Goal: Information Seeking & Learning: Learn about a topic

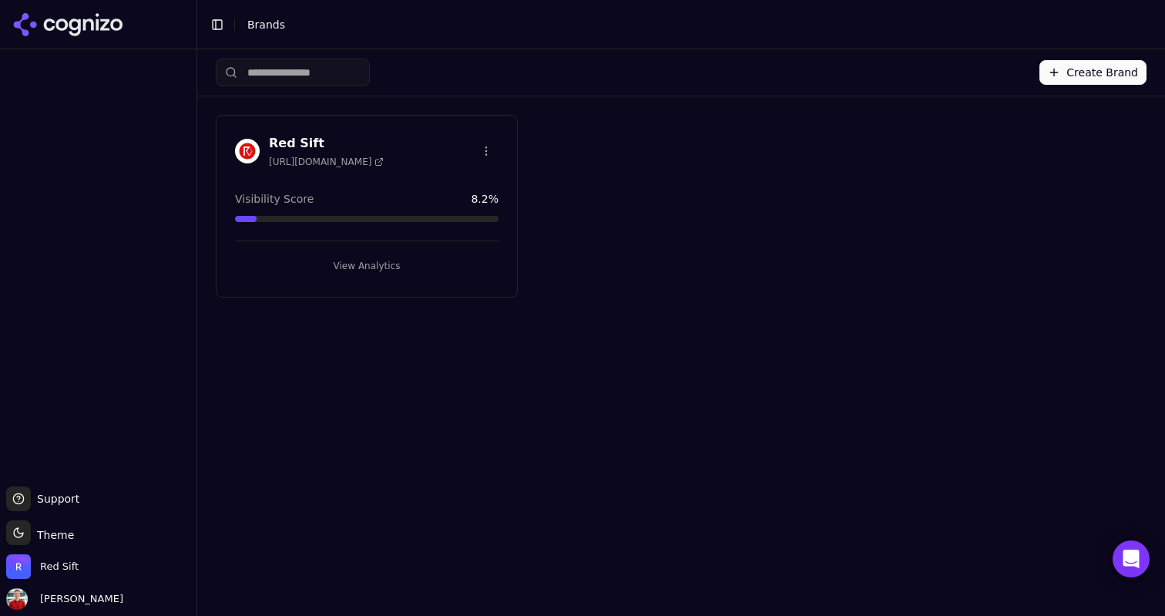
click at [358, 257] on button "View Analytics" at bounding box center [367, 266] width 264 height 25
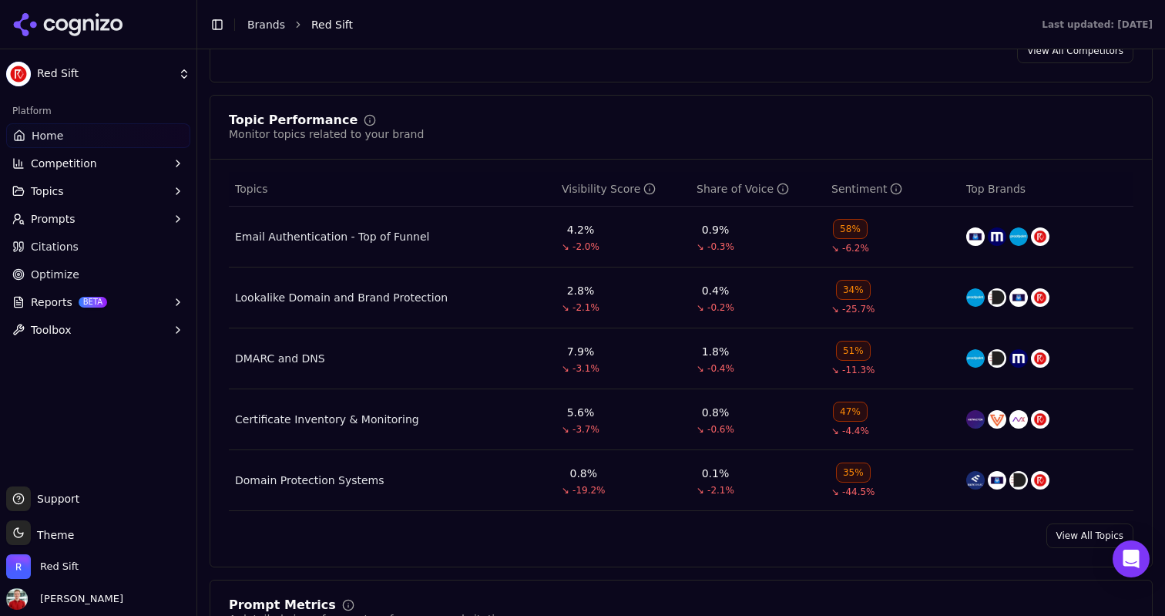
scroll to position [622, 0]
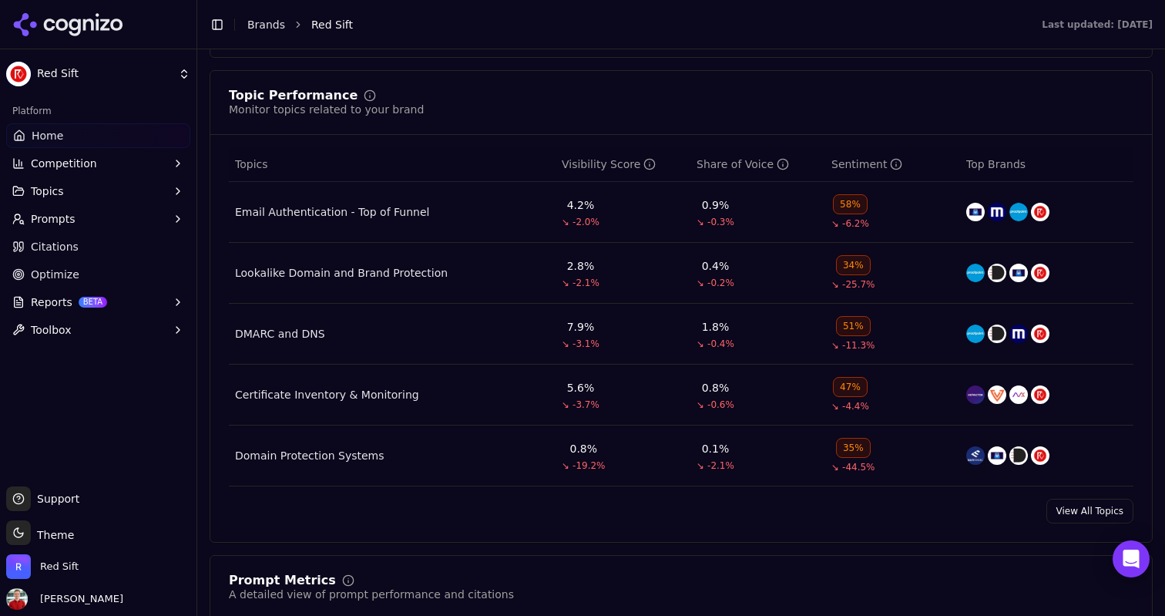
click at [1053, 511] on link "View All Topics" at bounding box center [1090, 511] width 87 height 25
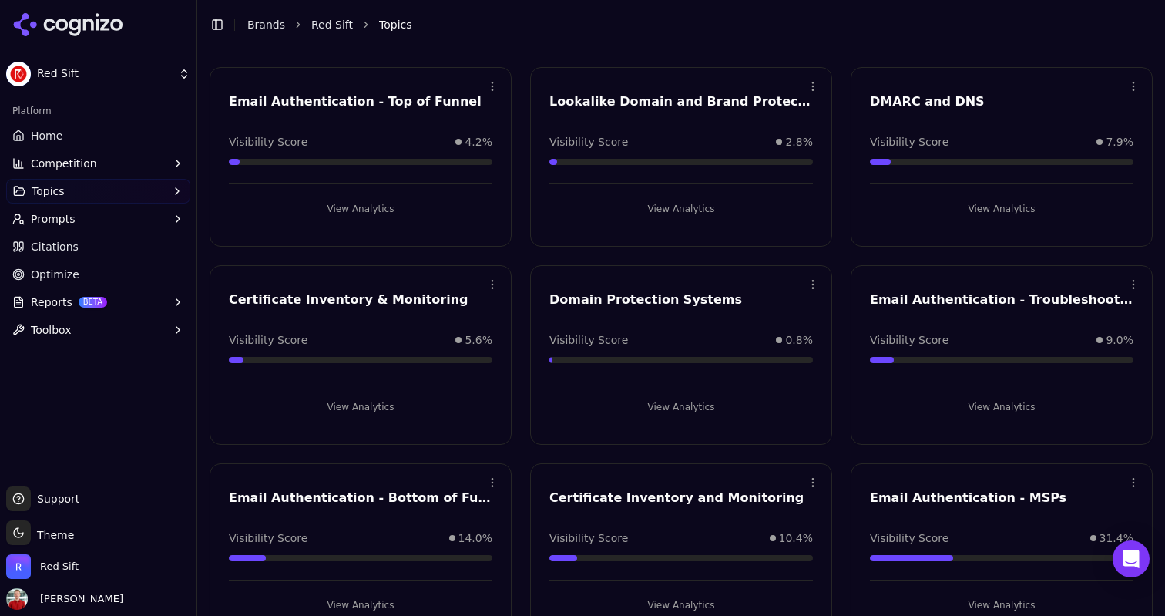
scroll to position [121, 0]
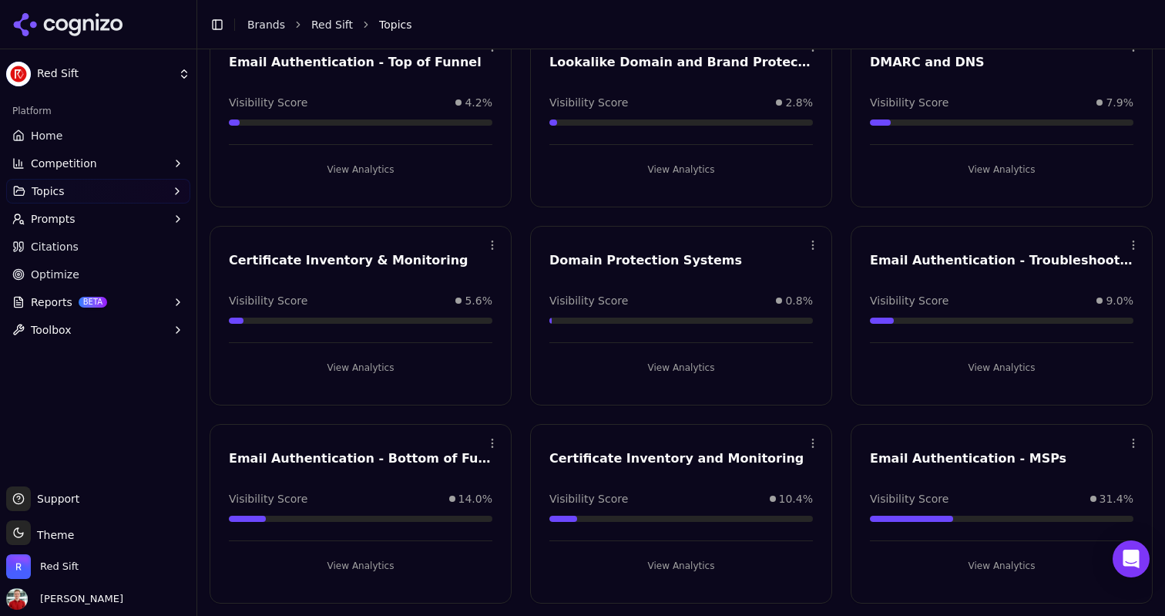
click at [389, 572] on button "View Analytics" at bounding box center [361, 565] width 264 height 25
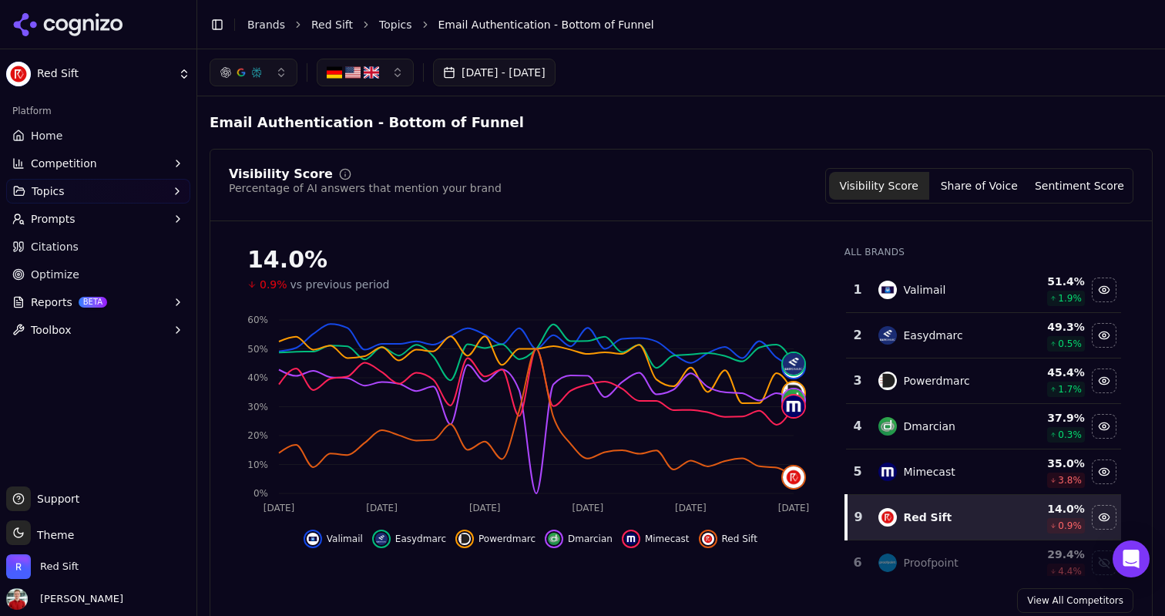
click at [388, 26] on link "Topics" at bounding box center [395, 24] width 33 height 15
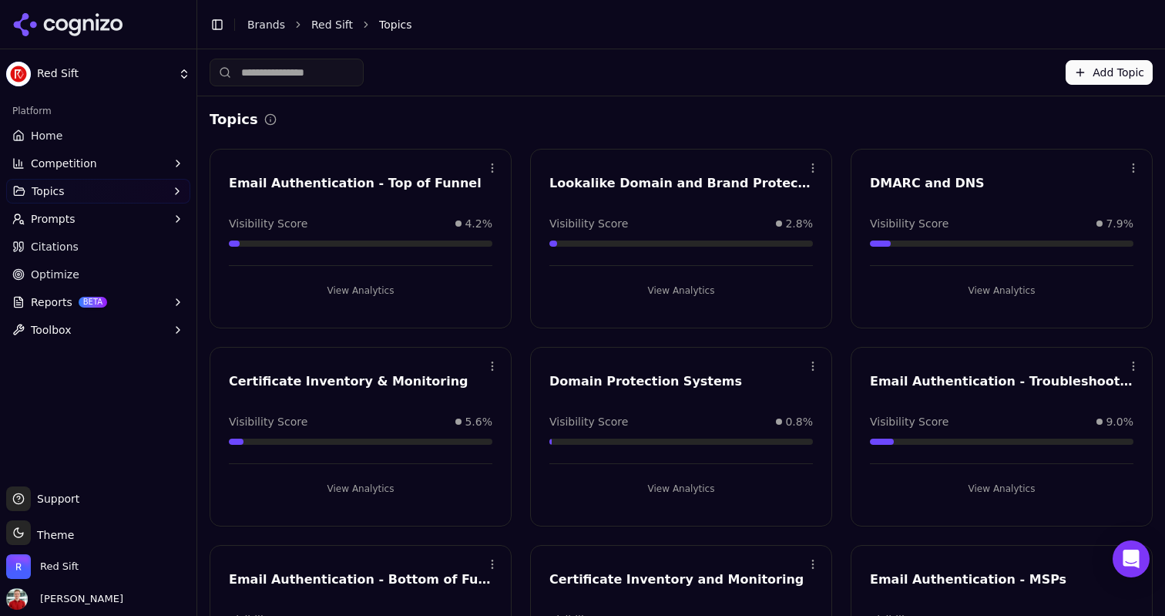
click at [989, 489] on button "View Analytics" at bounding box center [1002, 488] width 264 height 25
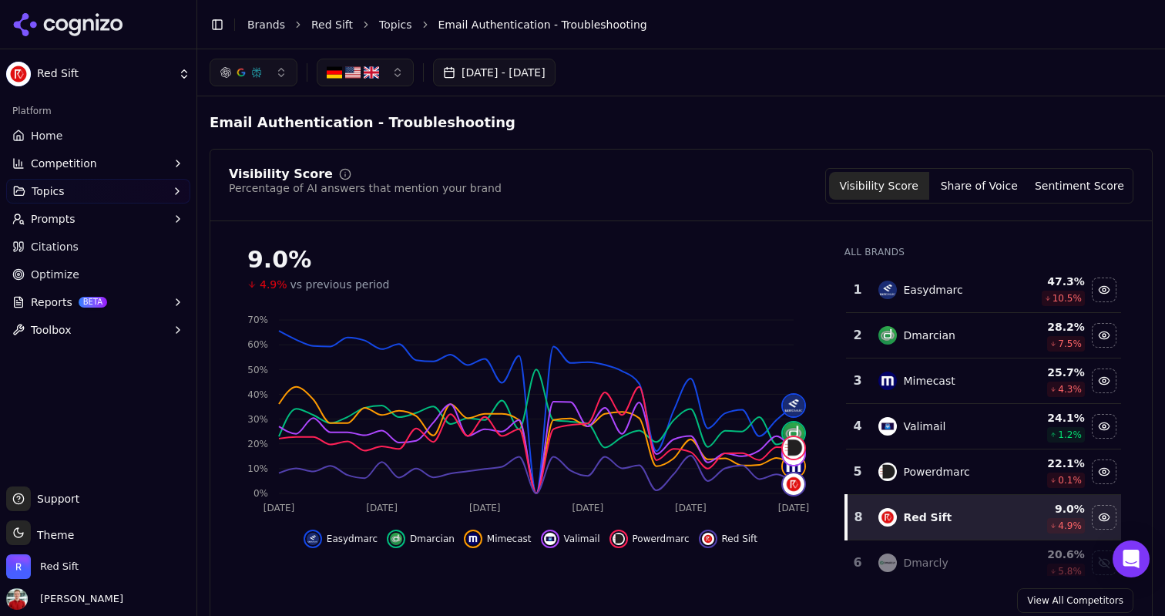
click at [344, 22] on link "Red Sift" at bounding box center [332, 24] width 42 height 15
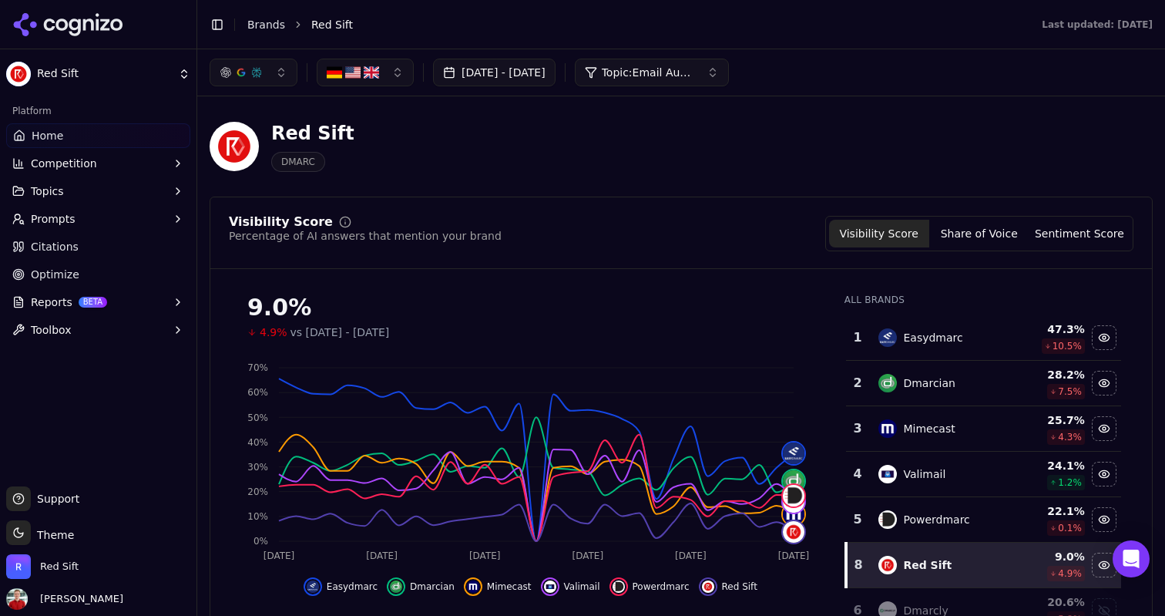
click at [683, 79] on span "Topic: Email Authentication - Troubleshooting" at bounding box center [648, 72] width 92 height 15
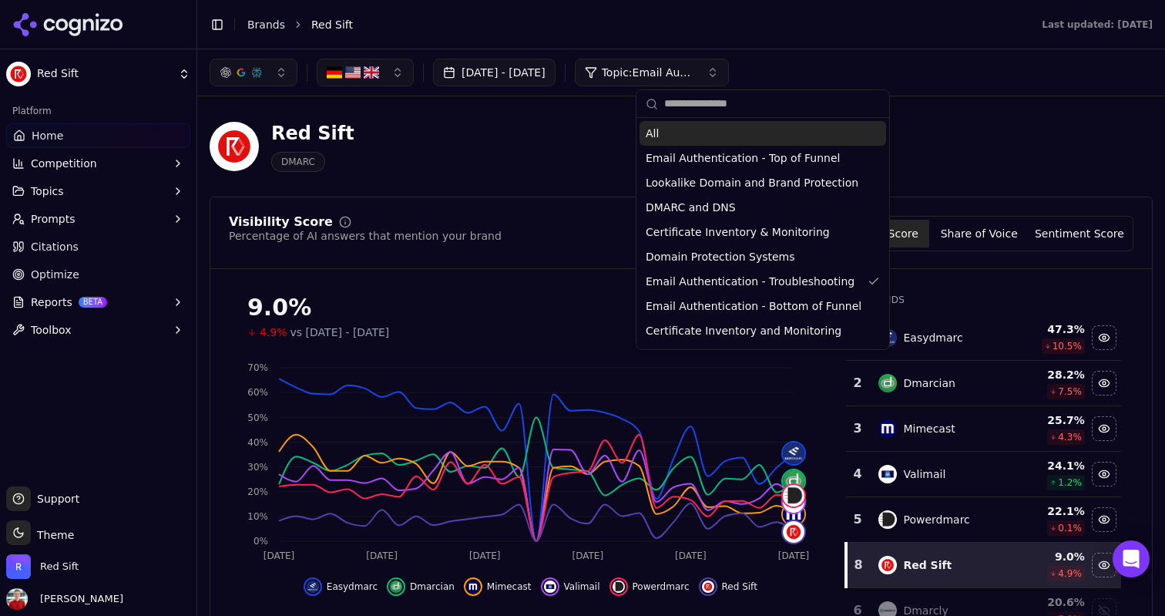
click at [658, 132] on span "All" at bounding box center [652, 133] width 13 height 15
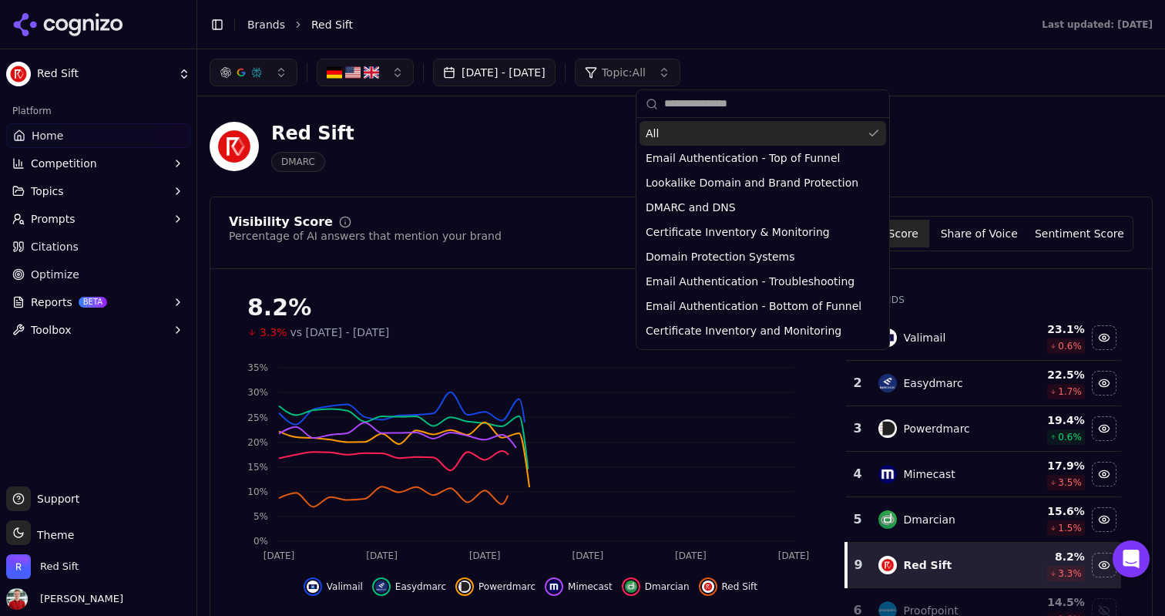
click at [469, 136] on div "Red Sift DMARC" at bounding box center [555, 146] width 691 height 51
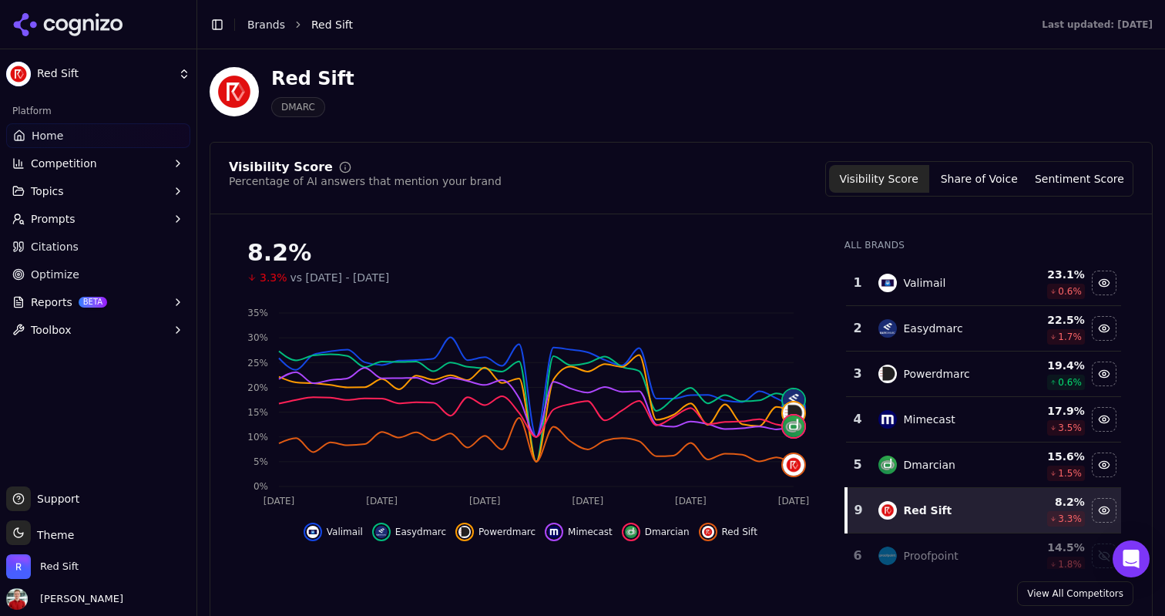
scroll to position [366, 0]
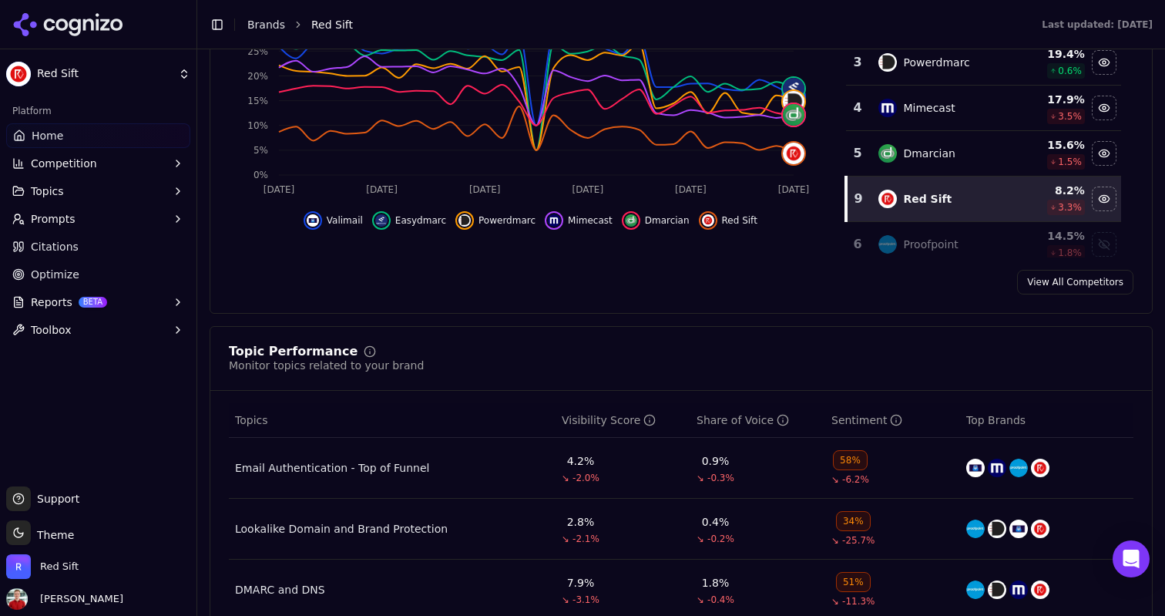
click at [51, 241] on span "Citations" at bounding box center [55, 246] width 48 height 15
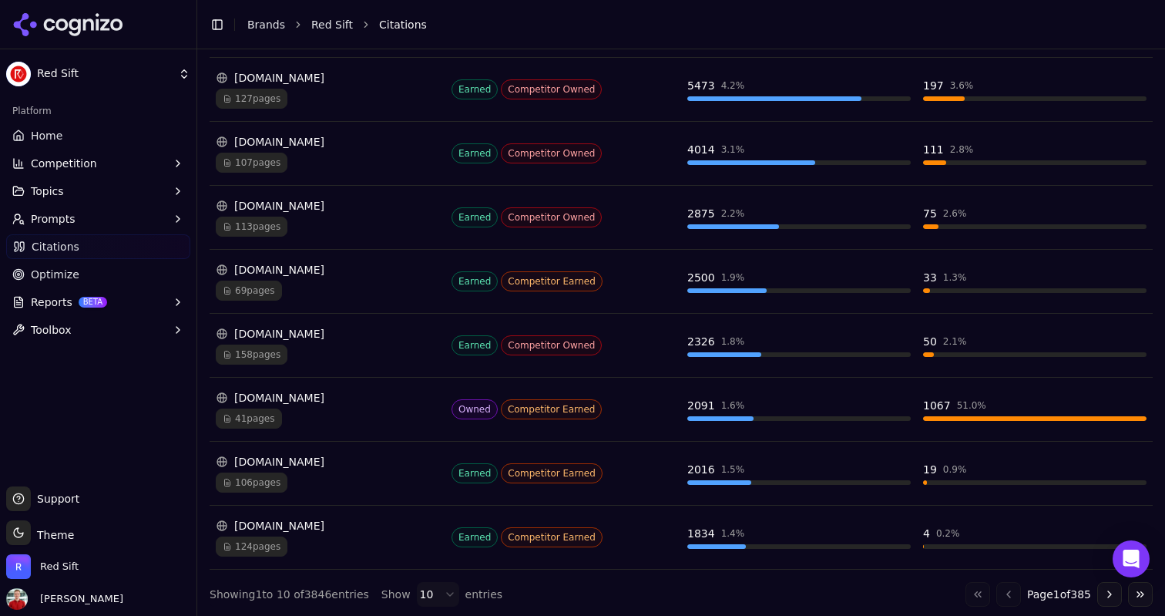
scroll to position [418, 0]
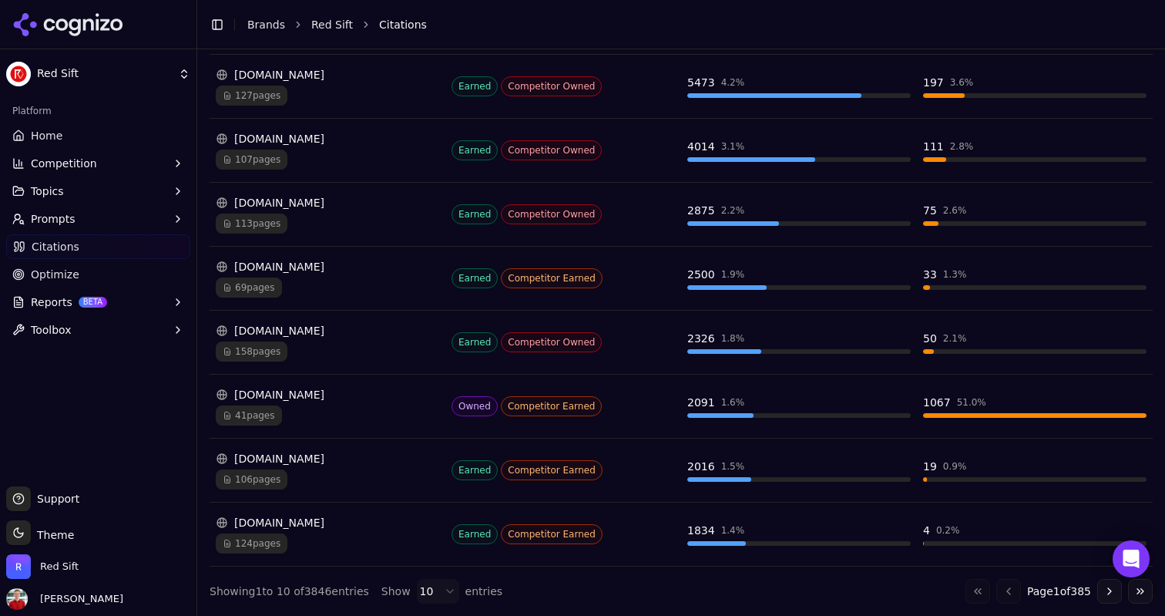
click at [695, 401] on div "2091" at bounding box center [702, 402] width 28 height 15
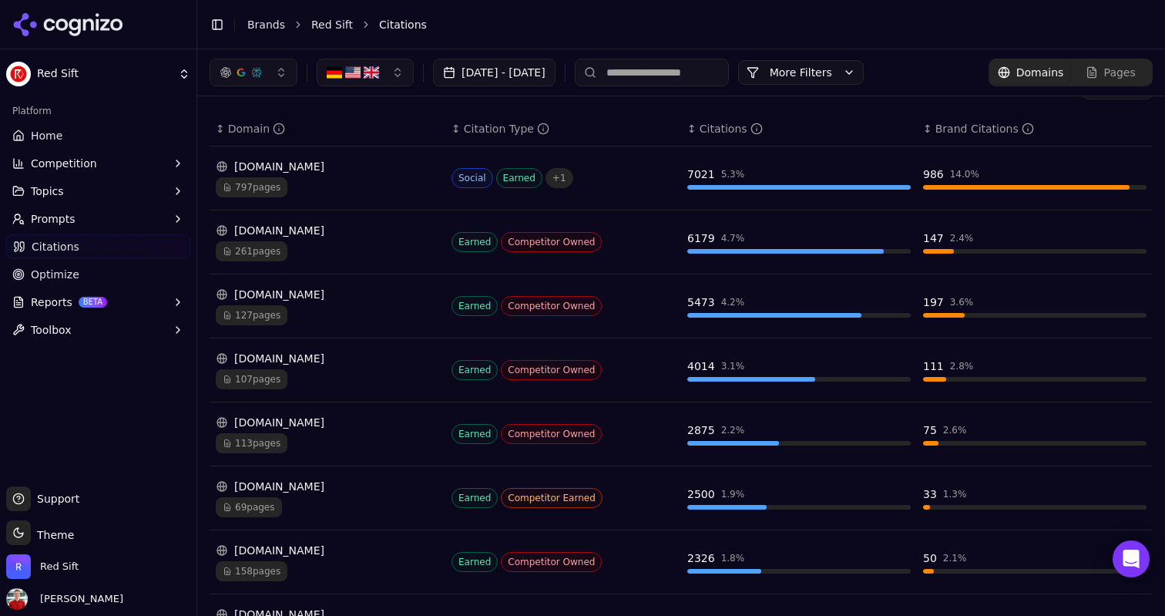
scroll to position [0, 0]
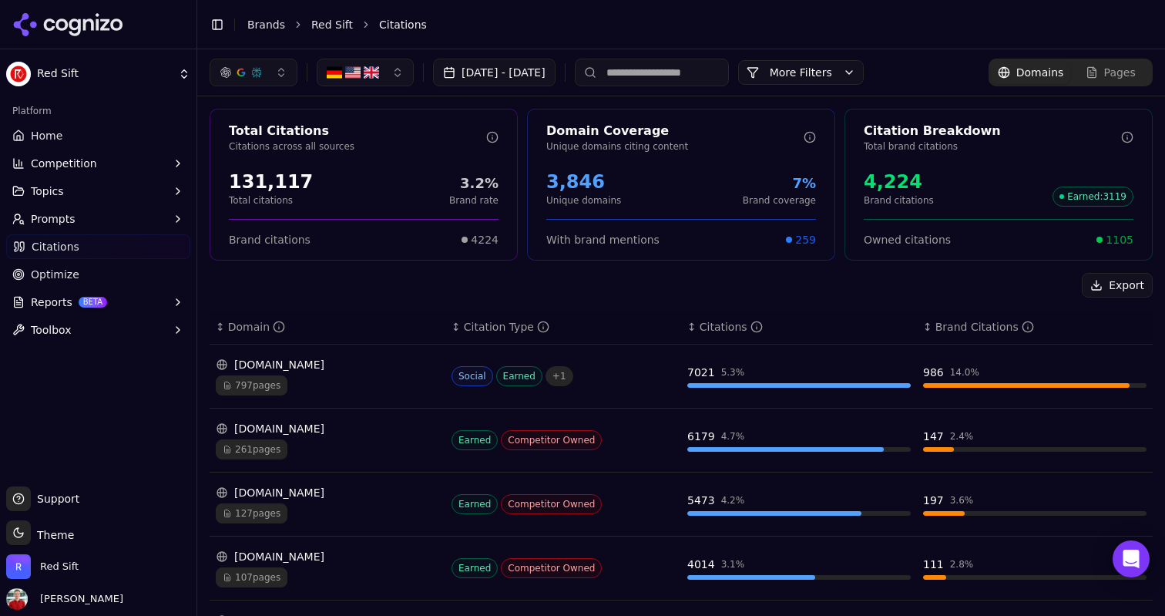
click at [864, 73] on button "More Filters" at bounding box center [801, 72] width 126 height 25
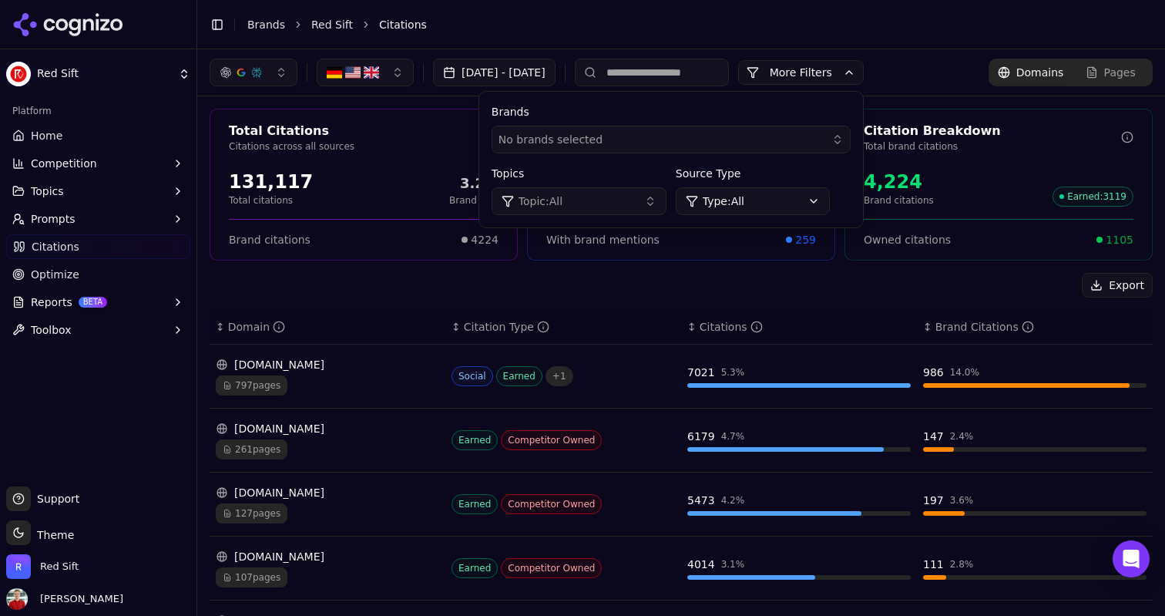
click at [667, 205] on button "Topic: All" at bounding box center [579, 201] width 175 height 28
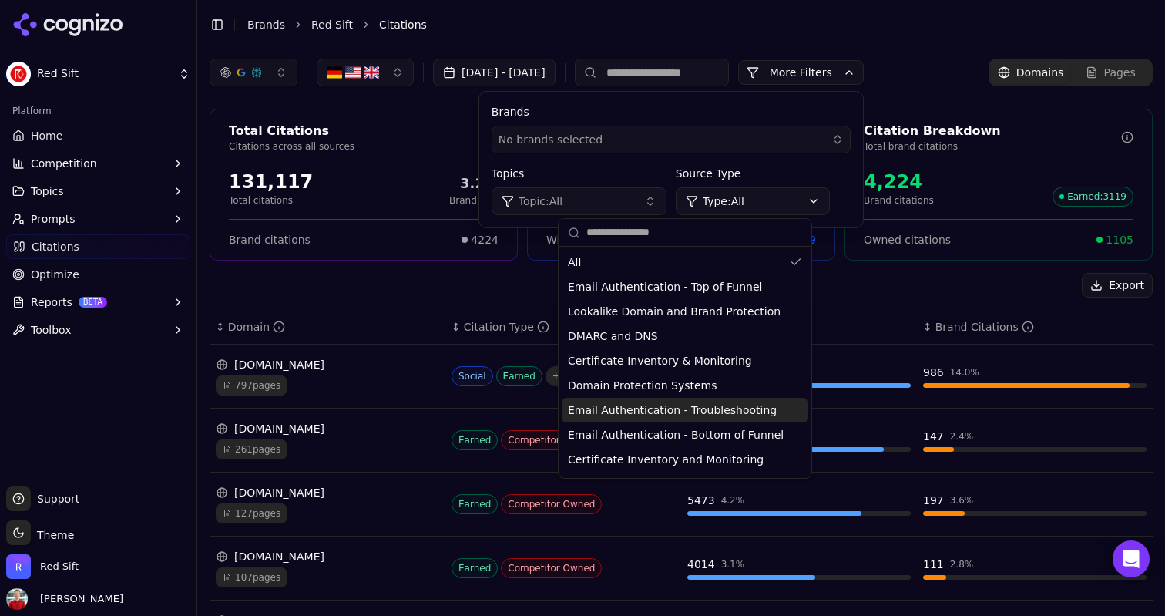
click at [643, 414] on span "Email Authentication - Troubleshooting" at bounding box center [672, 409] width 209 height 15
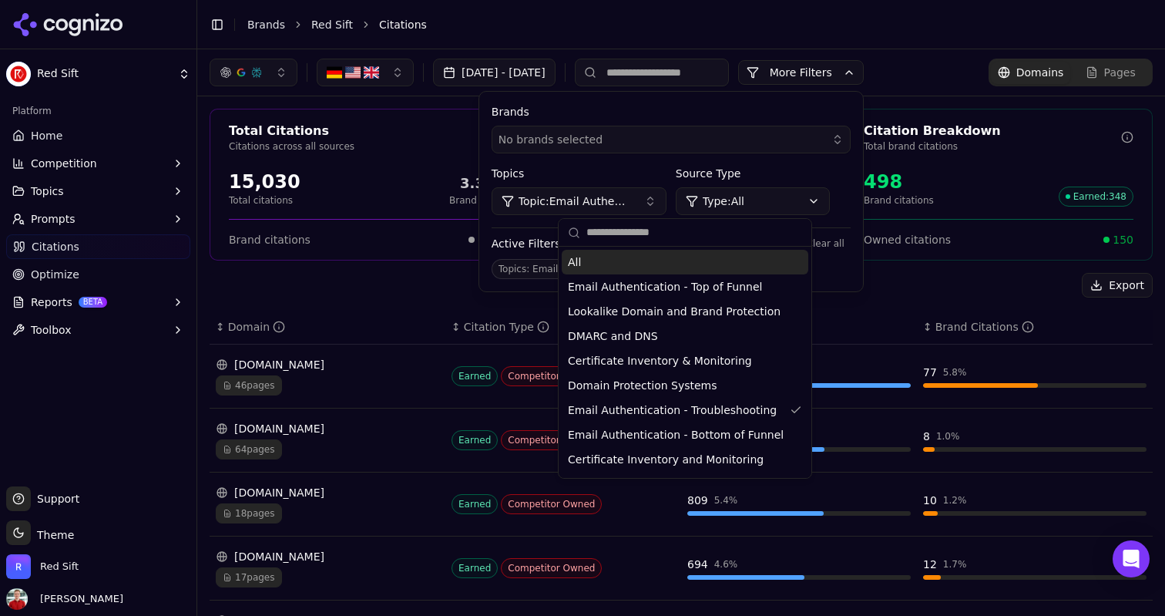
click at [363, 297] on div "Export" at bounding box center [681, 285] width 943 height 25
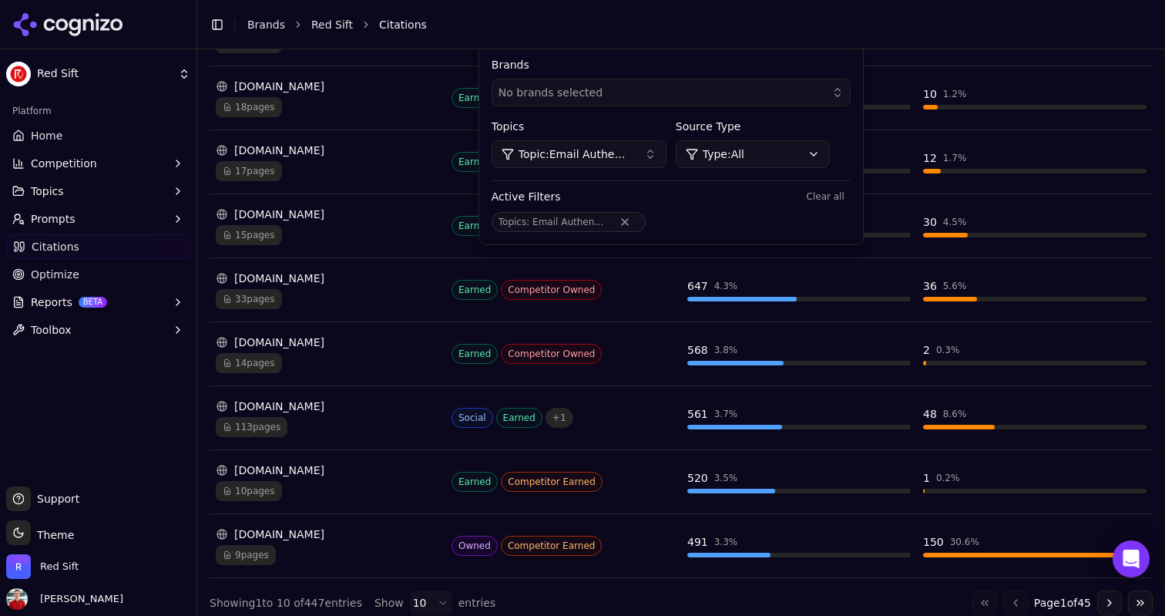
scroll to position [418, 0]
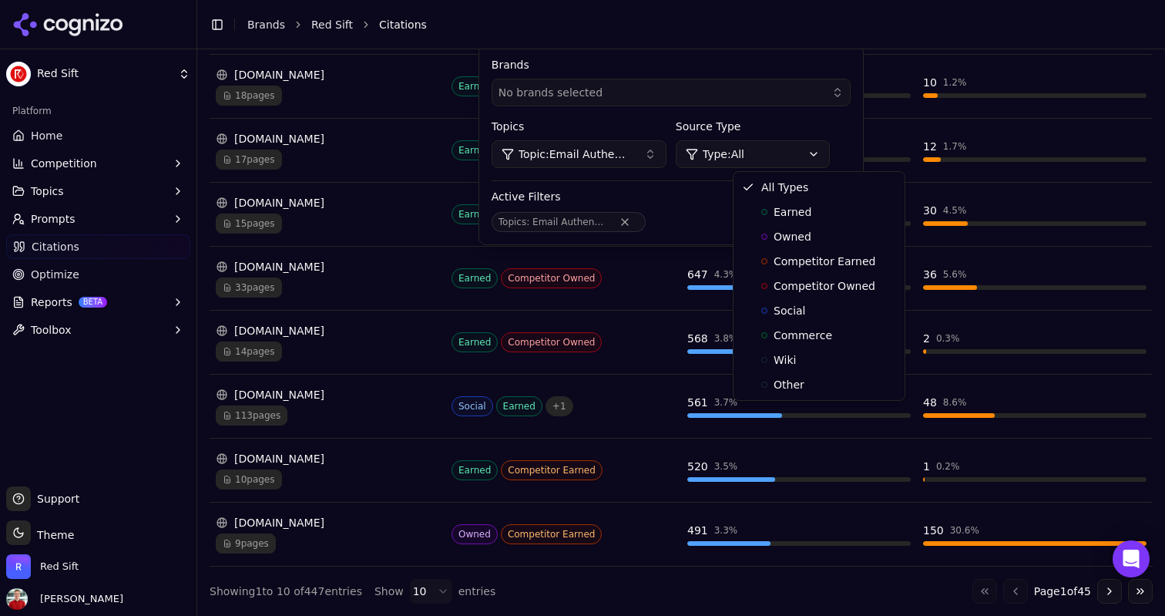
click at [799, 156] on html "Red Sift Platform Home Competition Topics Prompts Citations Optimize Reports BE…" at bounding box center [582, 308] width 1165 height 616
click at [718, 129] on html "Red Sift Platform Home Competition Topics Prompts Citations Optimize Reports BE…" at bounding box center [582, 308] width 1165 height 616
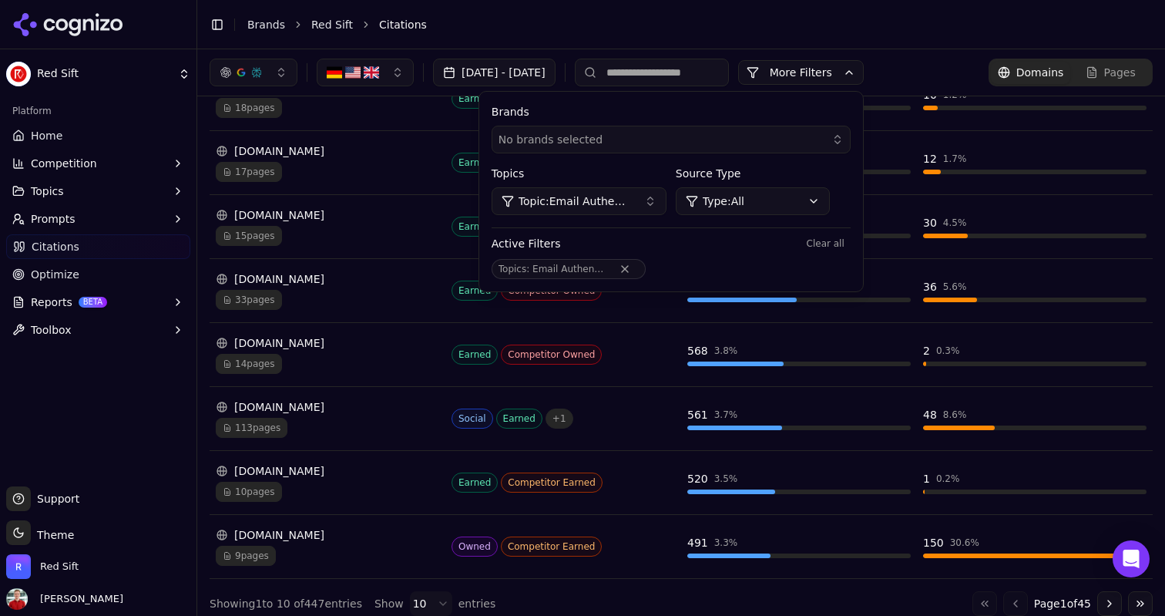
scroll to position [402, 0]
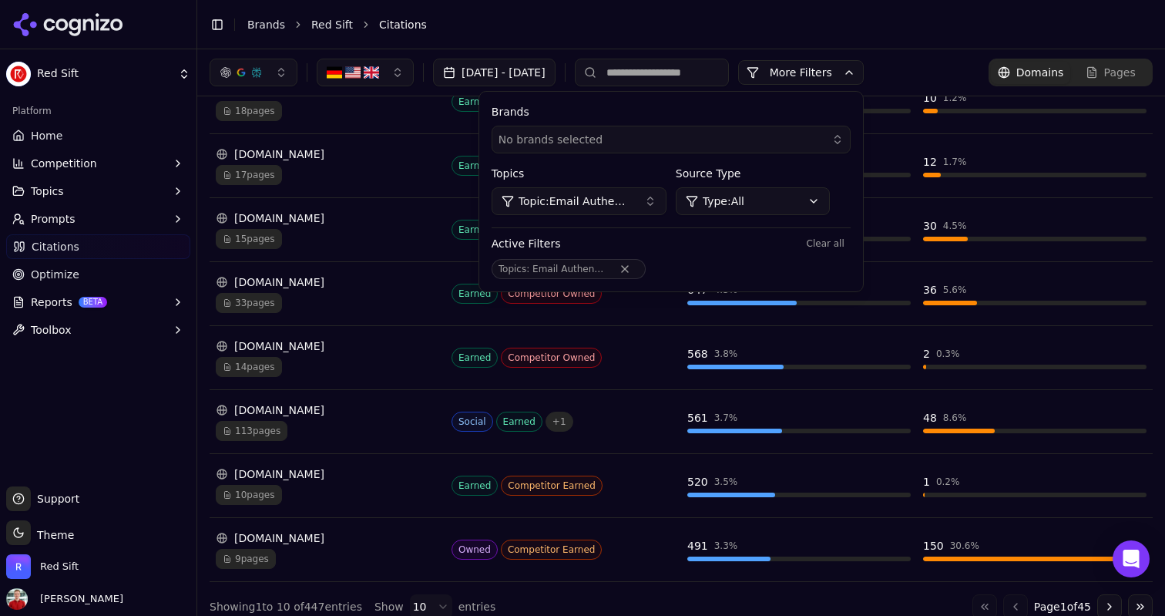
click at [625, 203] on span "Topic: Email Authentication - Troubleshooting" at bounding box center [575, 200] width 113 height 15
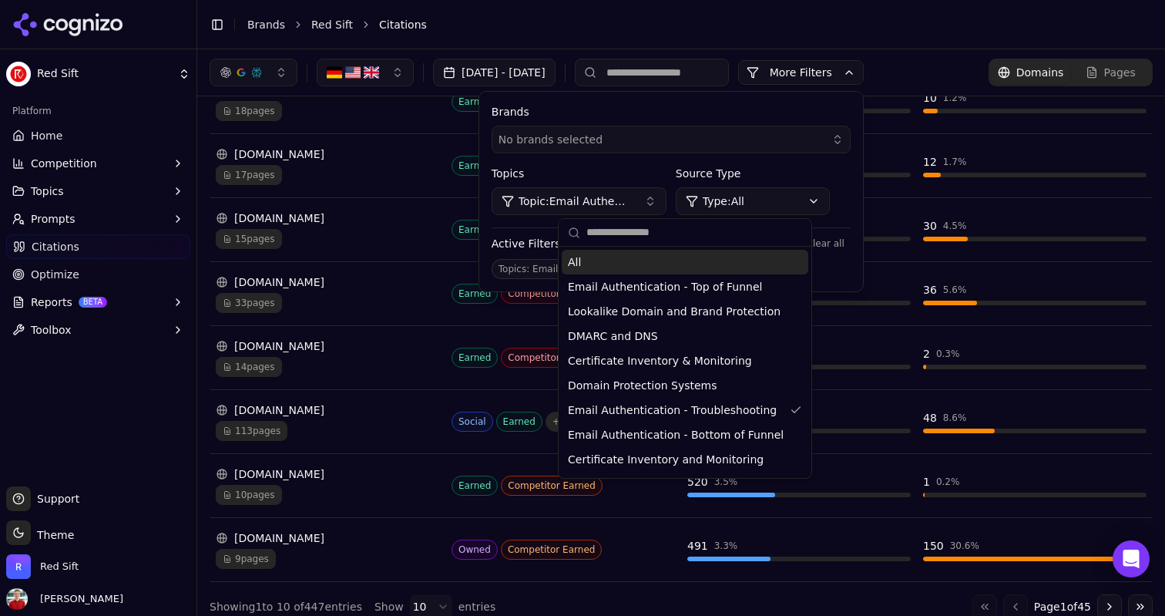
click at [625, 203] on span "Topic: Email Authentication - Troubleshooting" at bounding box center [575, 200] width 113 height 15
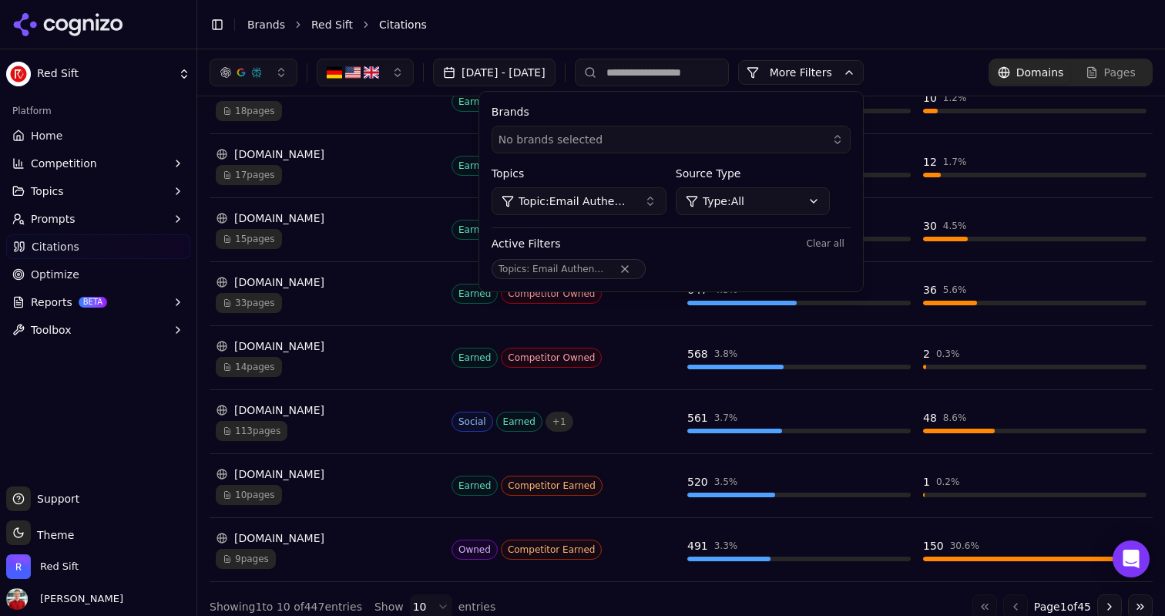
click at [859, 68] on button "More Filters" at bounding box center [801, 72] width 126 height 25
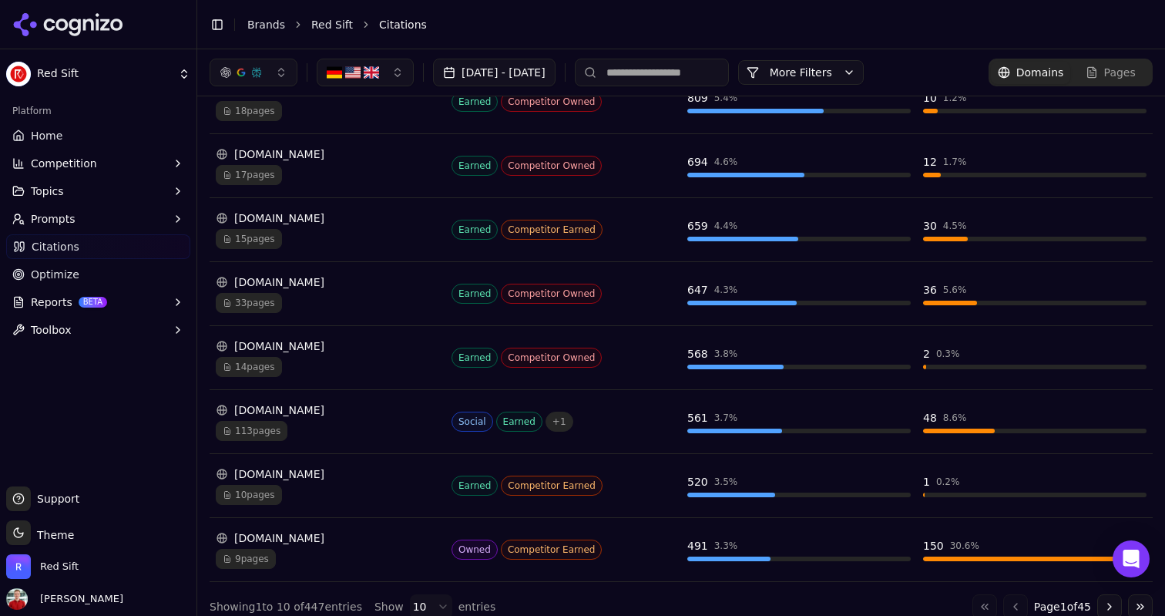
click at [859, 68] on button "More Filters" at bounding box center [801, 72] width 126 height 25
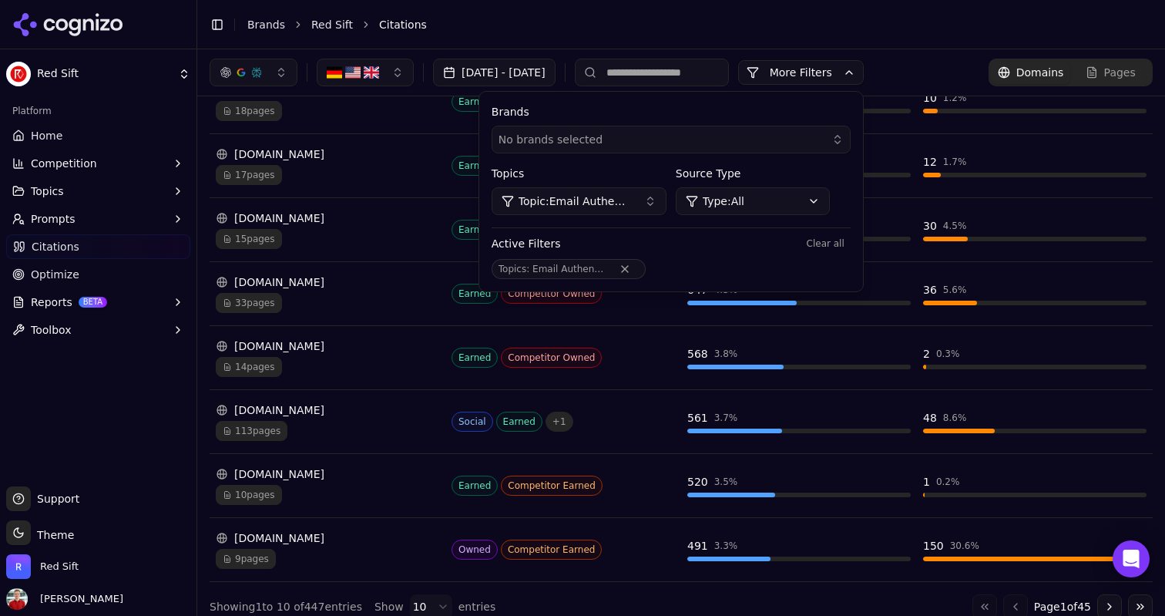
click at [632, 198] on span "Topic: Email Authentication - Troubleshooting" at bounding box center [575, 200] width 113 height 15
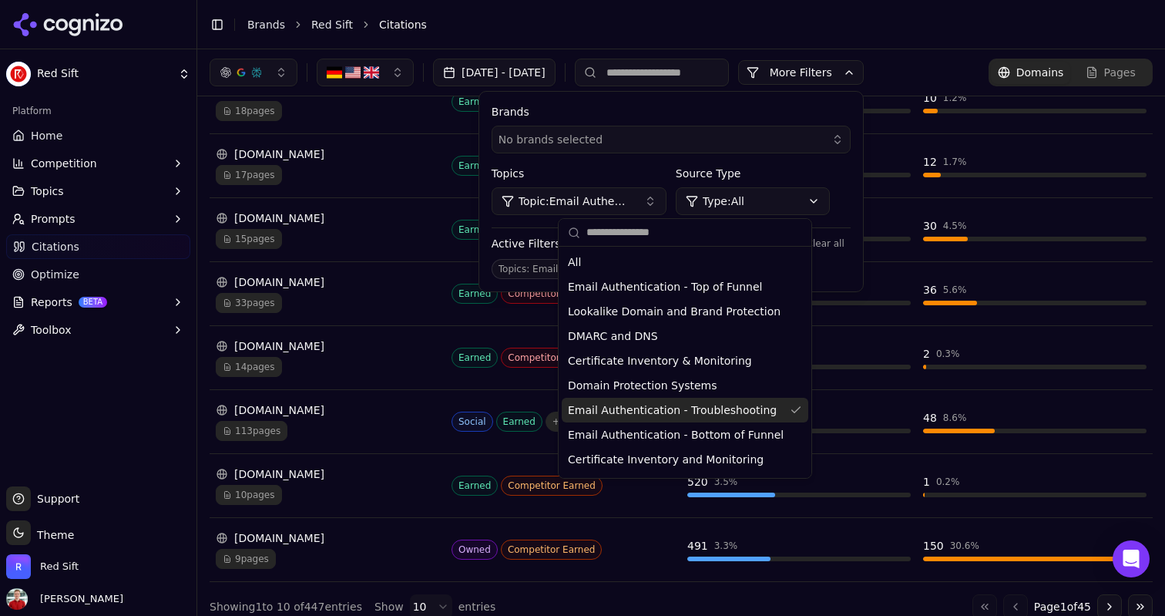
click at [658, 402] on div "Email Authentication - Troubleshooting" at bounding box center [685, 410] width 247 height 25
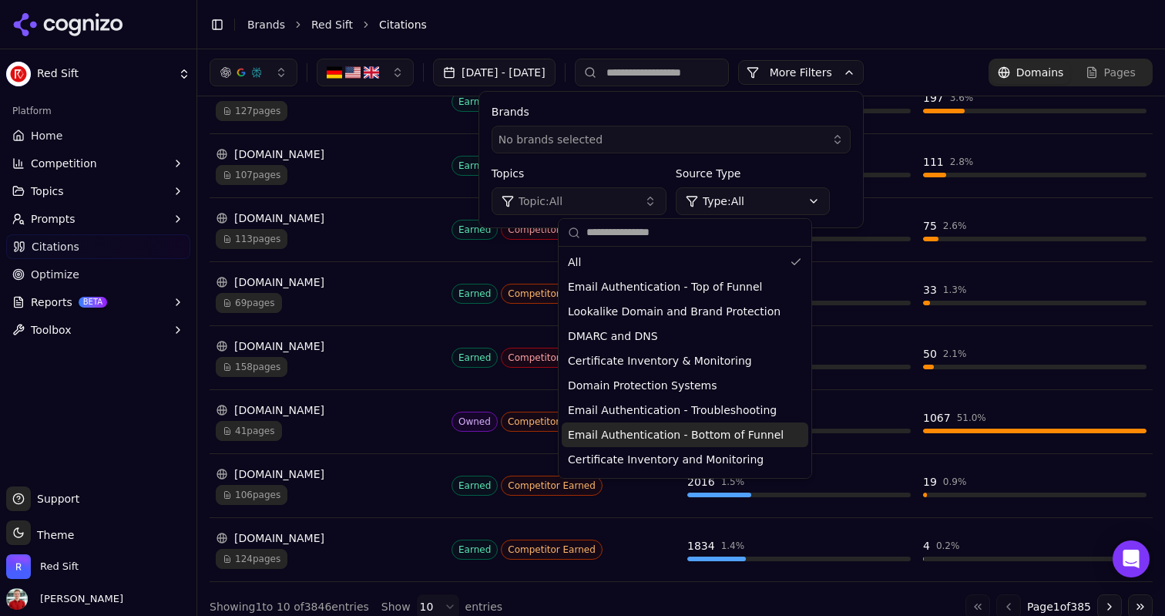
click at [647, 432] on span "Email Authentication - Bottom of Funnel" at bounding box center [676, 434] width 216 height 15
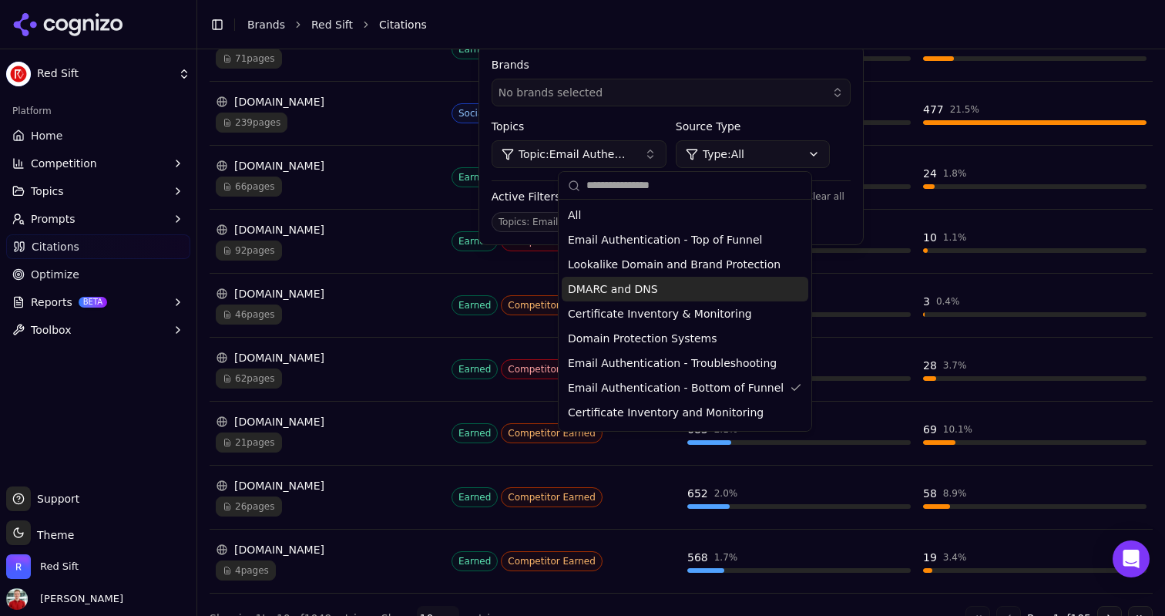
scroll to position [418, 0]
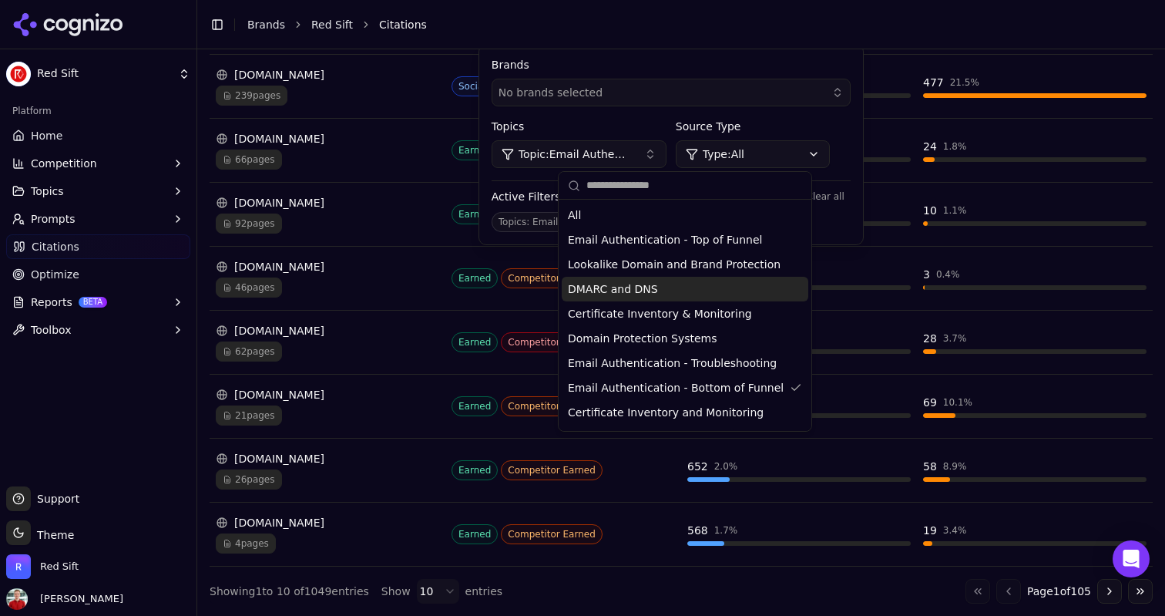
click at [1105, 593] on button "Go to next page" at bounding box center [1110, 591] width 25 height 25
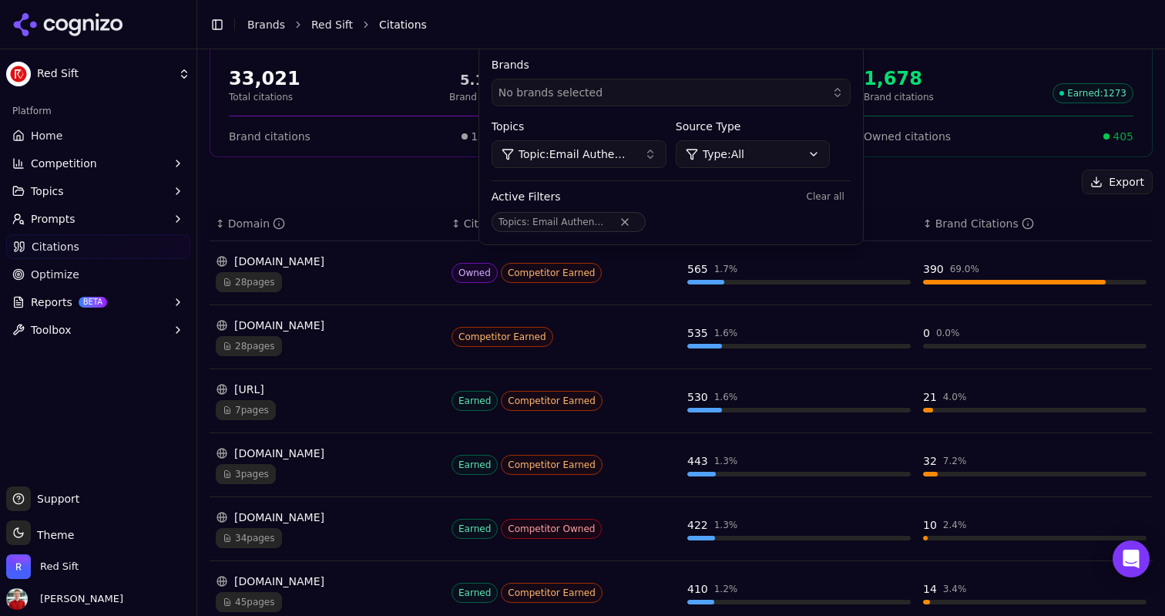
scroll to position [104, 0]
click at [496, 170] on div "Export" at bounding box center [681, 181] width 943 height 25
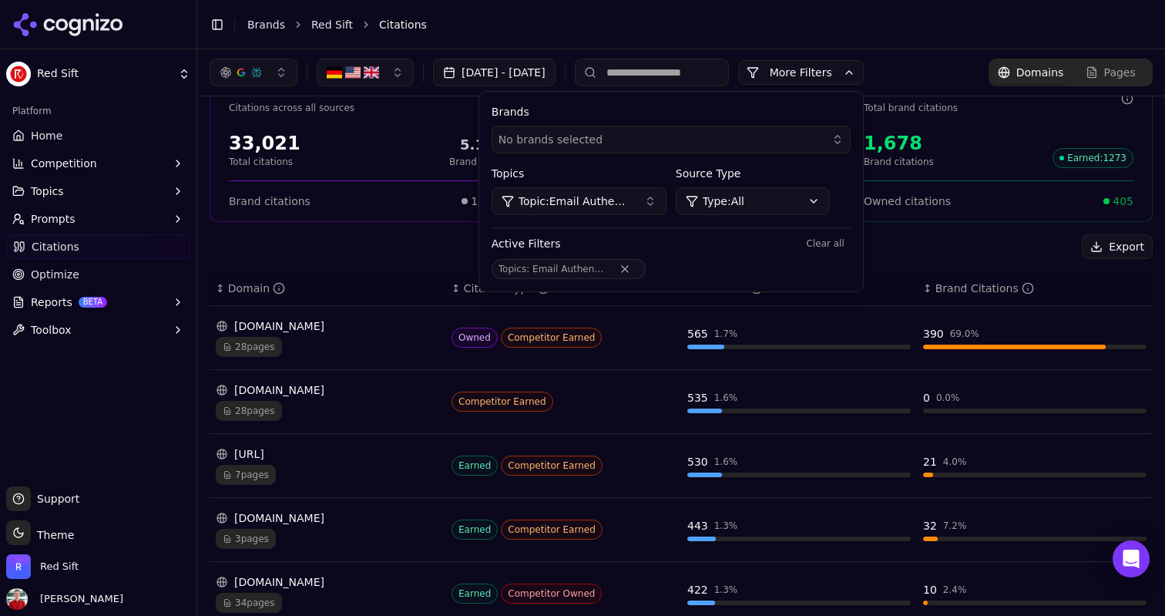
scroll to position [0, 0]
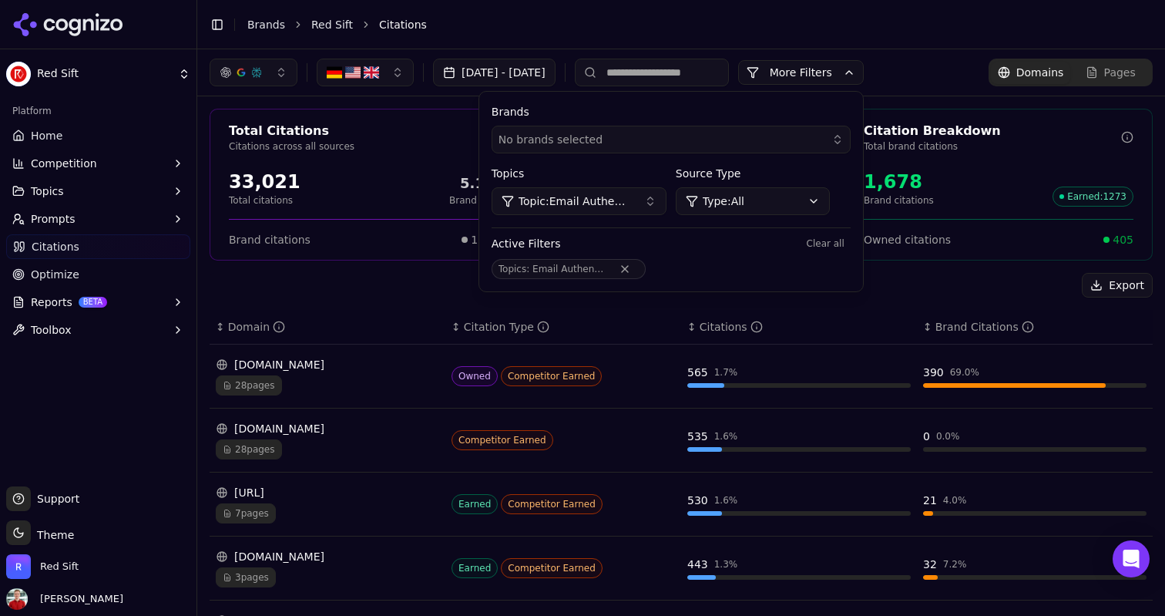
click at [510, 68] on button "[DATE] - [DATE]" at bounding box center [494, 73] width 123 height 28
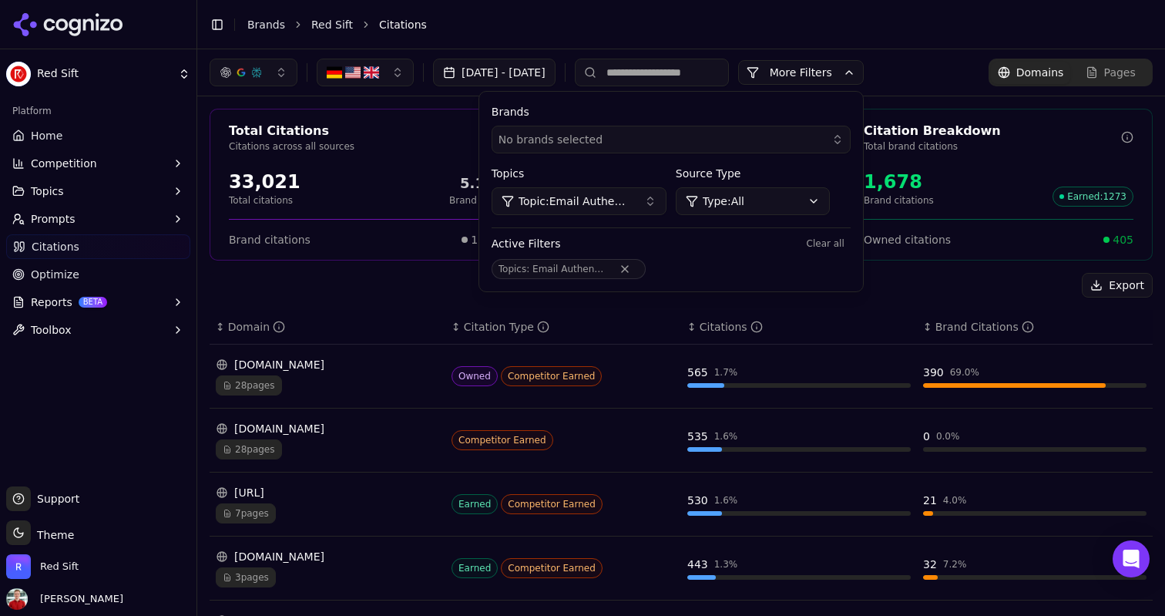
click at [46, 126] on link "Home" at bounding box center [98, 135] width 184 height 25
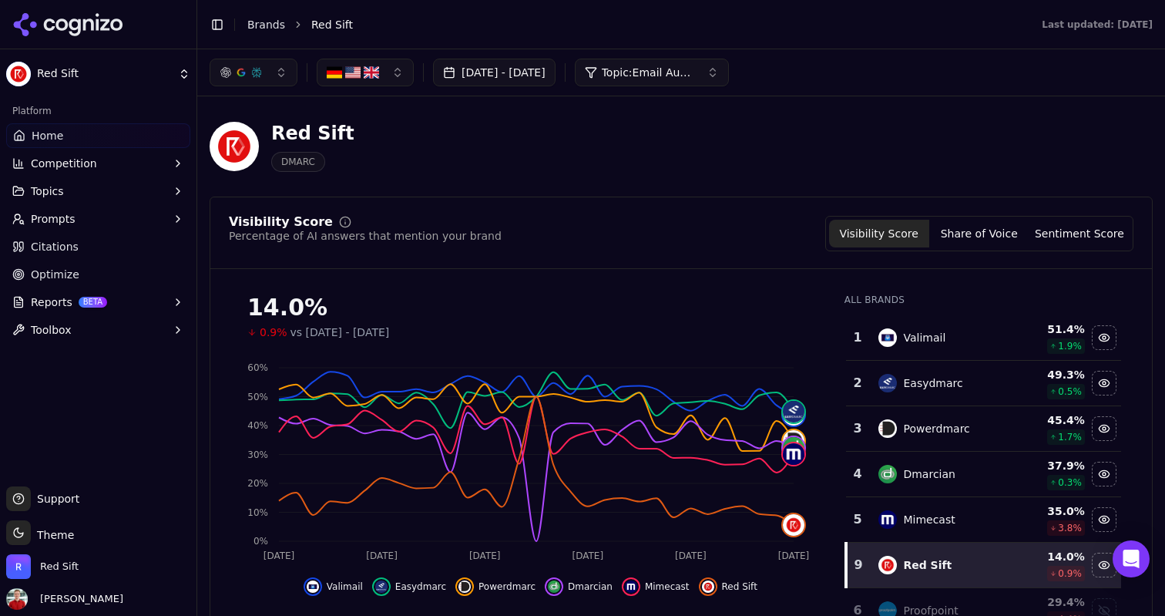
click at [501, 79] on button "[DATE] - [DATE]" at bounding box center [494, 73] width 123 height 28
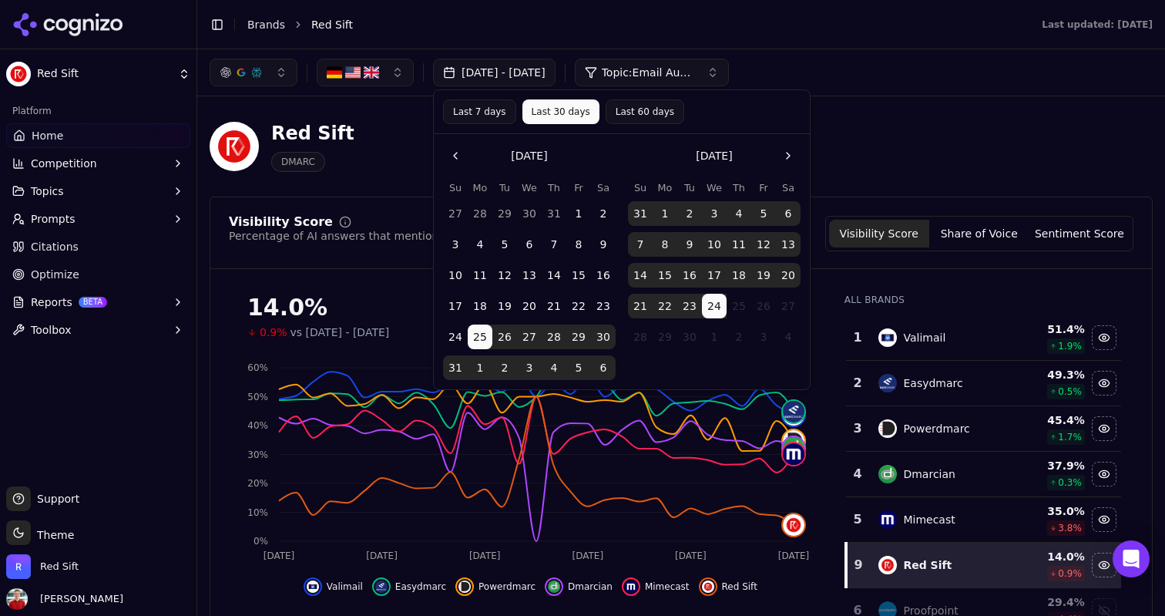
click at [452, 146] on button "Go to the Previous Month" at bounding box center [455, 155] width 25 height 25
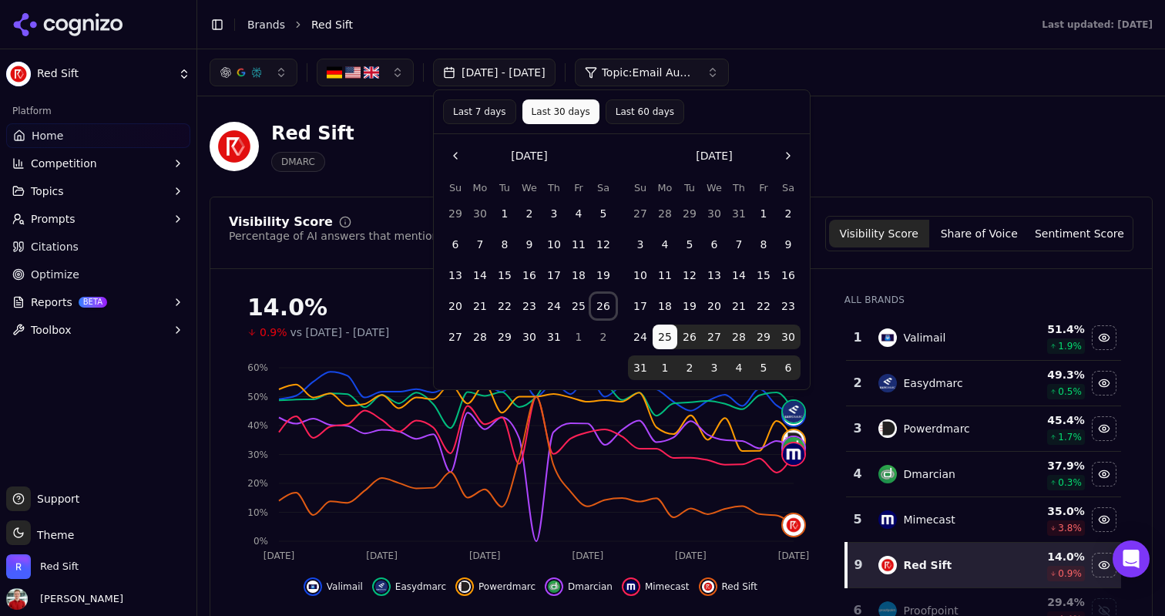
click at [601, 304] on button "26" at bounding box center [603, 306] width 25 height 25
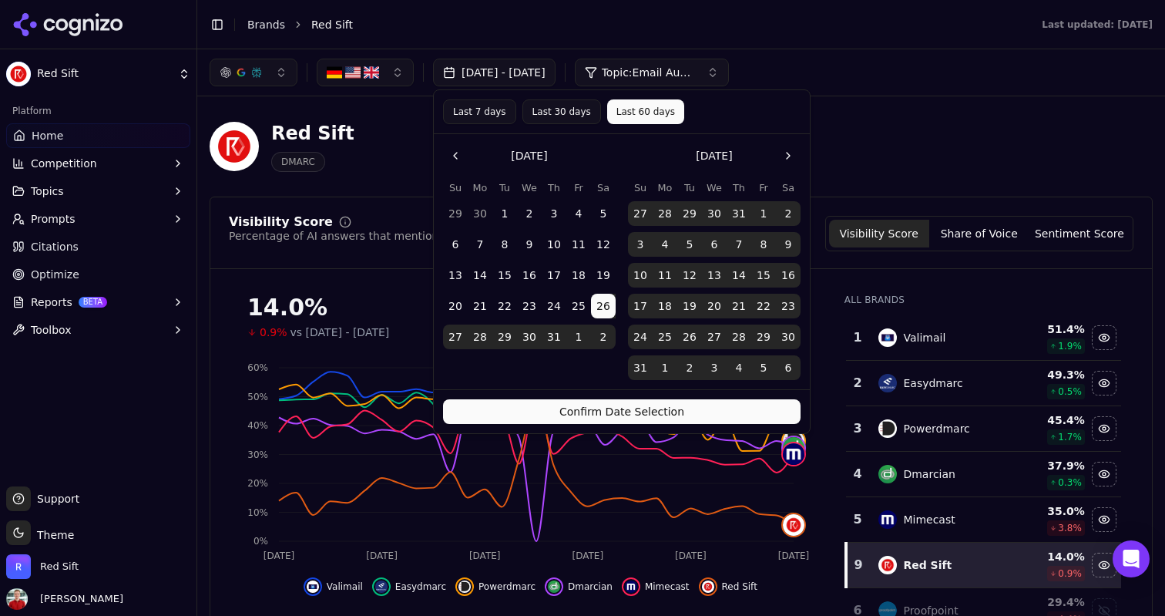
click at [862, 126] on div "Red Sift DMARC" at bounding box center [555, 146] width 691 height 51
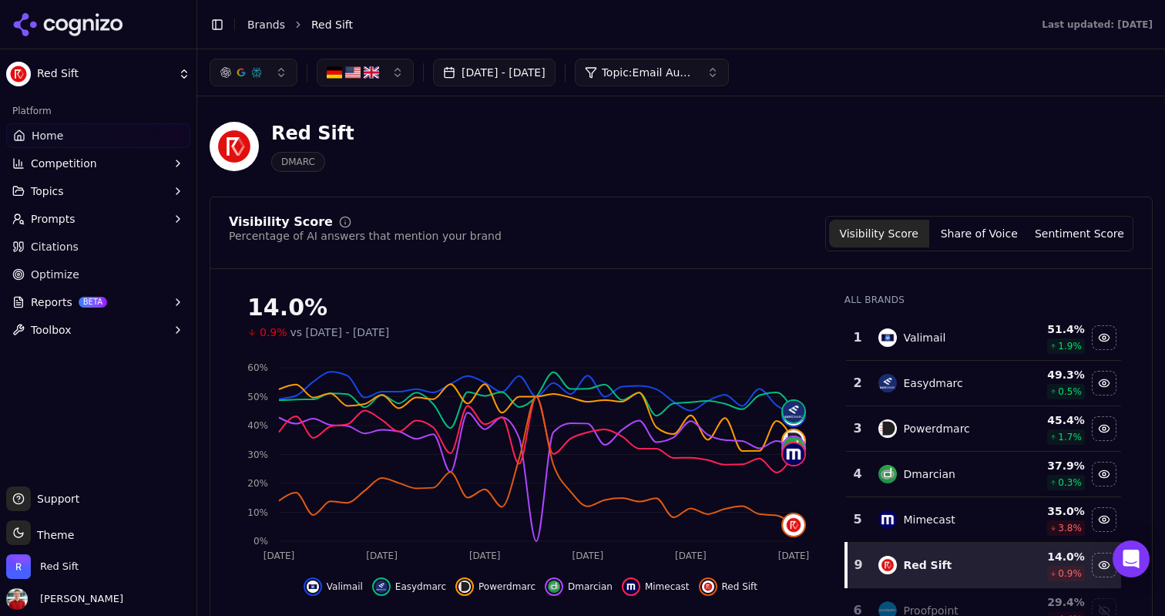
click at [49, 239] on span "Citations" at bounding box center [55, 246] width 48 height 15
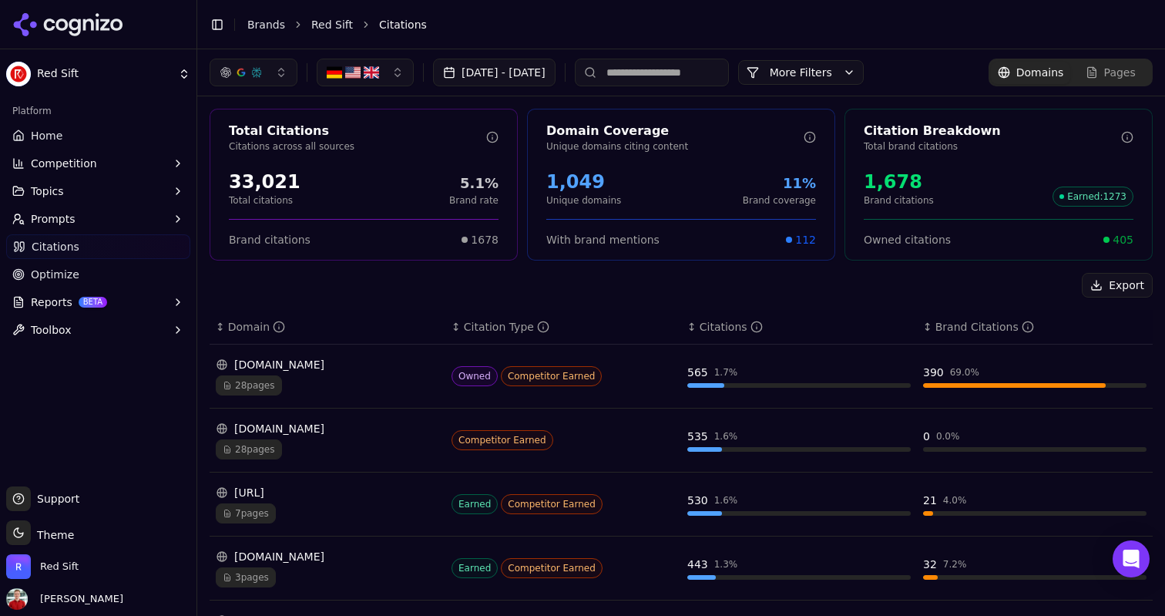
click at [519, 75] on button "[DATE] - [DATE]" at bounding box center [494, 73] width 123 height 28
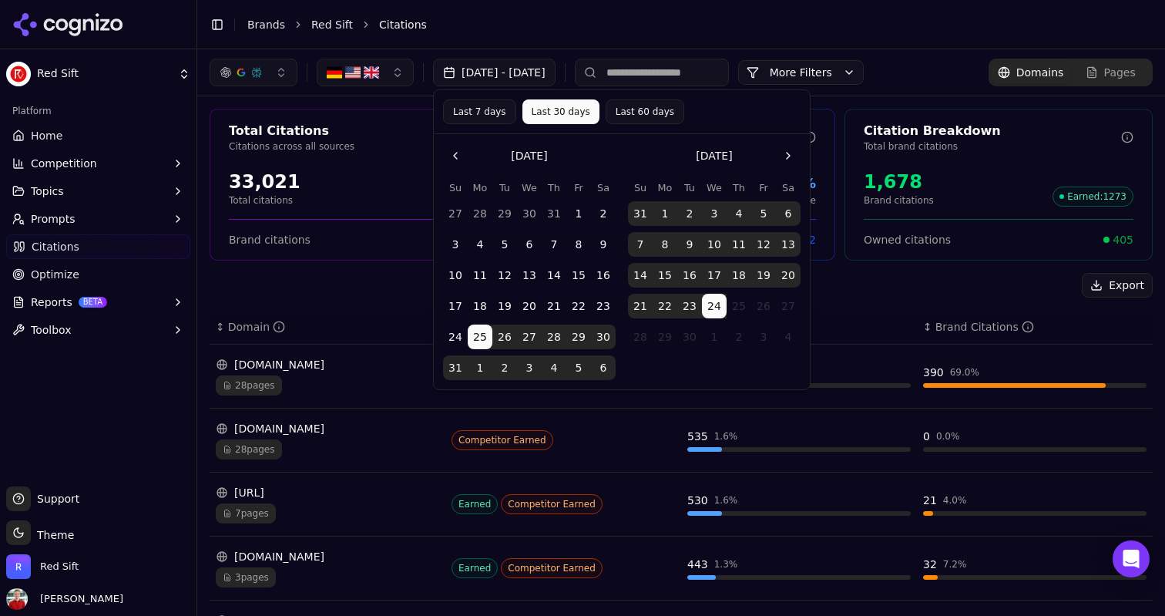
click at [456, 155] on button "Go to the Previous Month" at bounding box center [455, 155] width 25 height 25
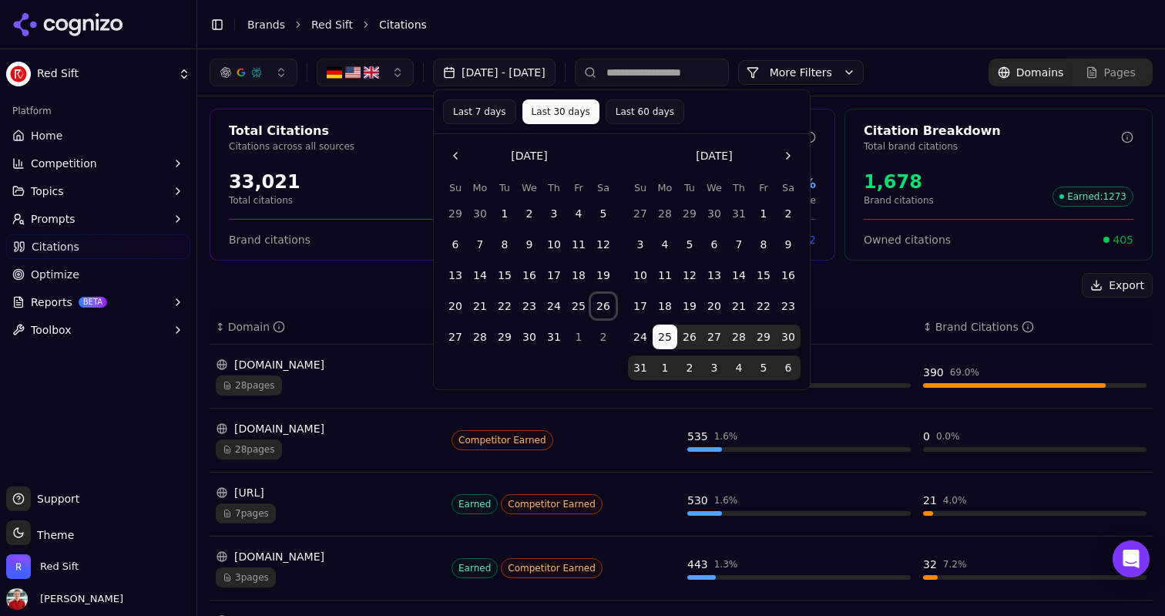
click at [604, 308] on button "26" at bounding box center [603, 306] width 25 height 25
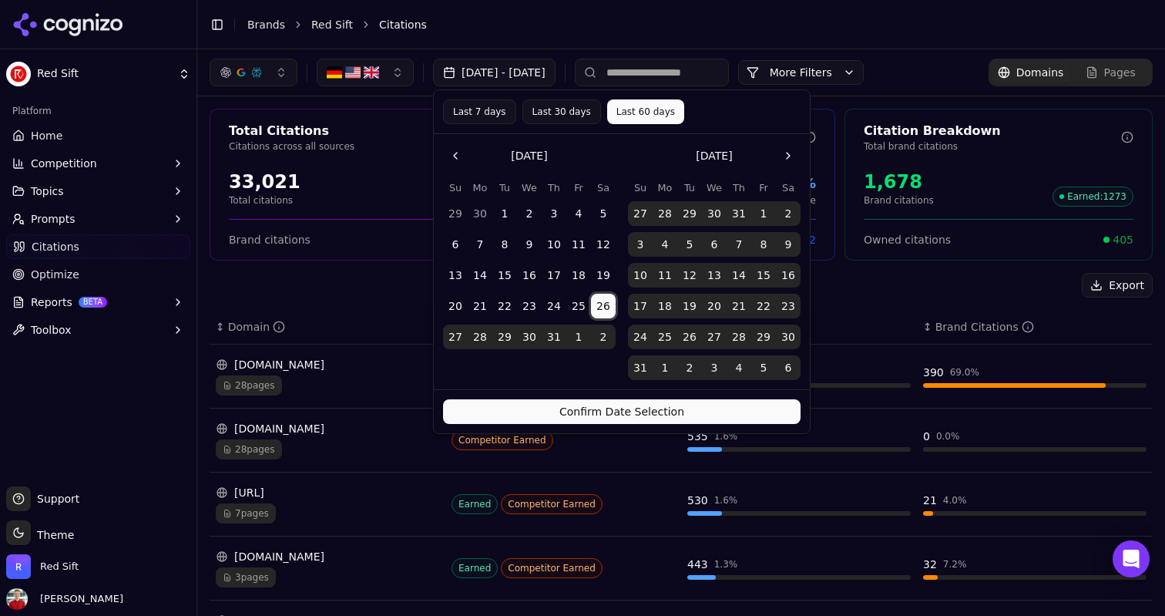
click at [640, 334] on button "24" at bounding box center [640, 337] width 25 height 25
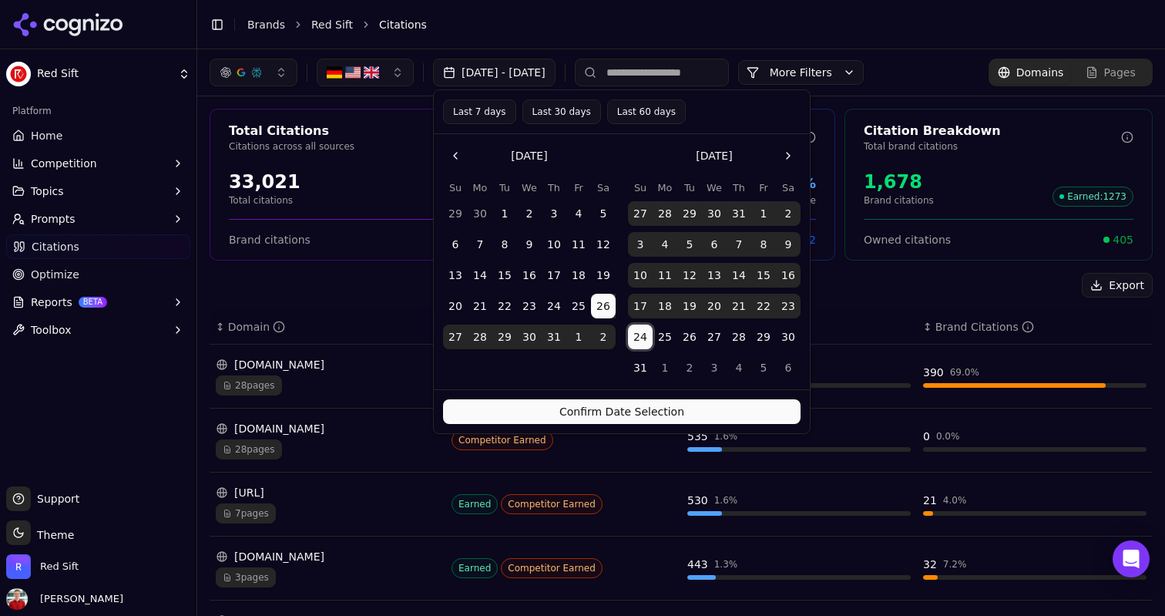
click at [610, 410] on button "Confirm Date Selection" at bounding box center [622, 411] width 358 height 25
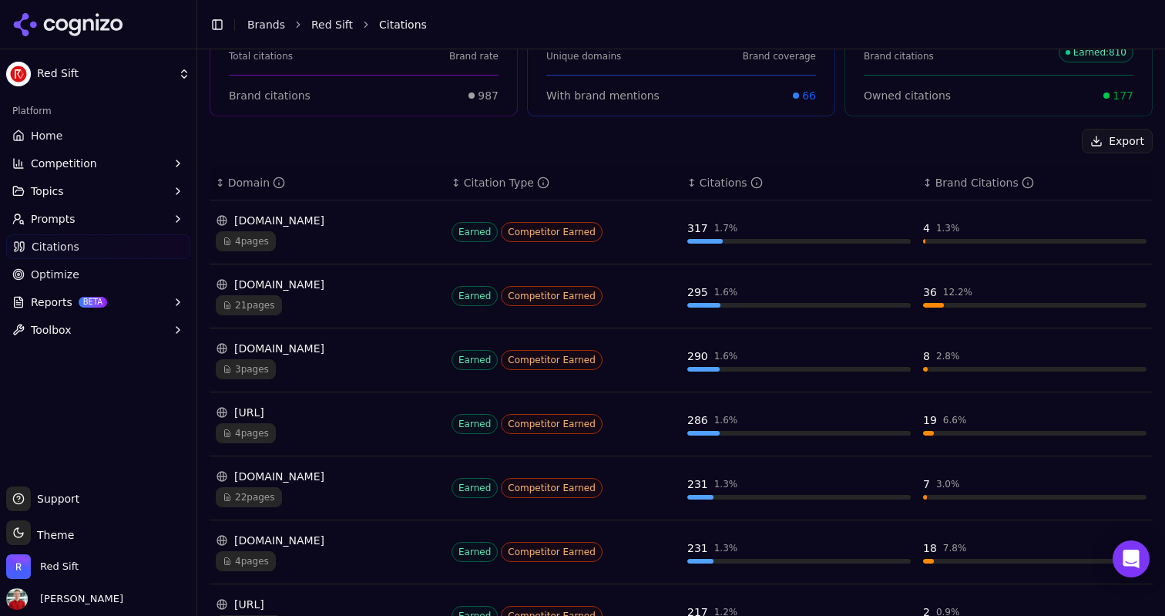
scroll to position [418, 0]
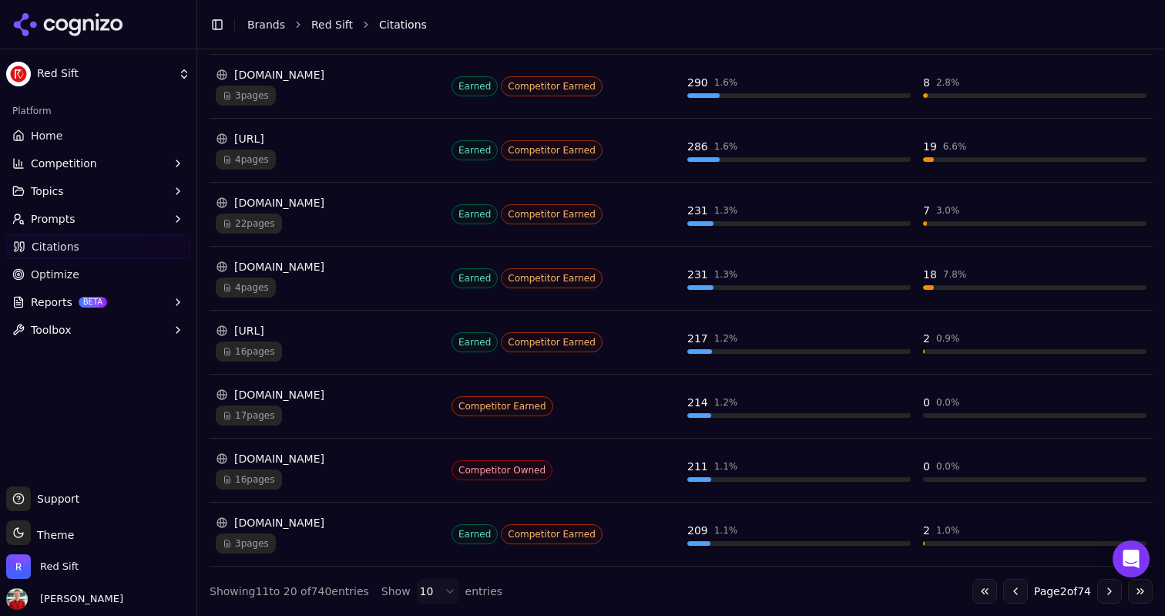
click at [1004, 586] on button "Go to previous page" at bounding box center [1016, 591] width 25 height 25
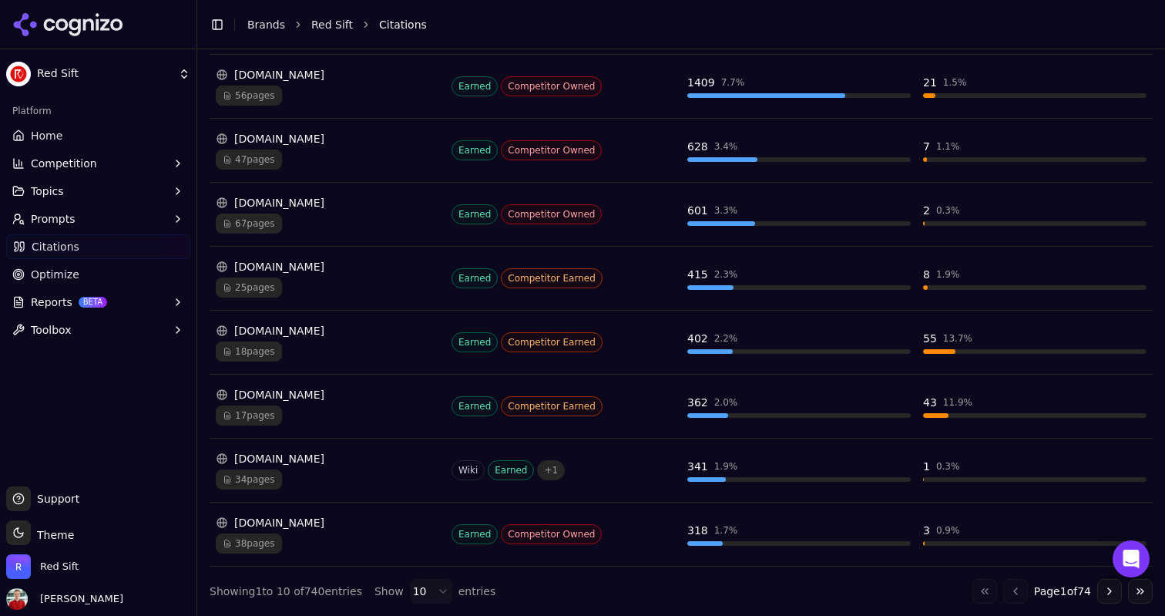
click at [1098, 594] on button "Go to next page" at bounding box center [1110, 591] width 25 height 25
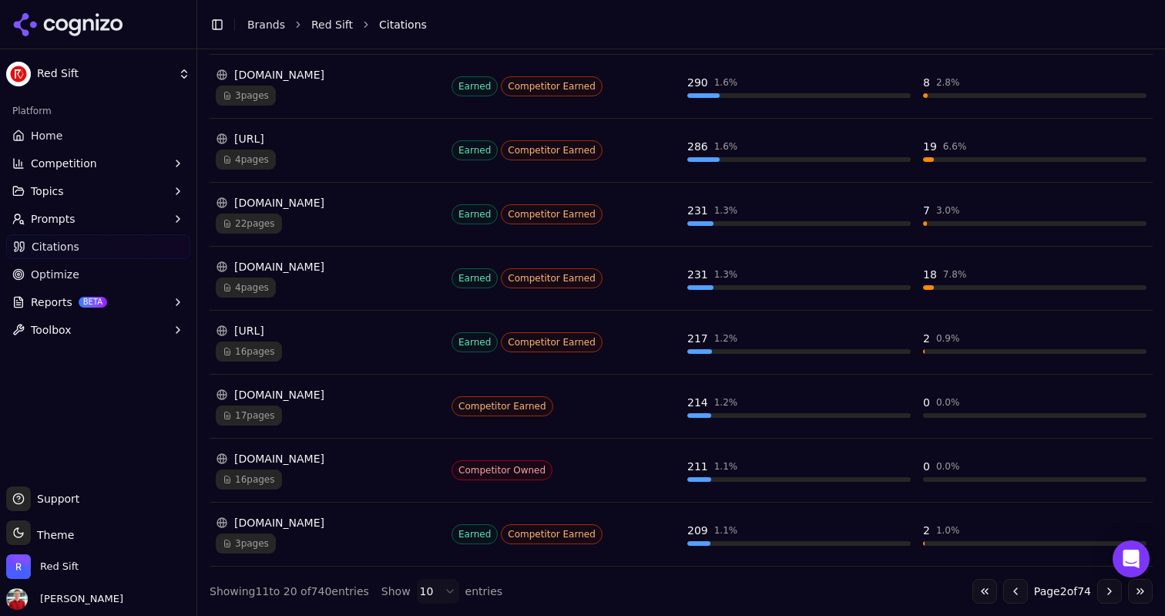
click at [1098, 594] on button "Go to next page" at bounding box center [1110, 591] width 25 height 25
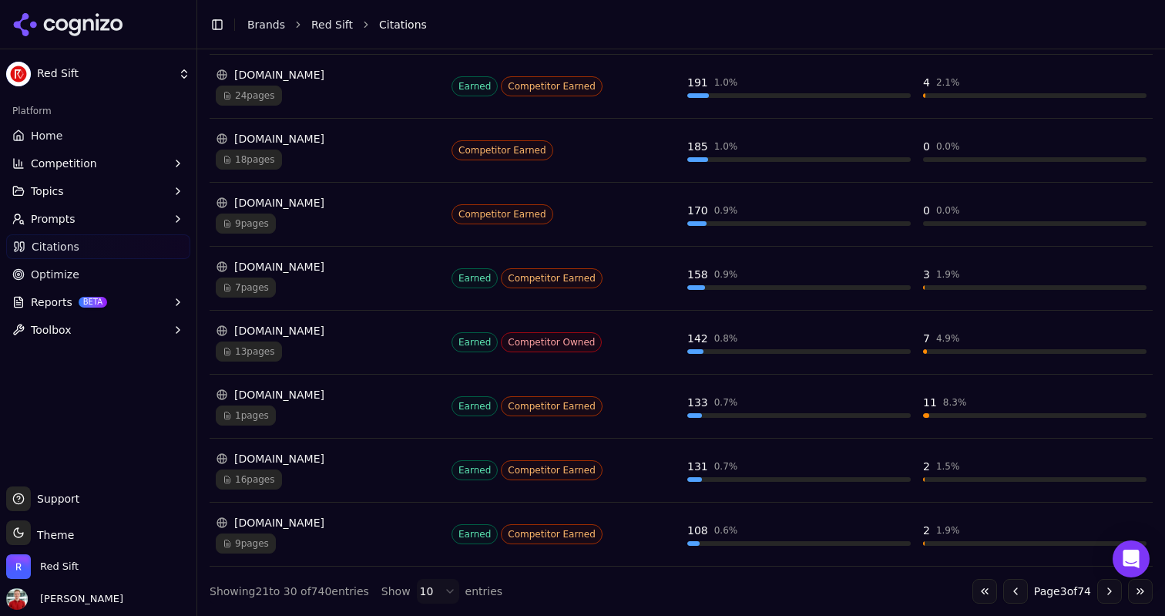
click at [1098, 590] on button "Go to next page" at bounding box center [1110, 591] width 25 height 25
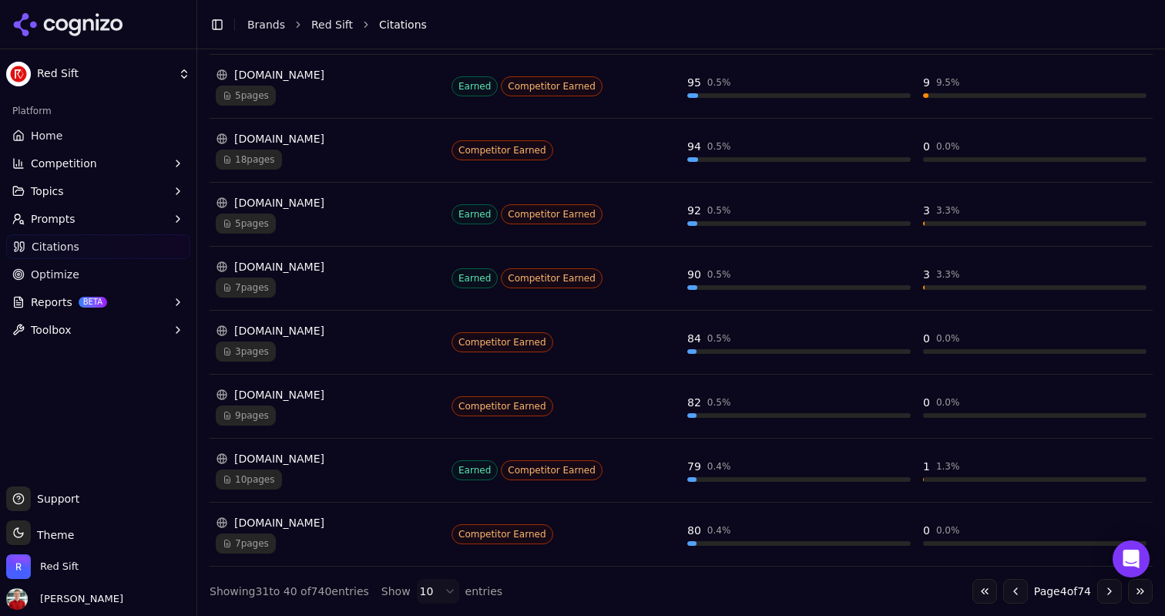
click at [1098, 590] on button "Go to next page" at bounding box center [1110, 591] width 25 height 25
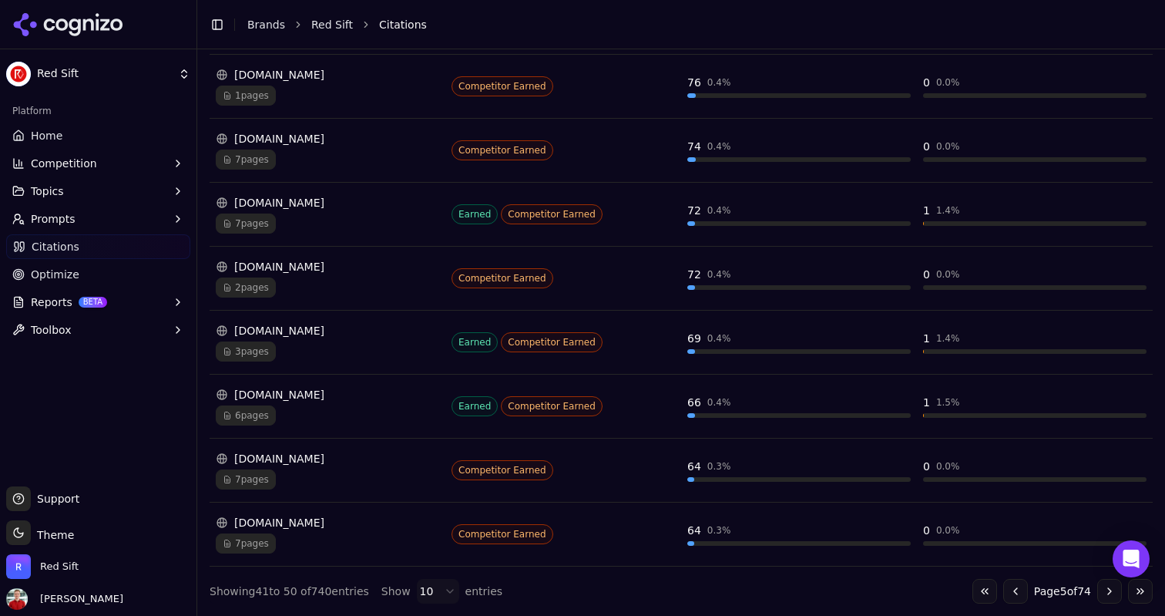
click at [1098, 591] on button "Go to next page" at bounding box center [1110, 591] width 25 height 25
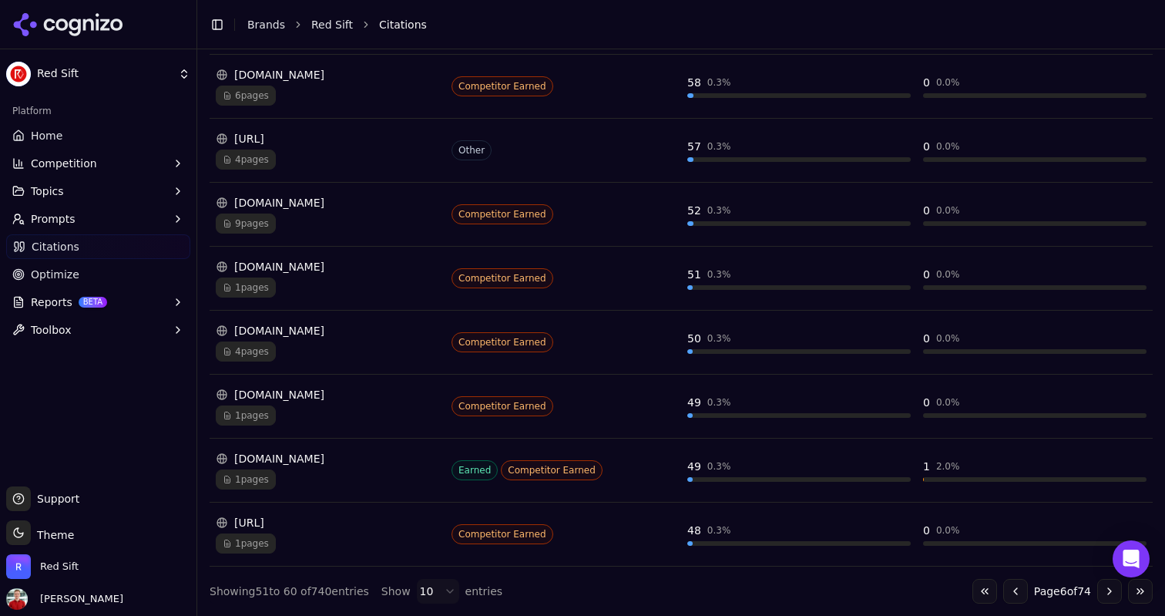
click at [1098, 591] on button "Go to next page" at bounding box center [1110, 591] width 25 height 25
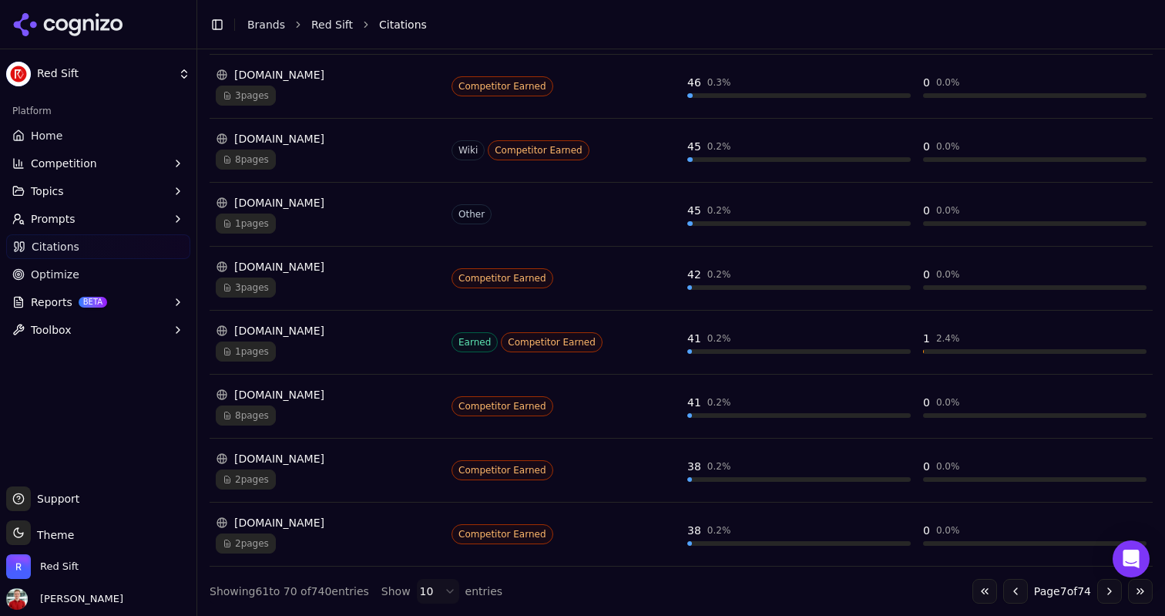
click at [1098, 591] on button "Go to next page" at bounding box center [1110, 591] width 25 height 25
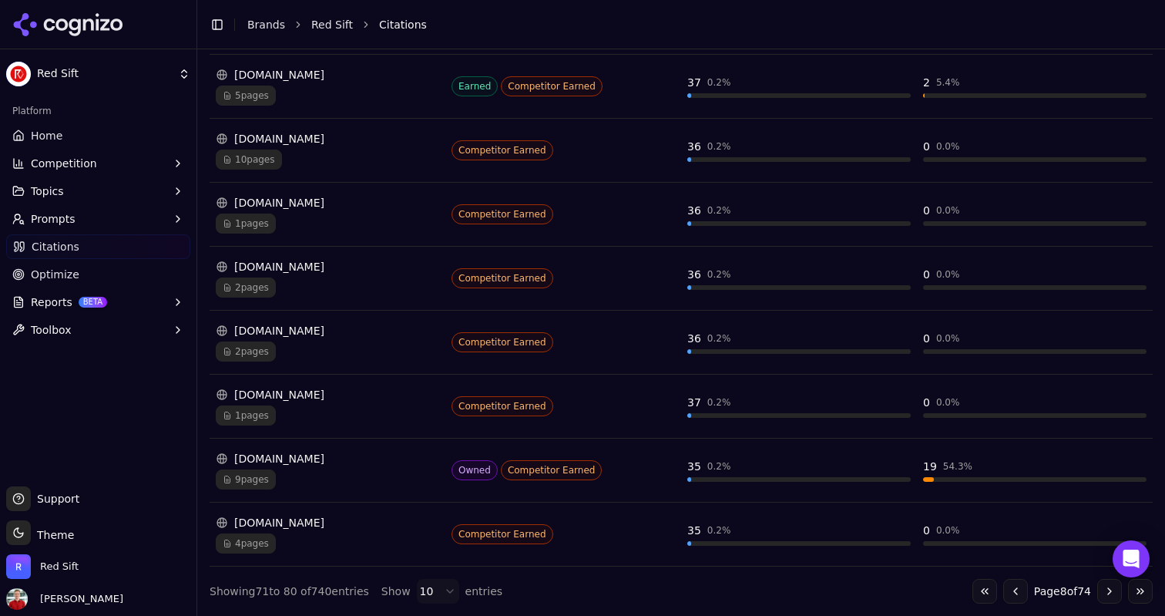
click at [1098, 591] on button "Go to next page" at bounding box center [1110, 591] width 25 height 25
click at [1004, 595] on button "Go to previous page" at bounding box center [1016, 591] width 25 height 25
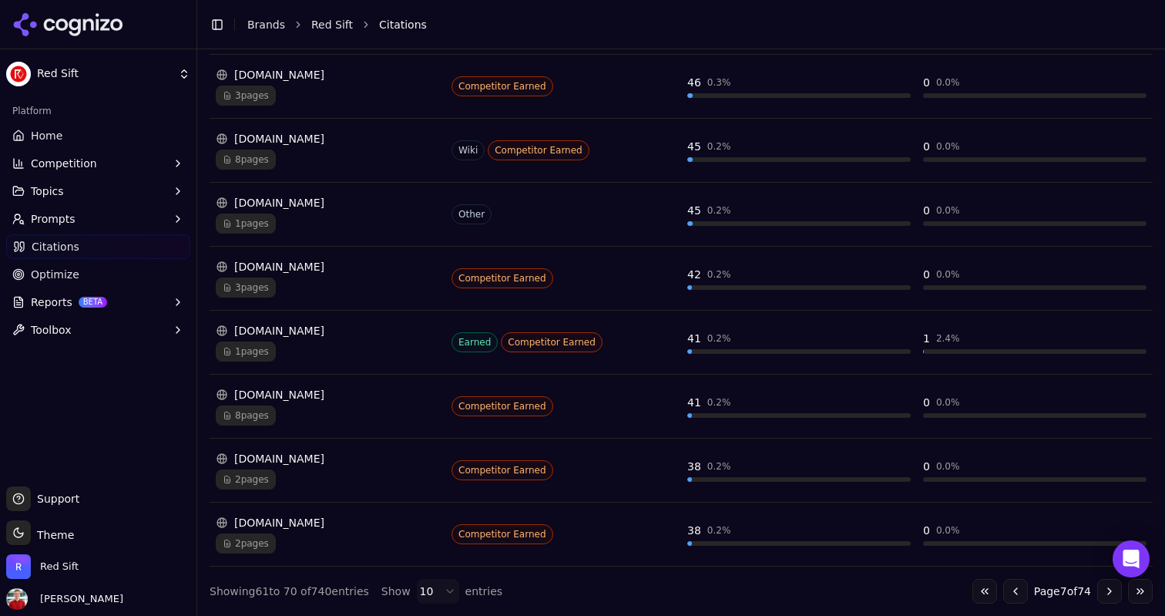
click at [1004, 592] on button "Go to previous page" at bounding box center [1016, 591] width 25 height 25
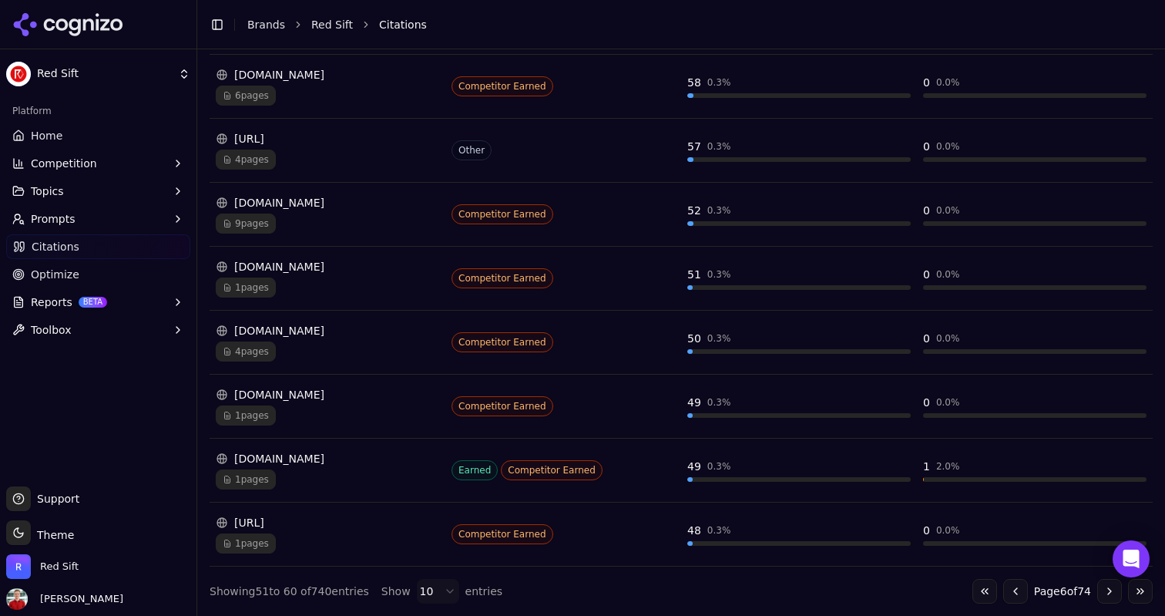
click at [1004, 592] on button "Go to previous page" at bounding box center [1016, 591] width 25 height 25
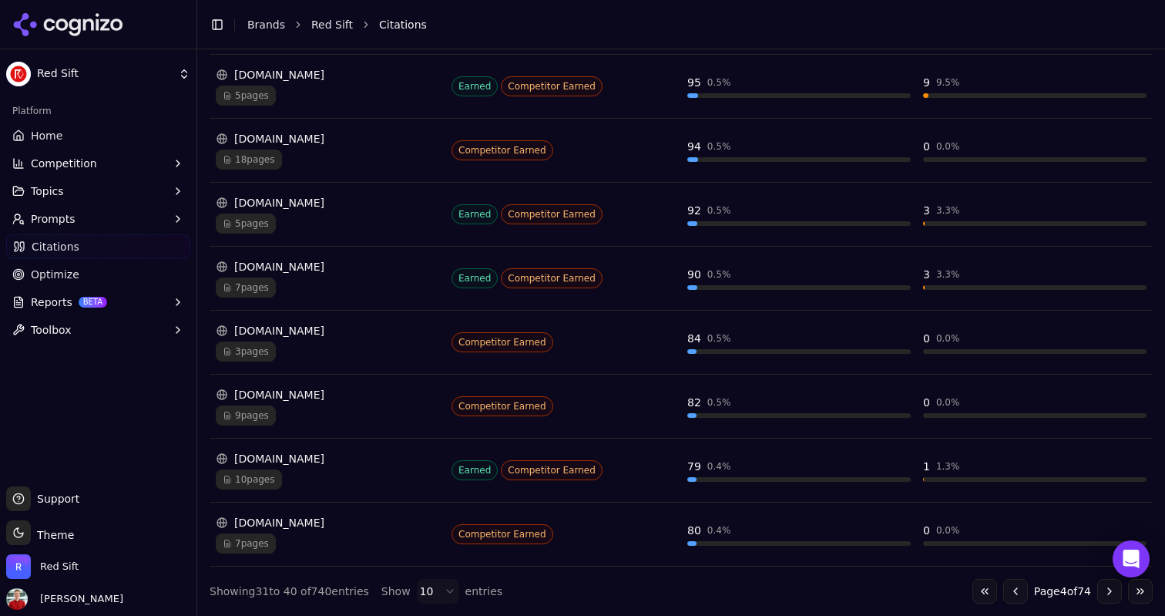
click at [1004, 592] on button "Go to previous page" at bounding box center [1016, 591] width 25 height 25
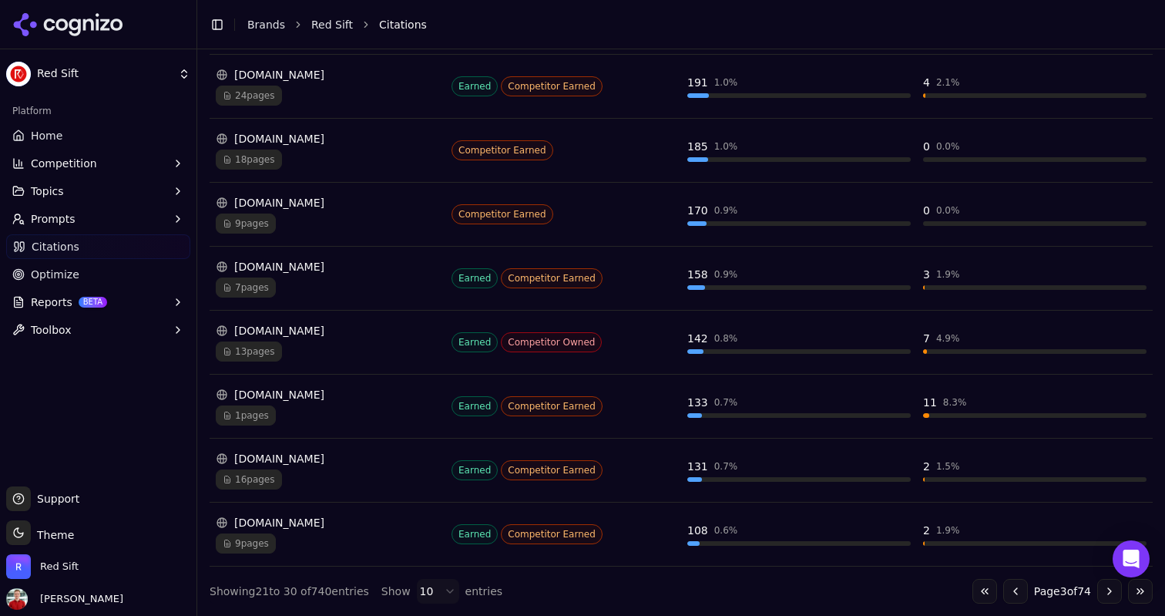
click at [1004, 592] on button "Go to previous page" at bounding box center [1016, 591] width 25 height 25
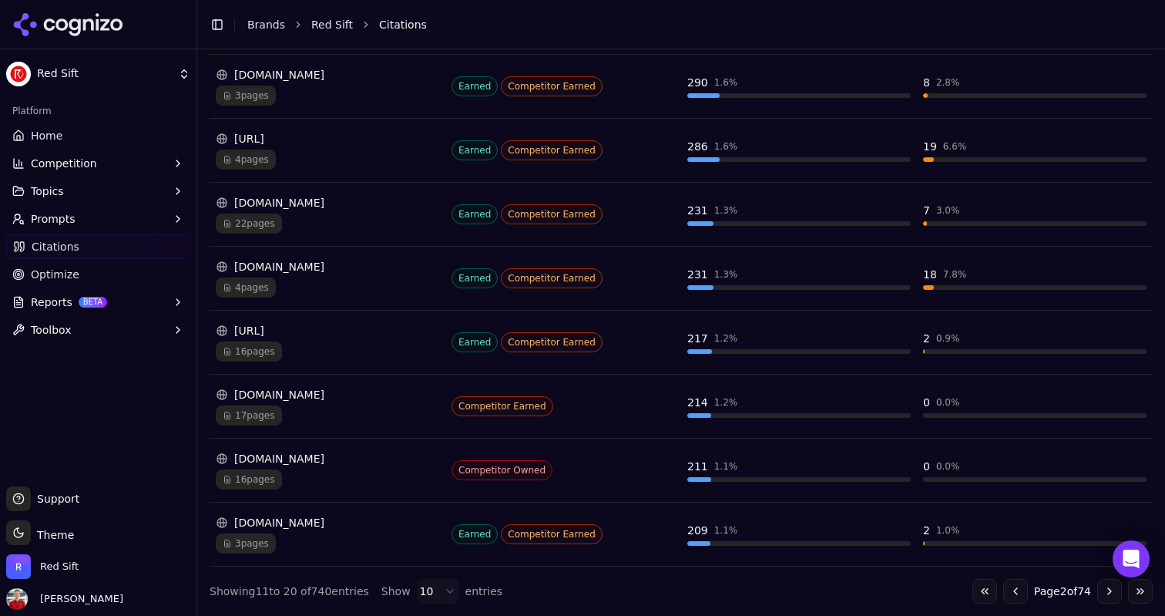
click at [1004, 592] on button "Go to previous page" at bounding box center [1016, 591] width 25 height 25
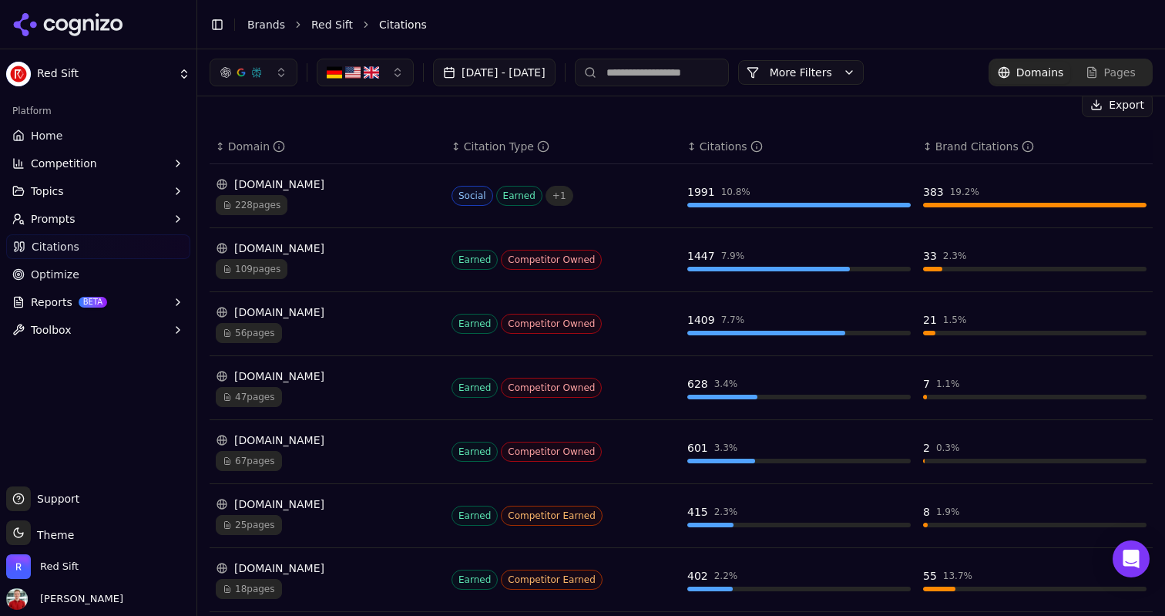
scroll to position [0, 0]
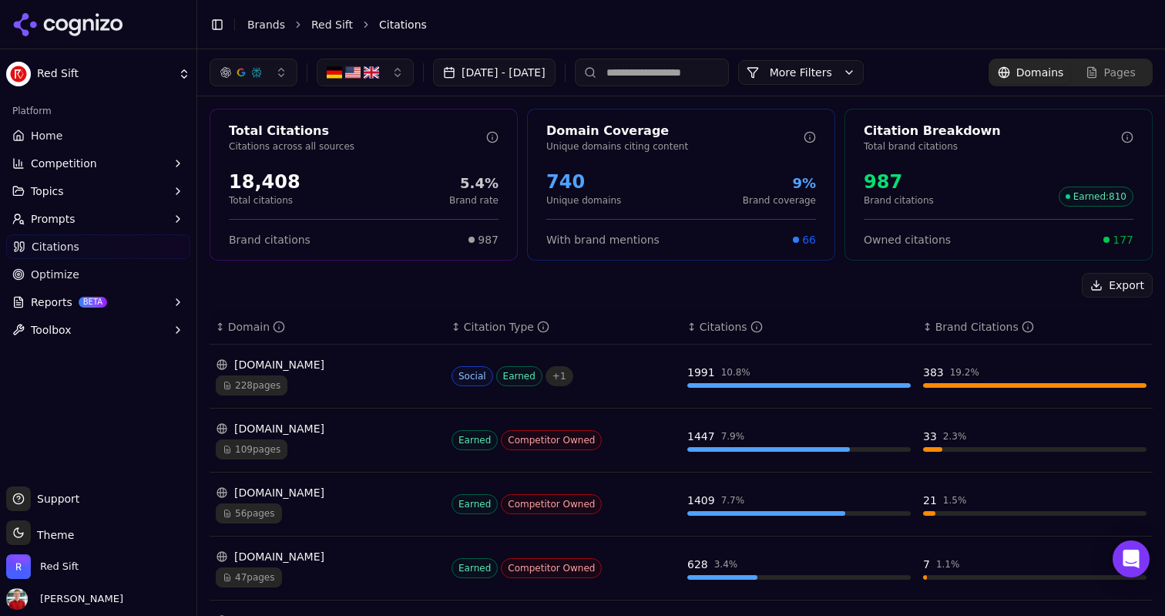
click at [220, 330] on div "↕ Domain" at bounding box center [328, 326] width 224 height 15
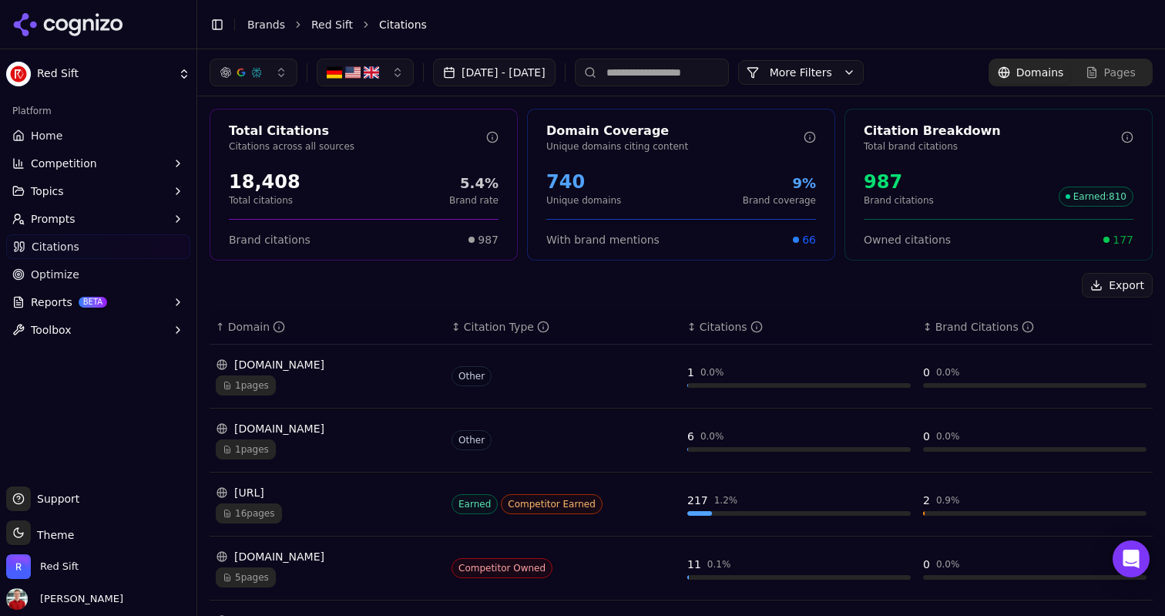
click at [220, 330] on div "↑ Domain" at bounding box center [328, 326] width 224 height 15
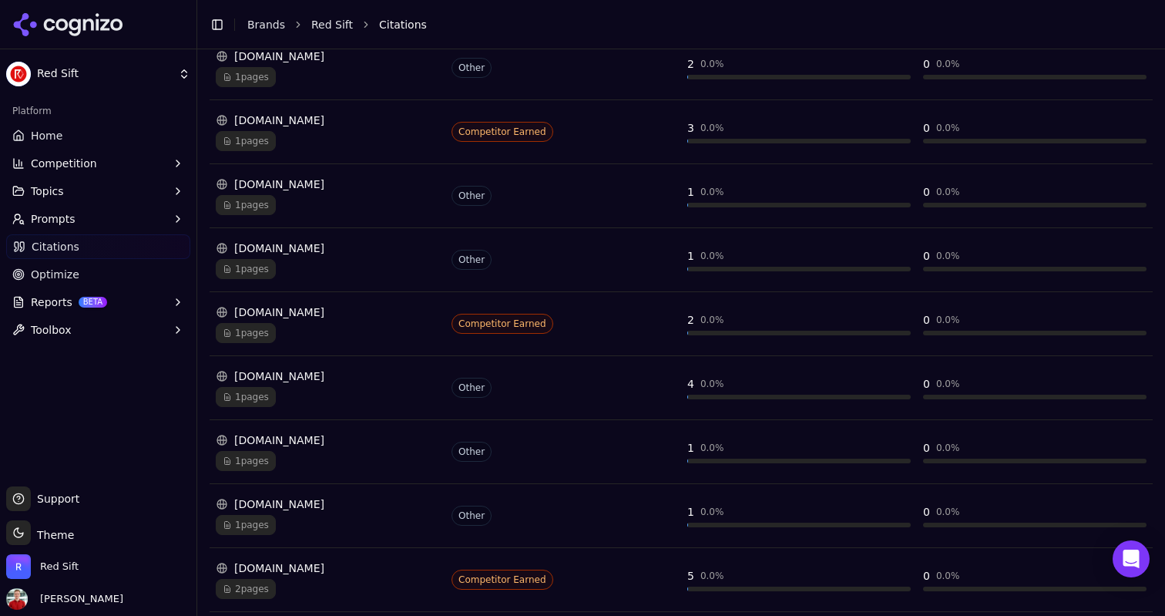
scroll to position [418, 0]
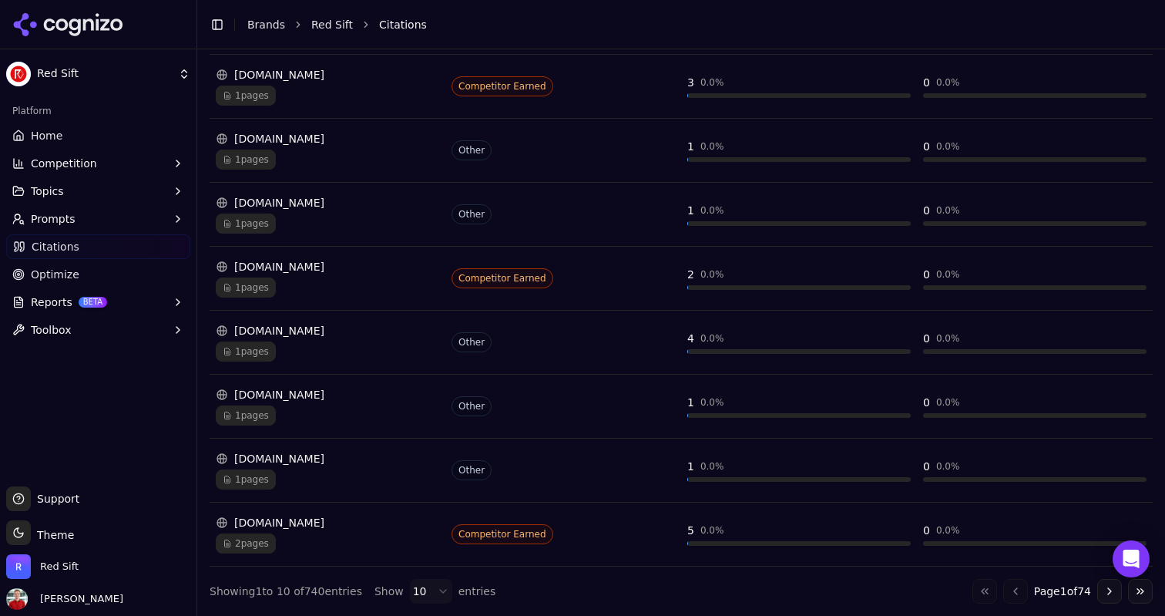
click at [1104, 588] on button "Go to next page" at bounding box center [1110, 591] width 25 height 25
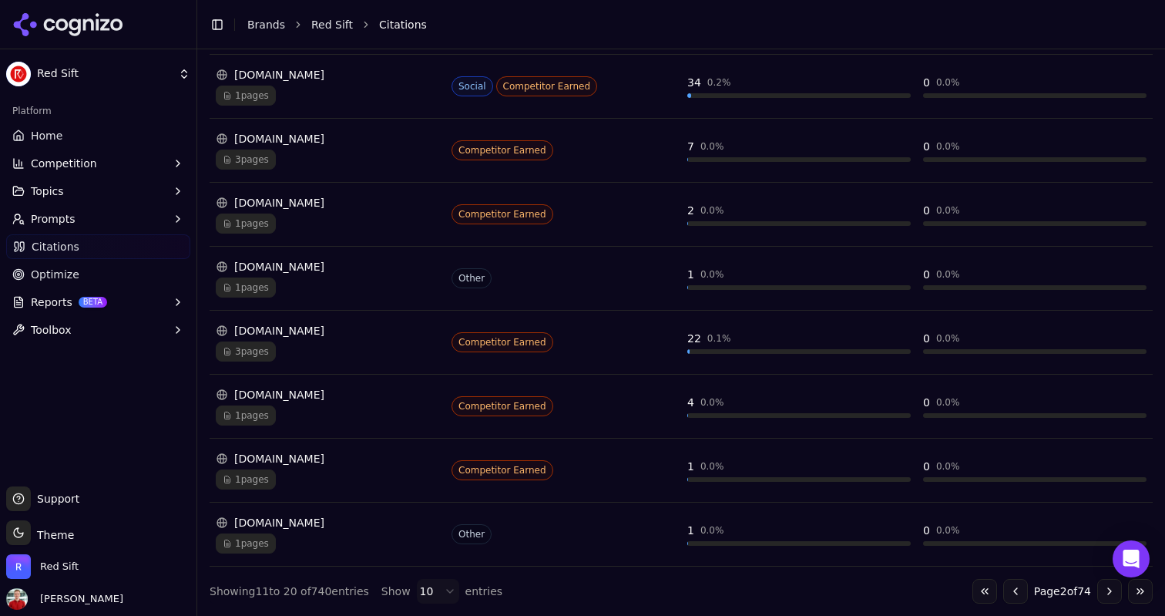
click at [1104, 588] on button "Go to next page" at bounding box center [1110, 591] width 25 height 25
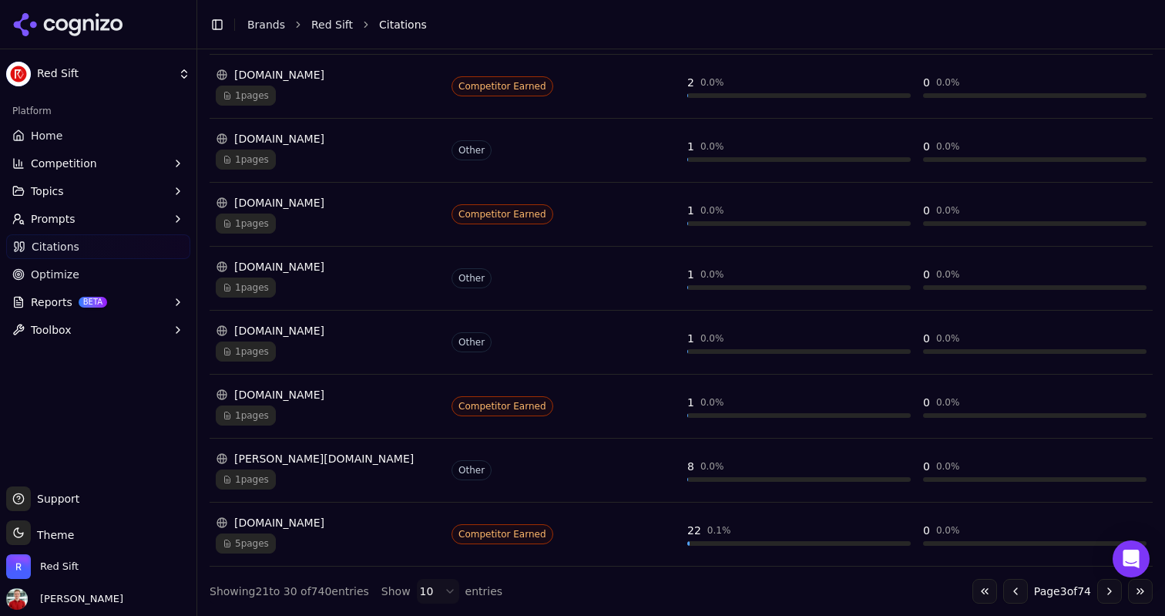
click at [1104, 588] on button "Go to next page" at bounding box center [1110, 591] width 25 height 25
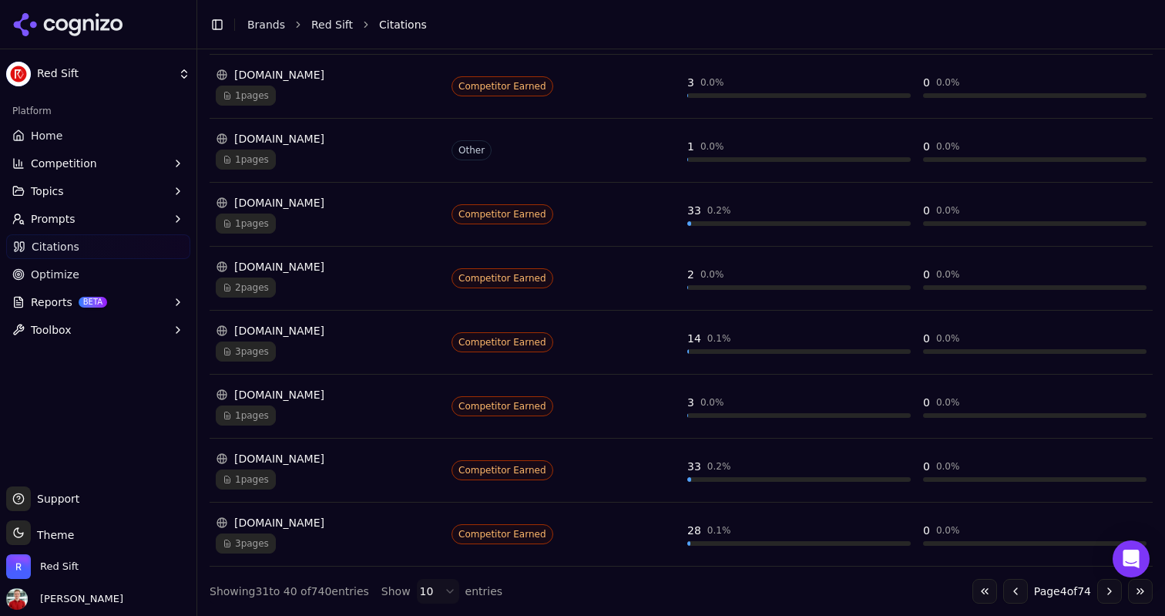
click at [1104, 588] on button "Go to next page" at bounding box center [1110, 591] width 25 height 25
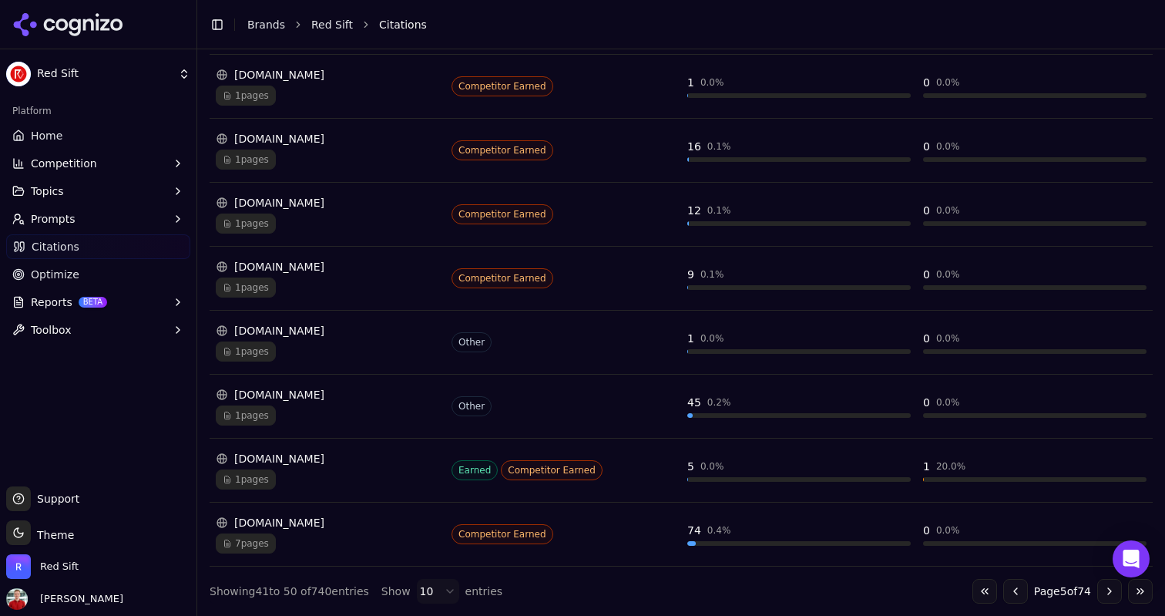
click at [1104, 588] on button "Go to next page" at bounding box center [1110, 591] width 25 height 25
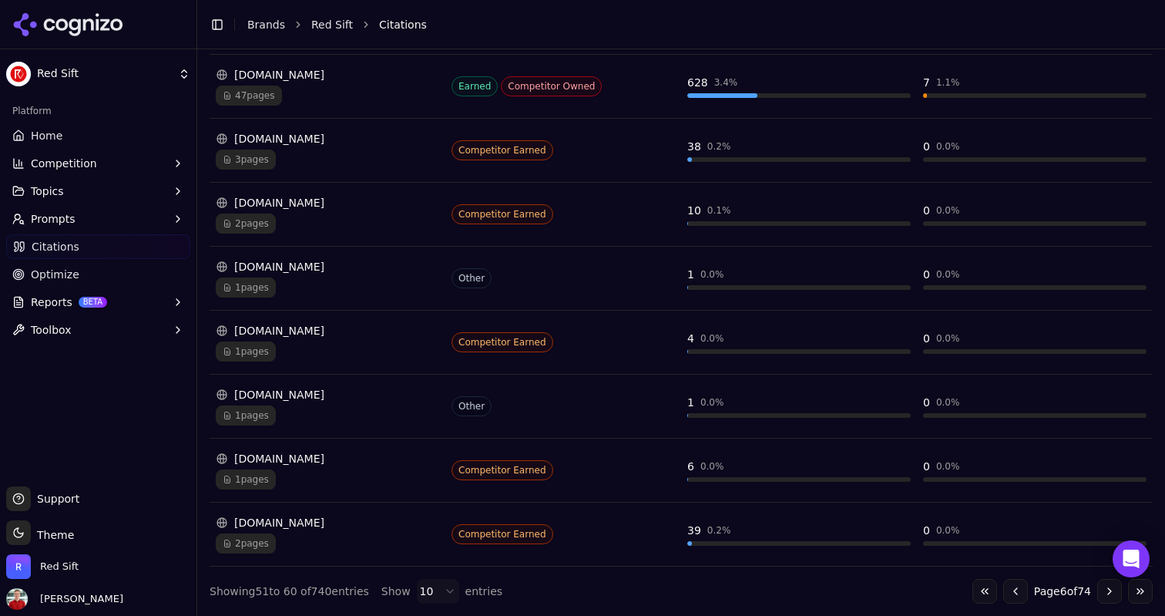
click at [1104, 588] on button "Go to next page" at bounding box center [1110, 591] width 25 height 25
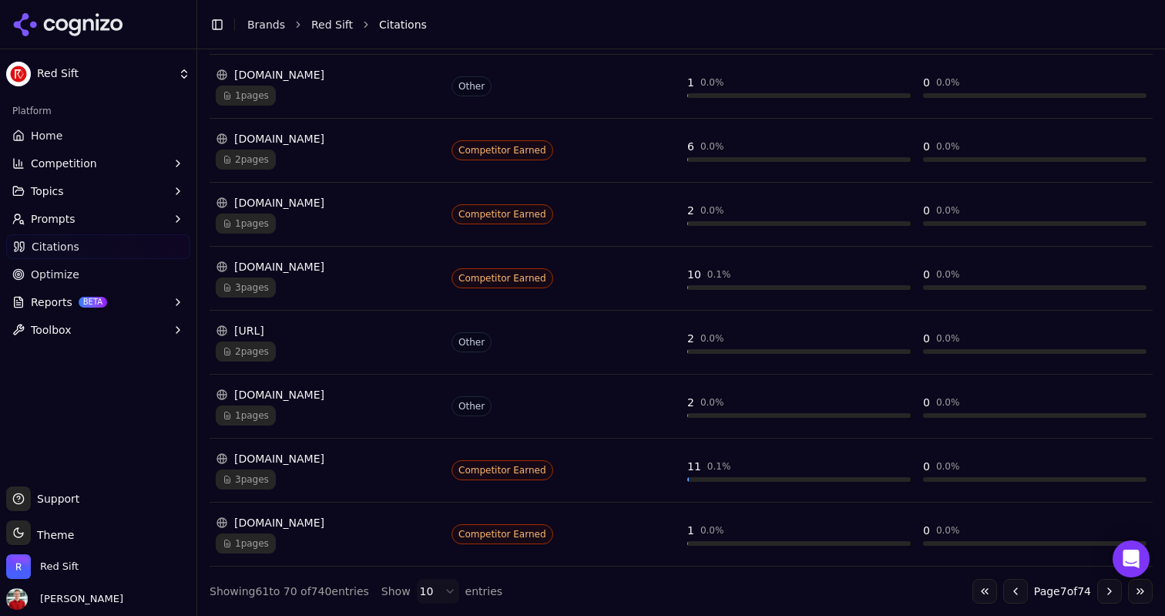
click at [1104, 588] on button "Go to next page" at bounding box center [1110, 591] width 25 height 25
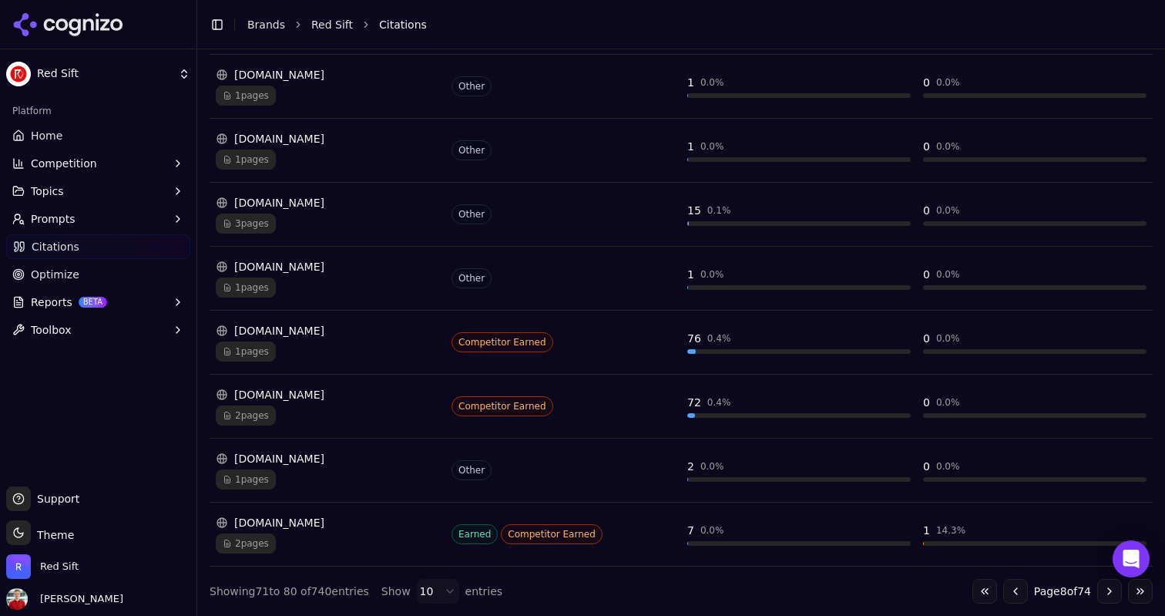
click at [1104, 588] on button "Go to next page" at bounding box center [1110, 591] width 25 height 25
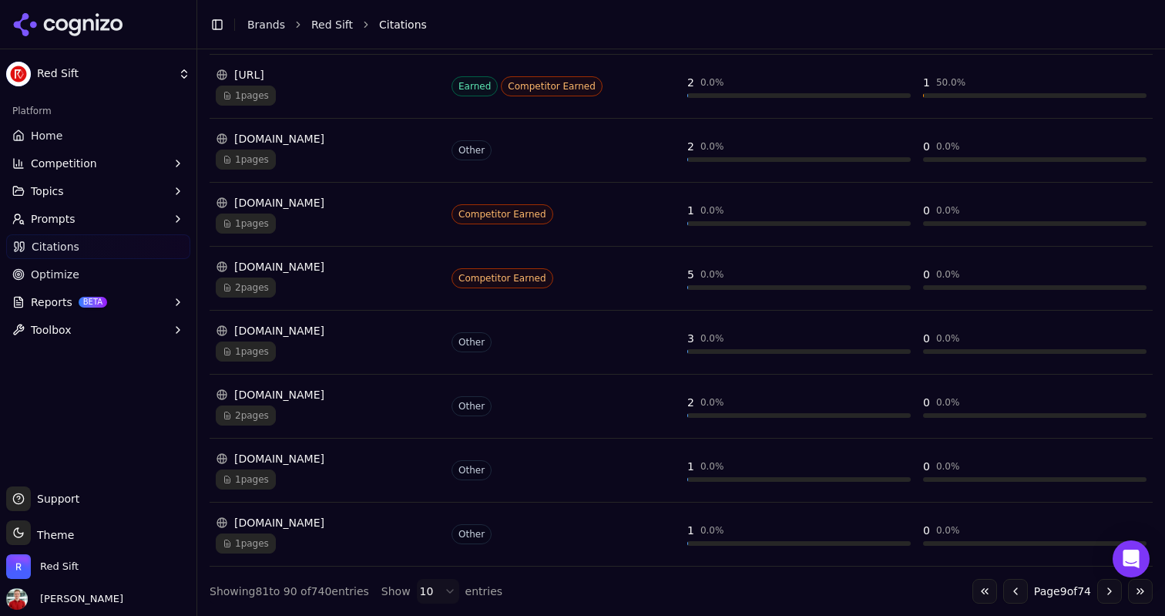
click at [1104, 588] on button "Go to next page" at bounding box center [1110, 591] width 25 height 25
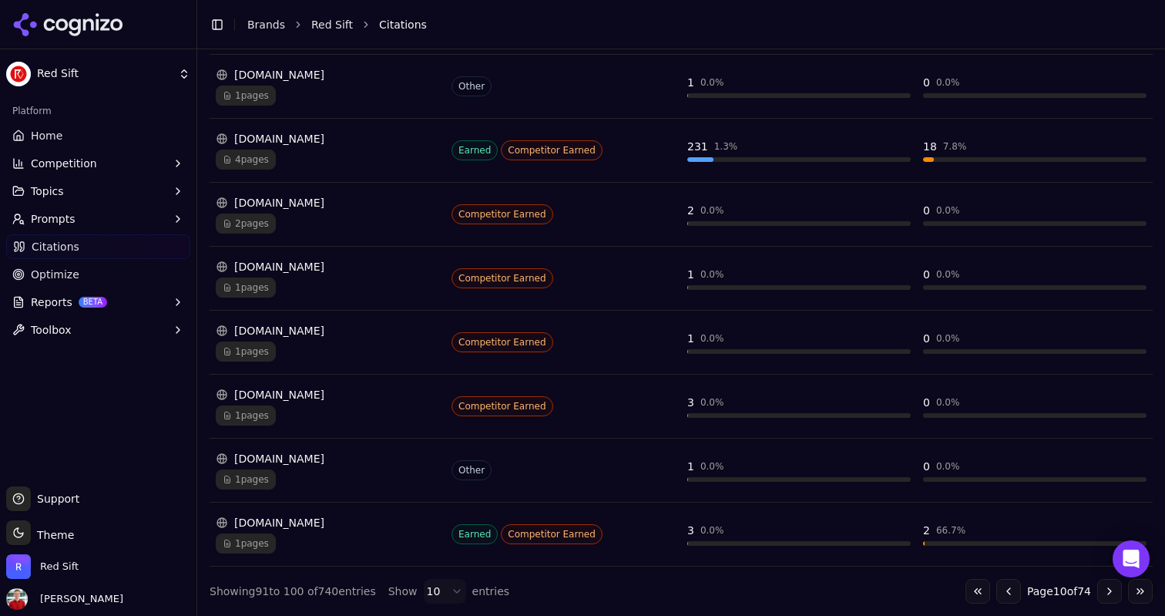
click at [1104, 588] on button "Go to next page" at bounding box center [1110, 591] width 25 height 25
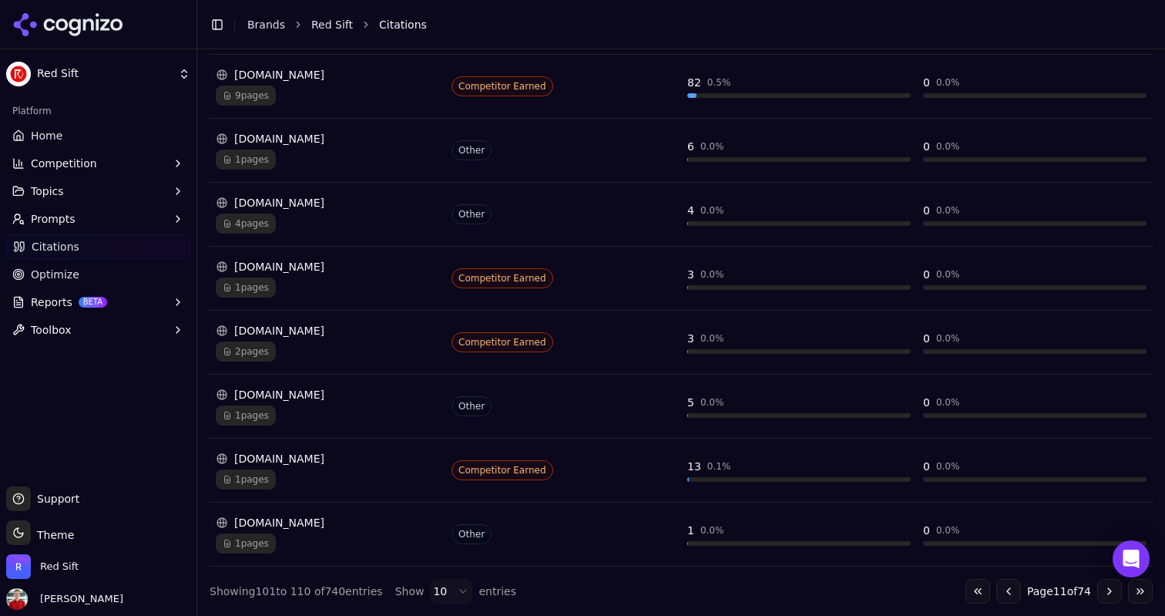
click at [1104, 588] on button "Go to next page" at bounding box center [1110, 591] width 25 height 25
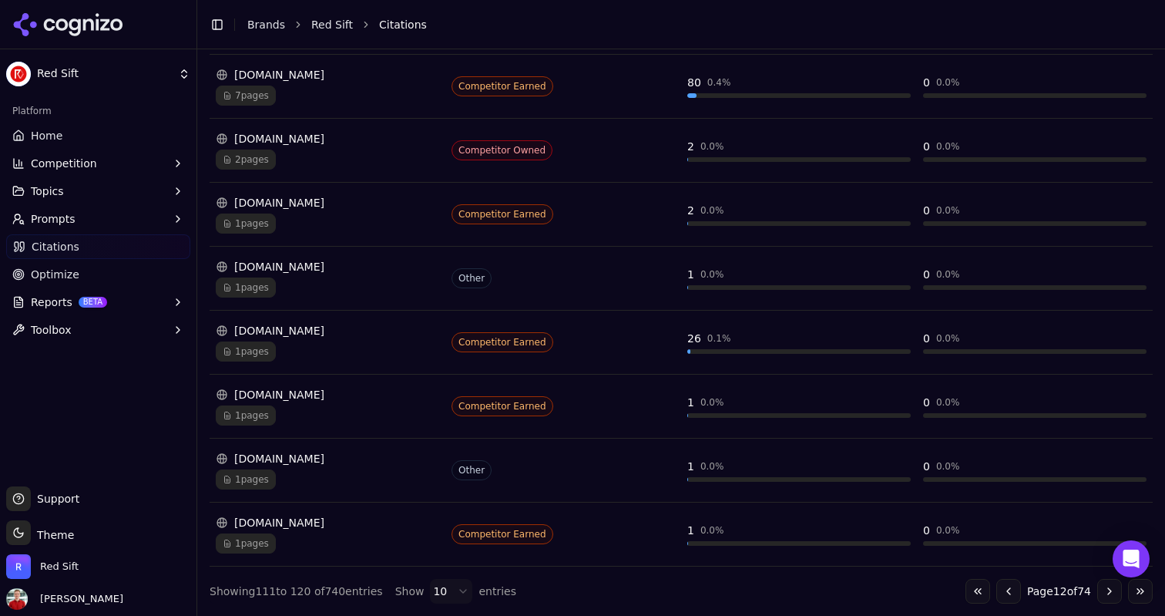
click at [1104, 588] on button "Go to next page" at bounding box center [1110, 591] width 25 height 25
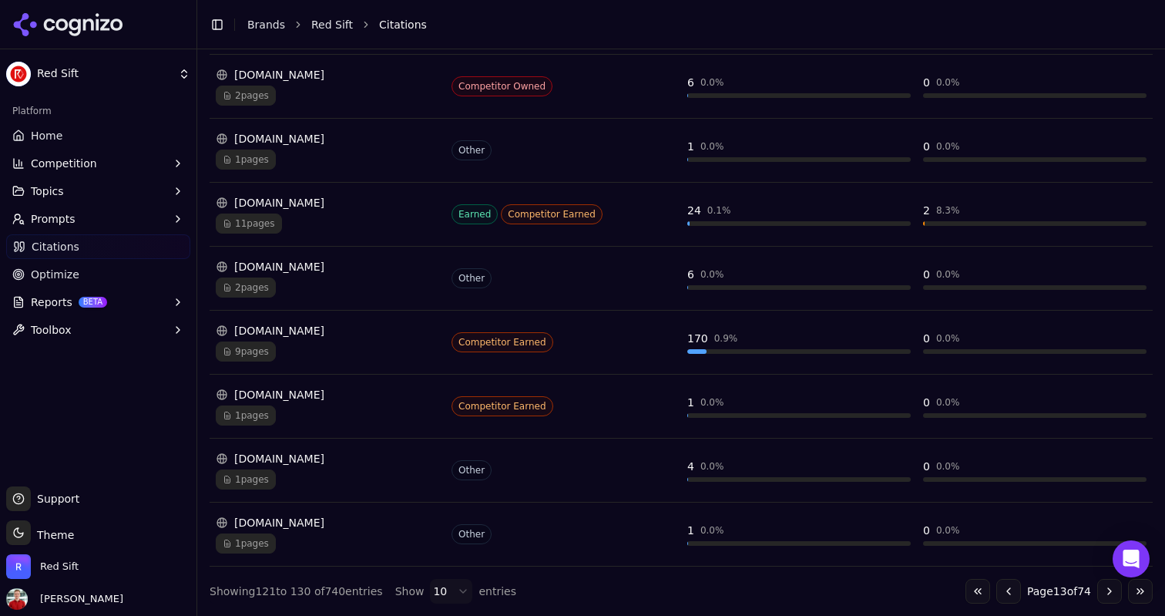
click at [1104, 588] on button "Go to next page" at bounding box center [1110, 591] width 25 height 25
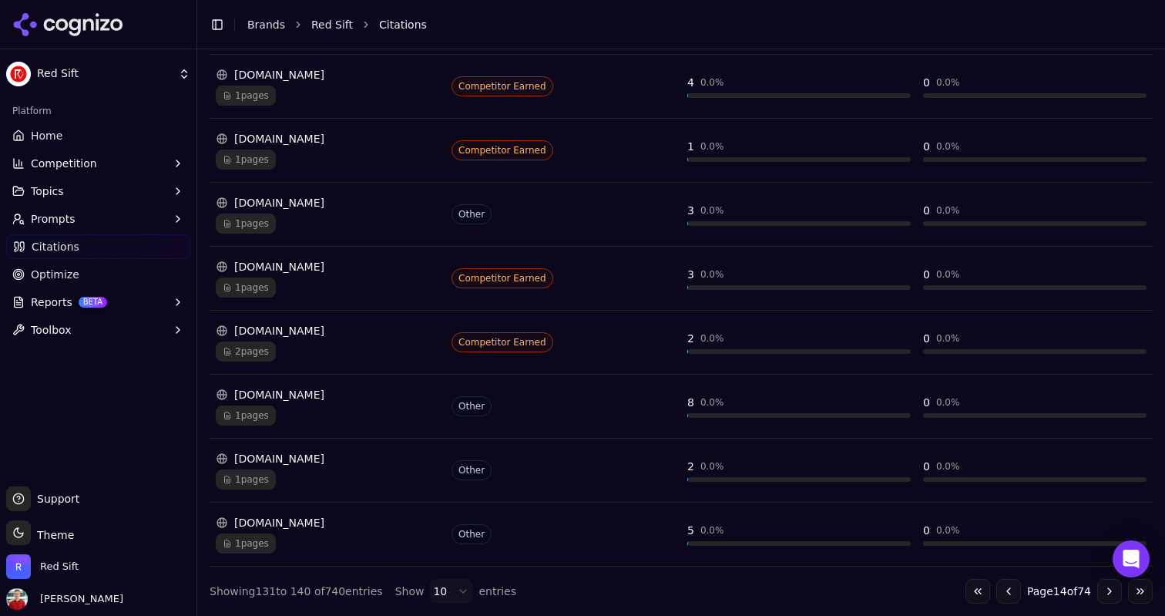
click at [1104, 588] on button "Go to next page" at bounding box center [1110, 591] width 25 height 25
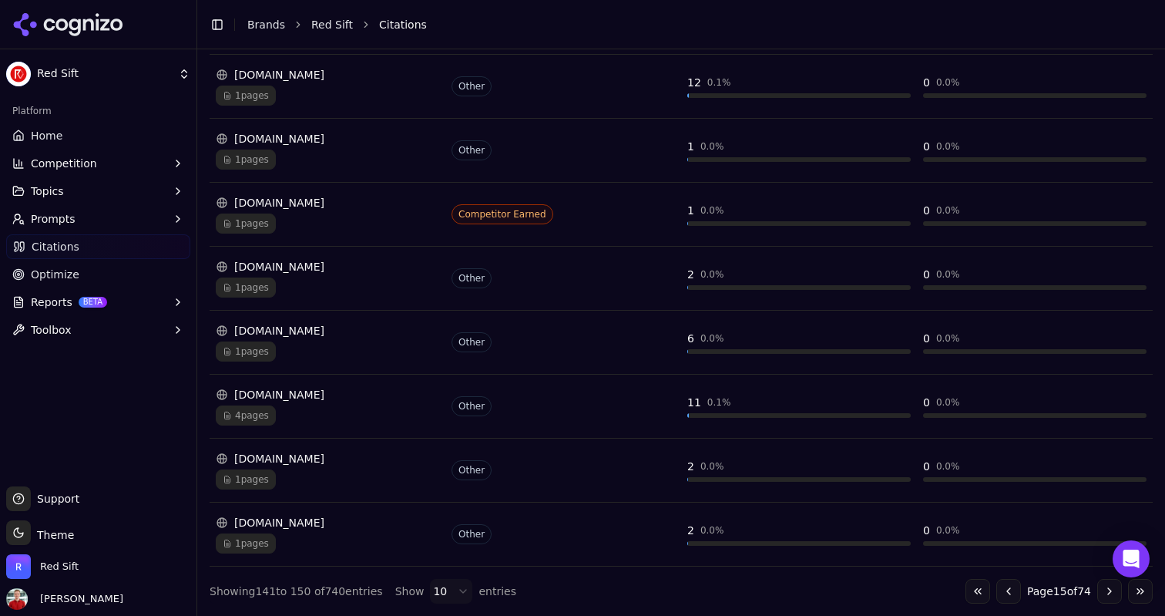
click at [1104, 588] on button "Go to next page" at bounding box center [1110, 591] width 25 height 25
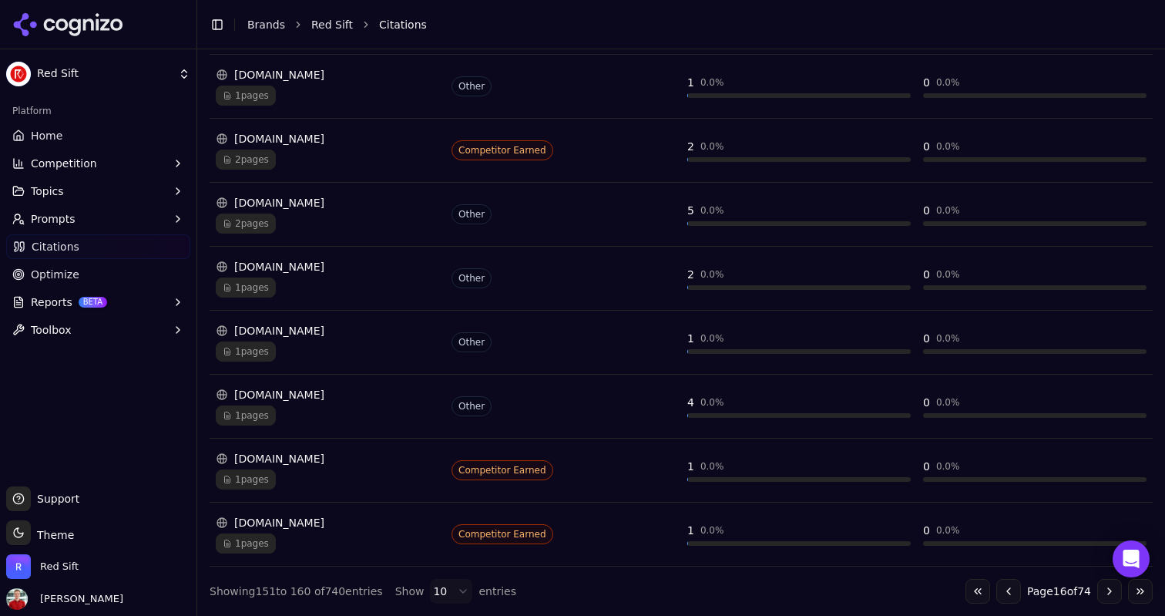
click at [1104, 588] on button "Go to next page" at bounding box center [1110, 591] width 25 height 25
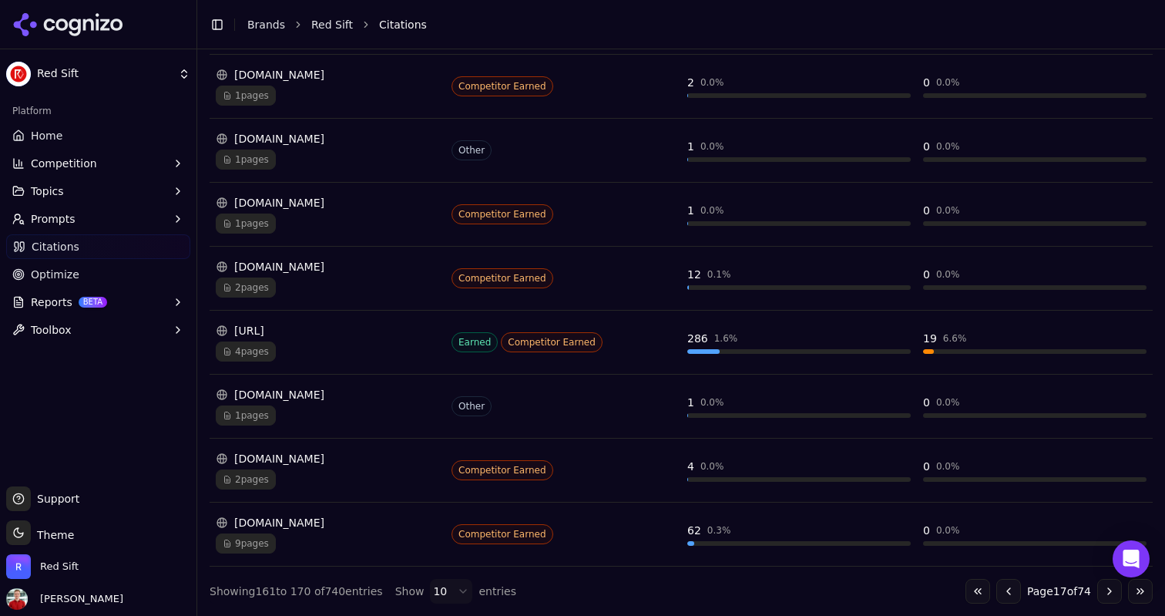
click at [1104, 588] on button "Go to next page" at bounding box center [1110, 591] width 25 height 25
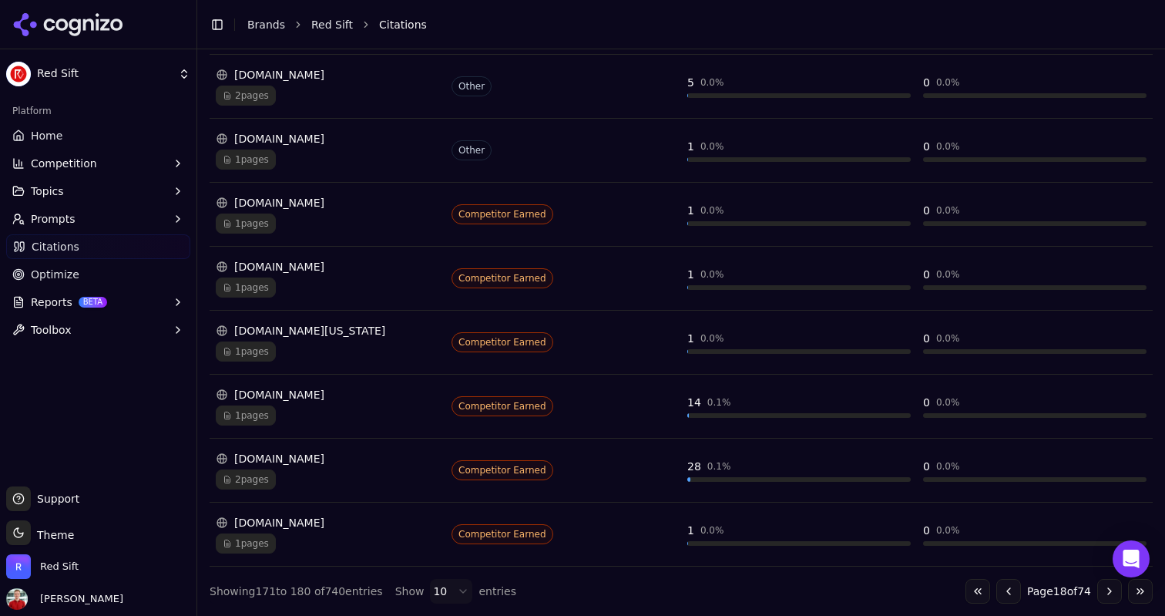
click at [1104, 588] on button "Go to next page" at bounding box center [1110, 591] width 25 height 25
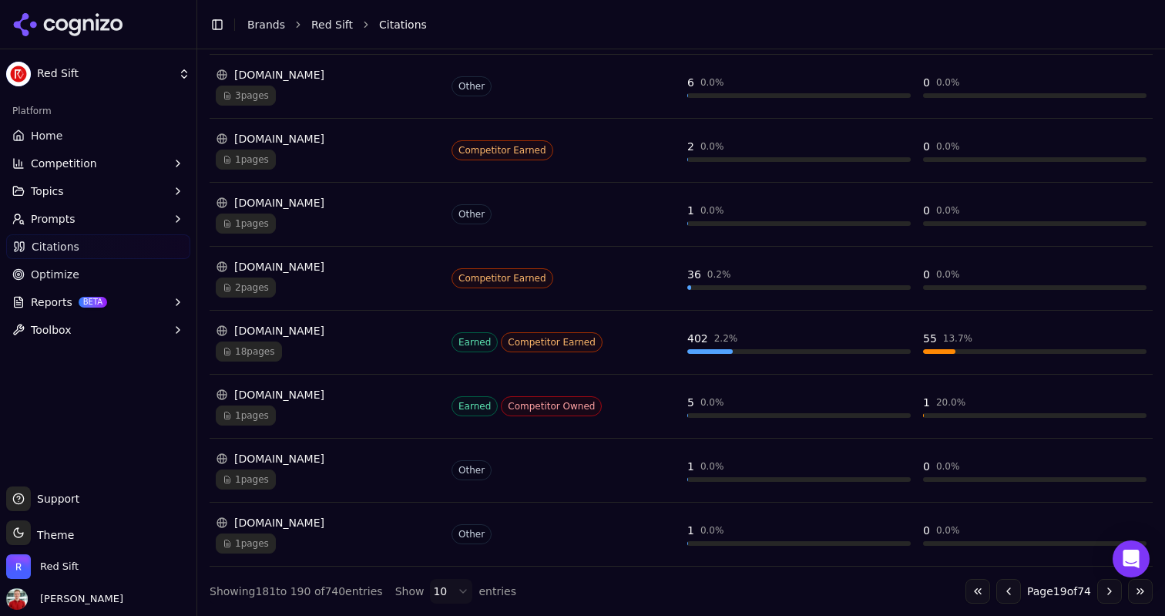
click at [1104, 588] on button "Go to next page" at bounding box center [1110, 591] width 25 height 25
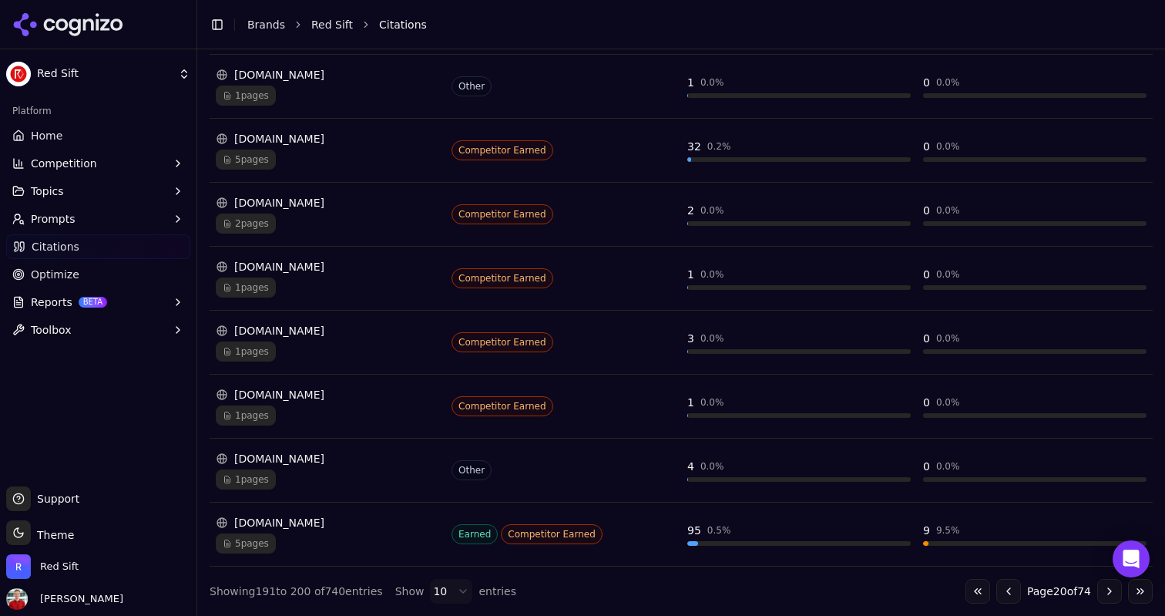
click at [1104, 588] on button "Go to next page" at bounding box center [1110, 591] width 25 height 25
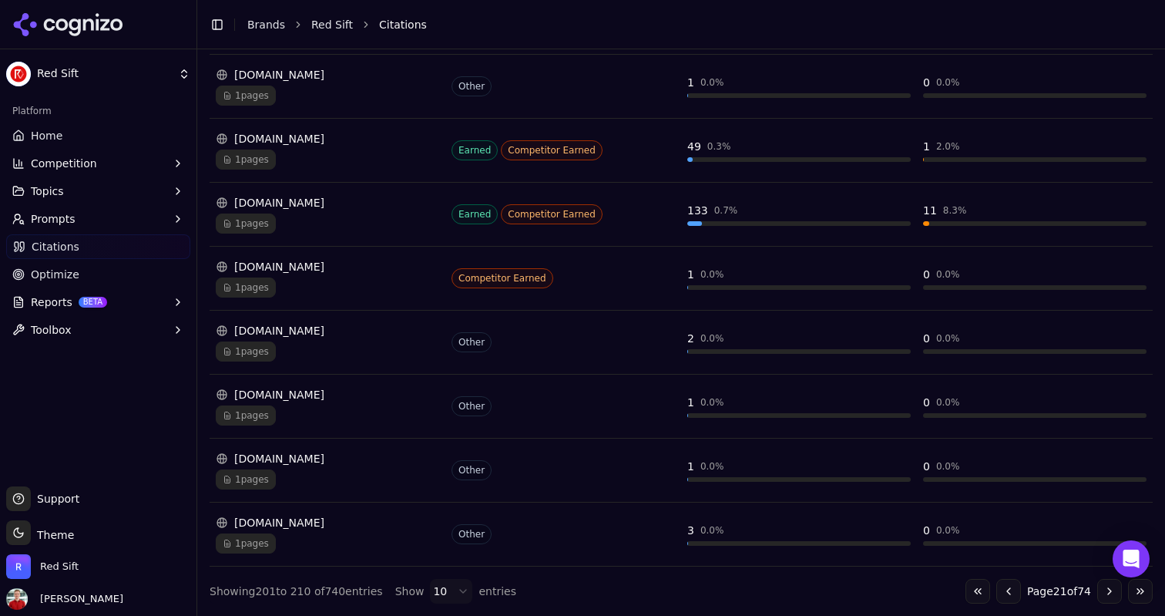
click at [1104, 588] on button "Go to next page" at bounding box center [1110, 591] width 25 height 25
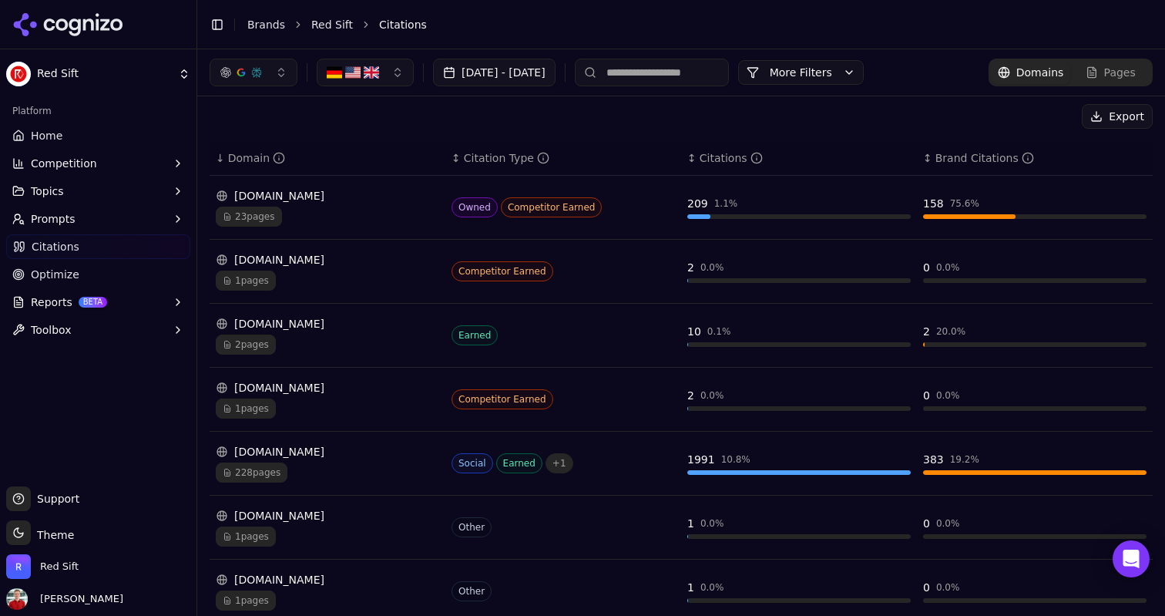
scroll to position [164, 0]
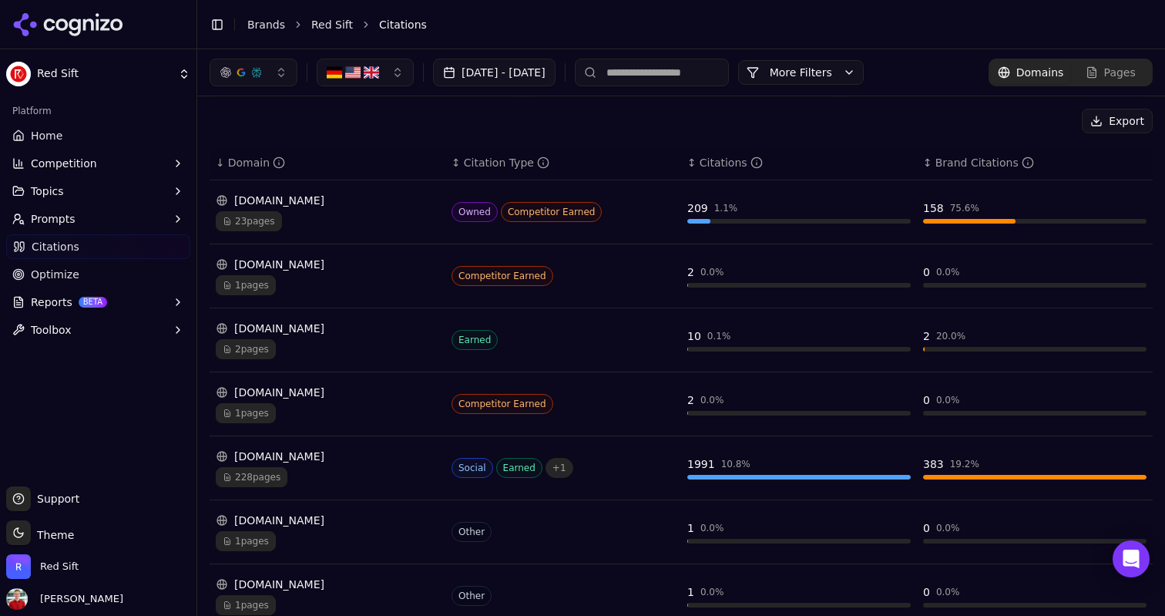
click at [846, 70] on button "More Filters" at bounding box center [801, 72] width 126 height 25
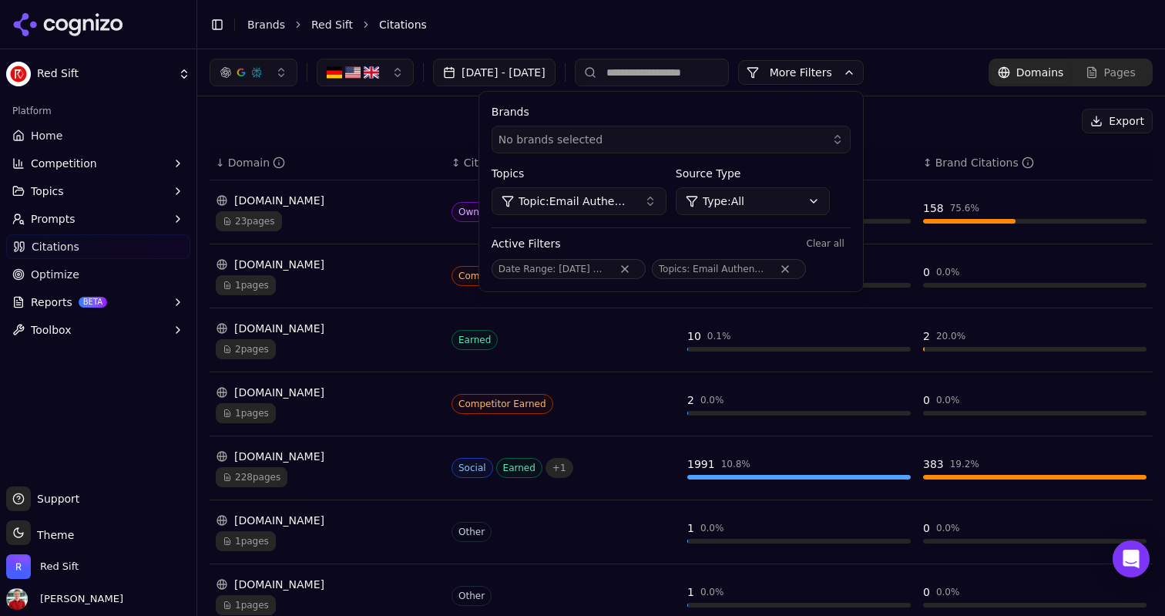
click at [632, 198] on span "Topic: Email Authentication - Bottom of Funnel" at bounding box center [575, 200] width 113 height 15
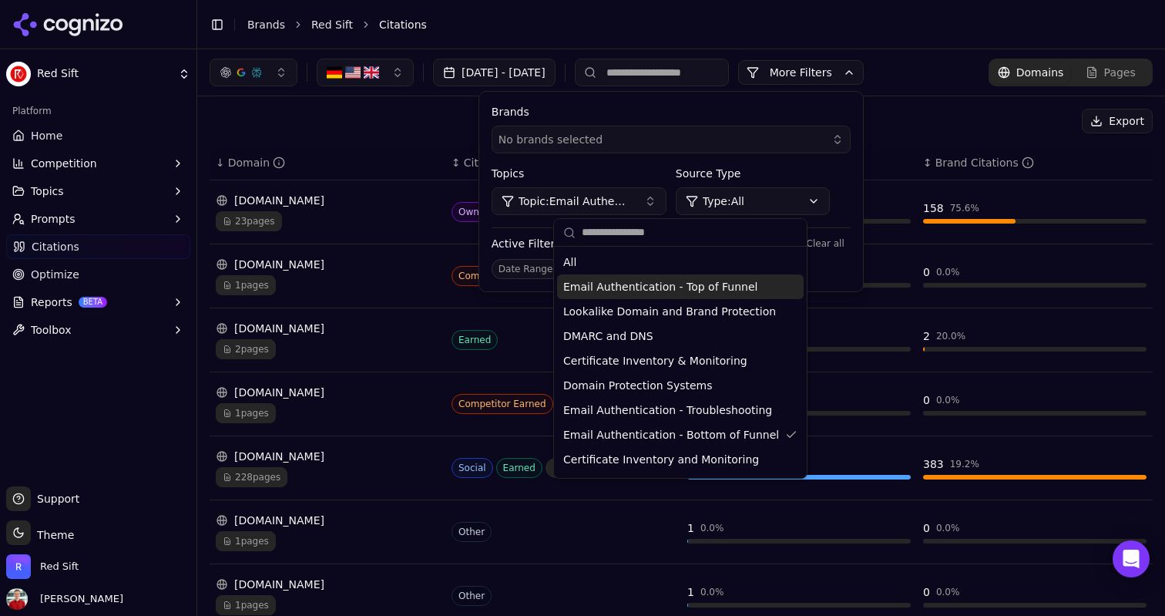
click at [684, 412] on span "Email Authentication - Troubleshooting" at bounding box center [667, 409] width 209 height 15
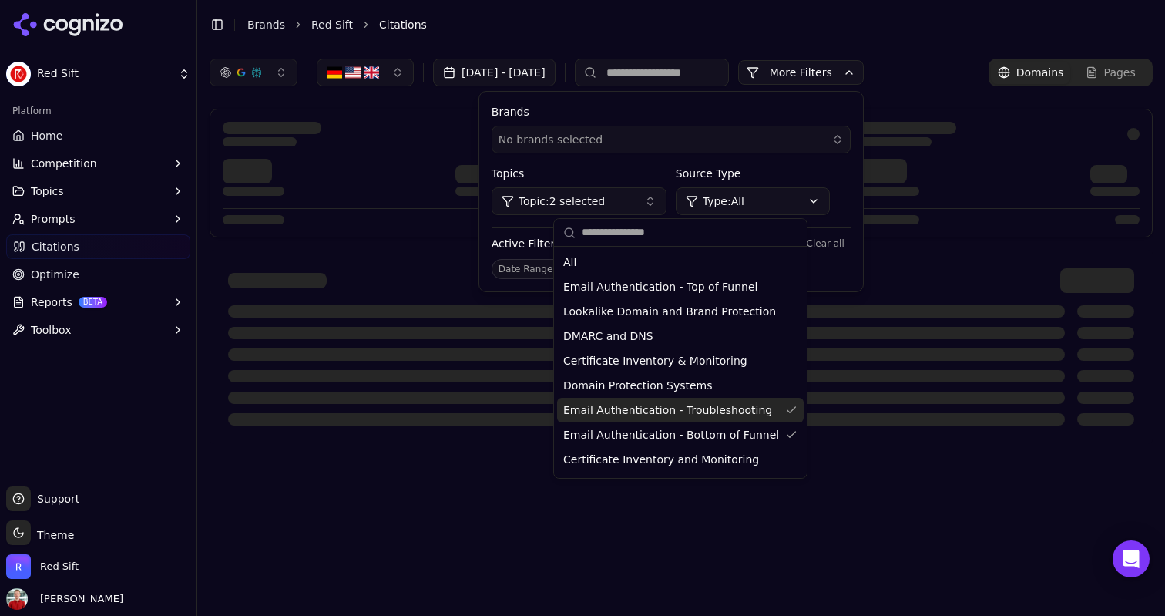
scroll to position [0, 0]
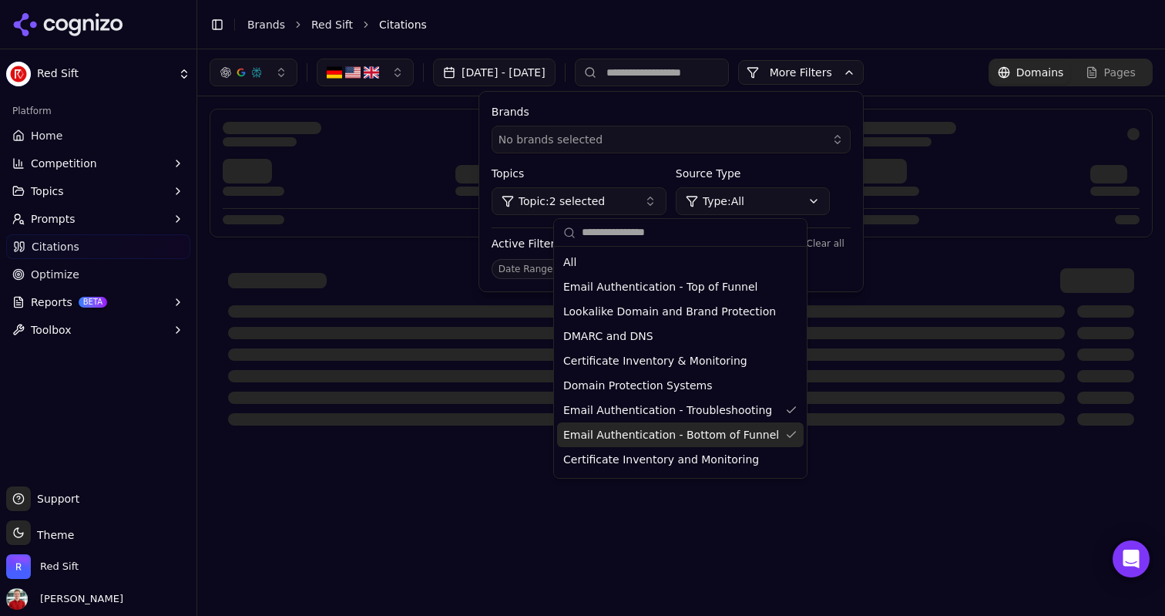
click at [684, 433] on span "Email Authentication - Bottom of Funnel" at bounding box center [671, 434] width 216 height 15
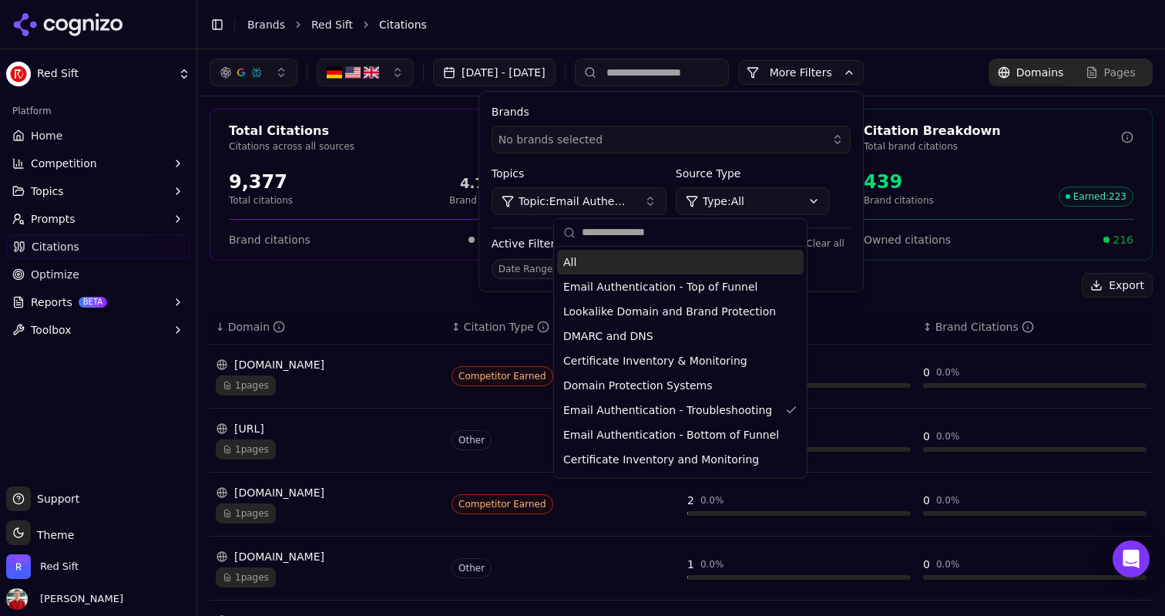
click at [486, 270] on div "Total Citations Citations across all sources 9,377 Total citations 4.7% Brand r…" at bounding box center [681, 564] width 968 height 937
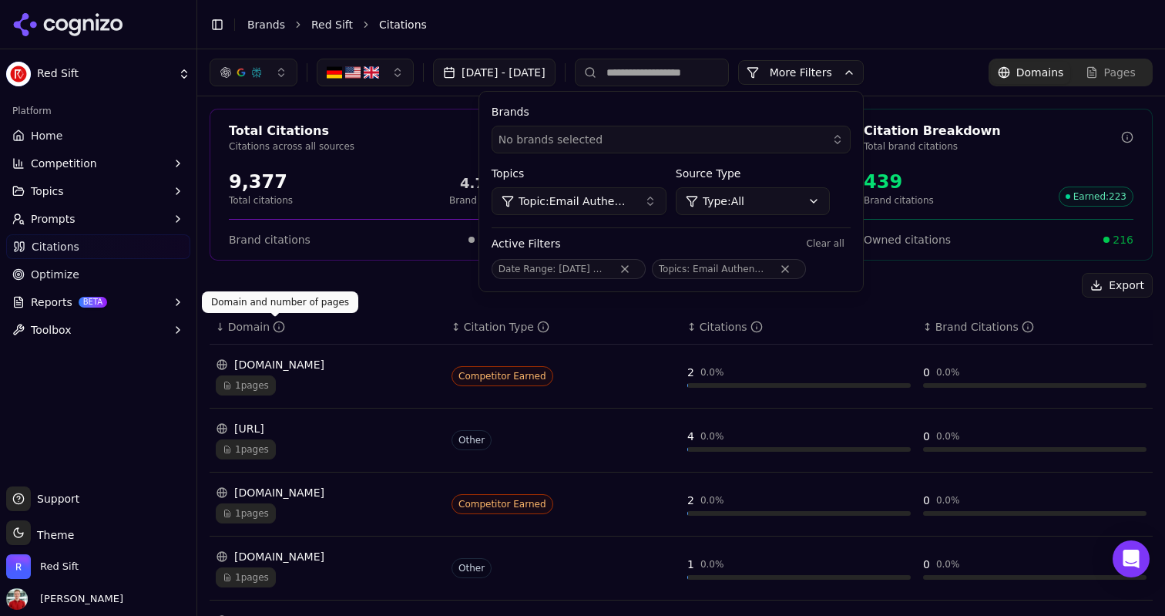
click at [240, 328] on div "Domain" at bounding box center [256, 326] width 57 height 15
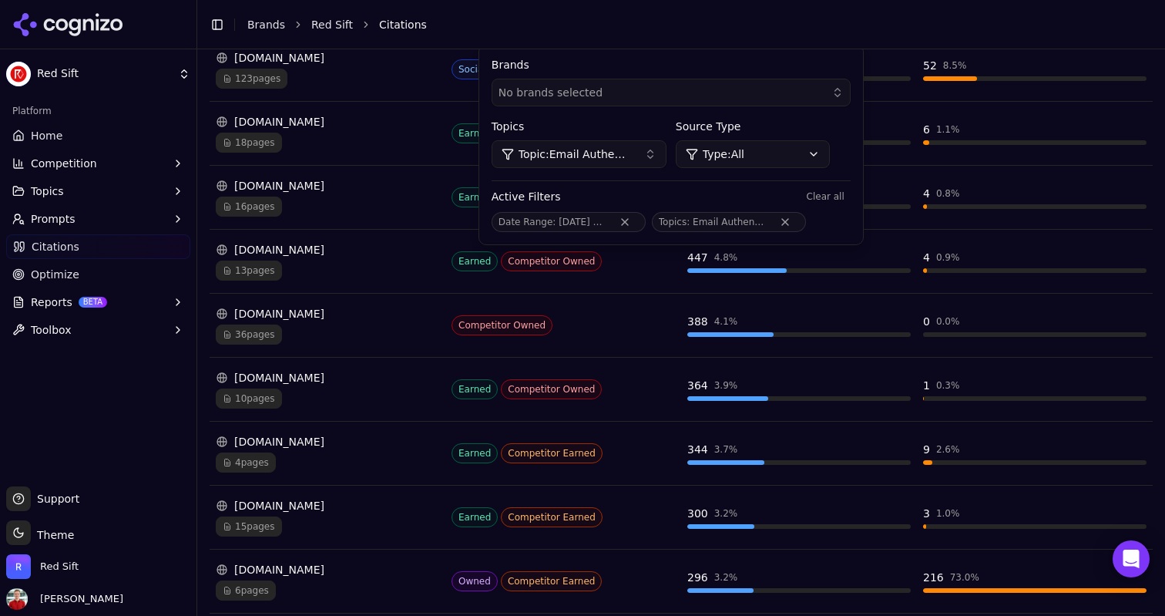
scroll to position [418, 0]
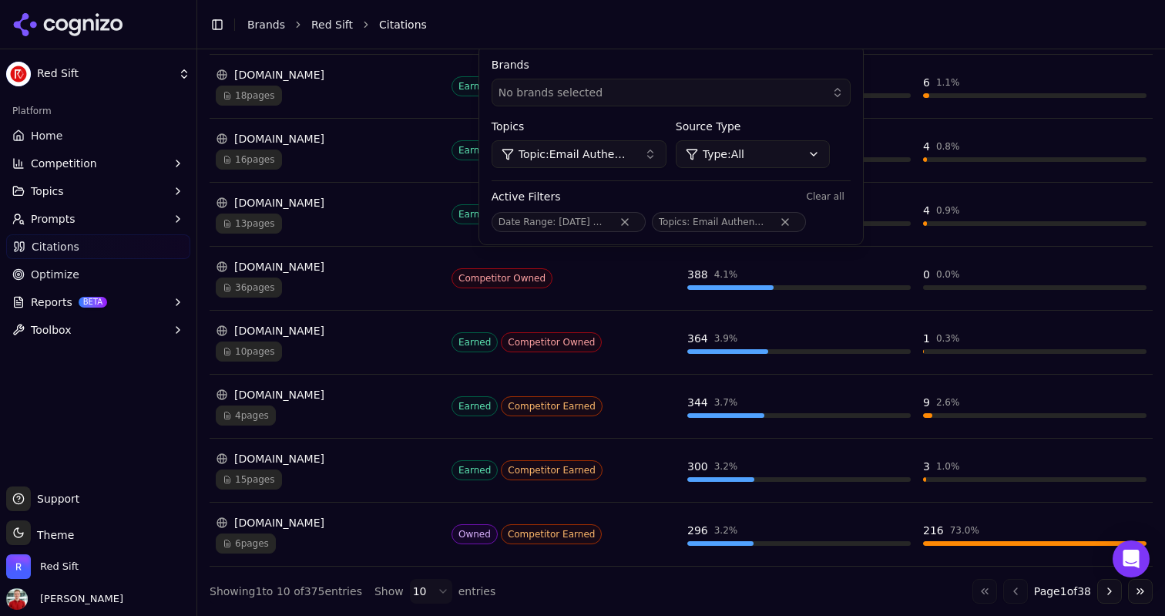
click at [632, 159] on span "Topic: Email Authentication - Troubleshooting" at bounding box center [575, 153] width 113 height 15
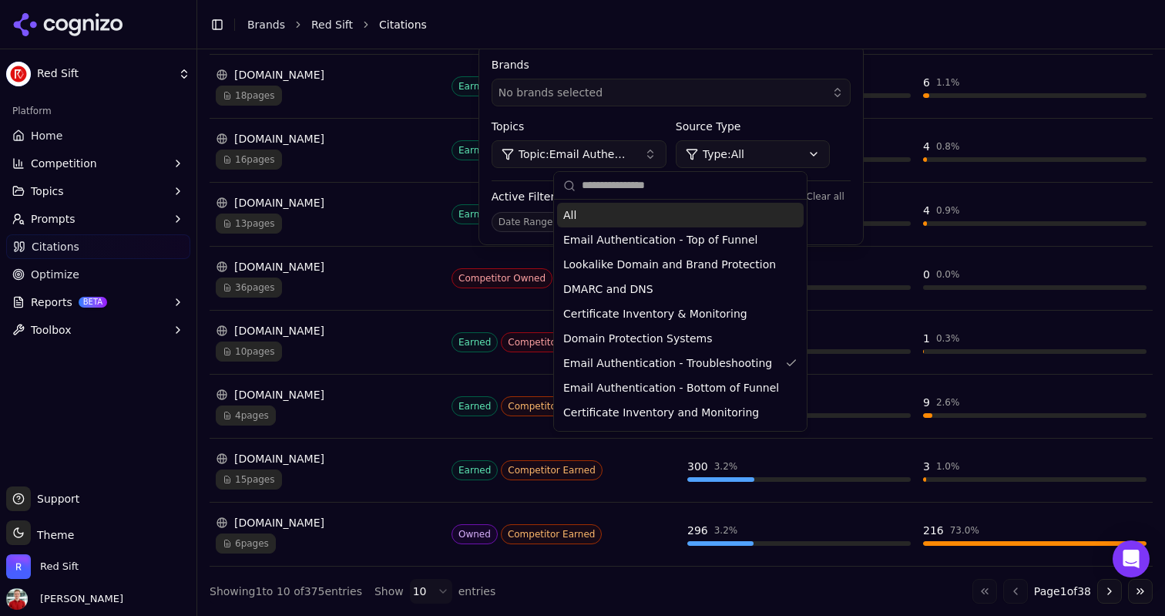
click at [594, 218] on div "All" at bounding box center [680, 215] width 247 height 25
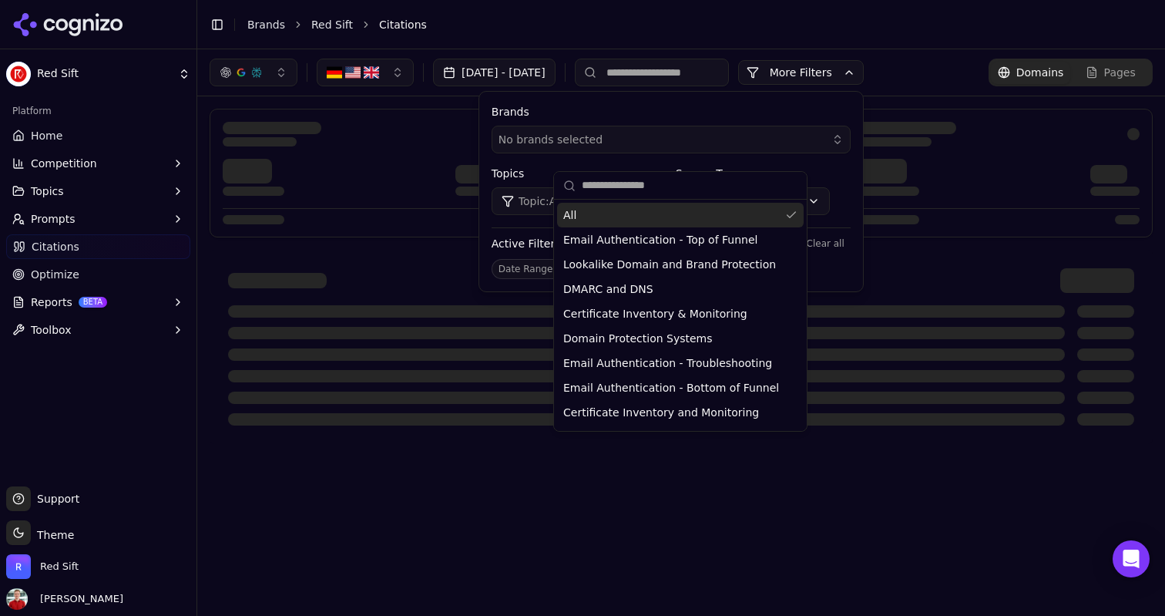
scroll to position [0, 0]
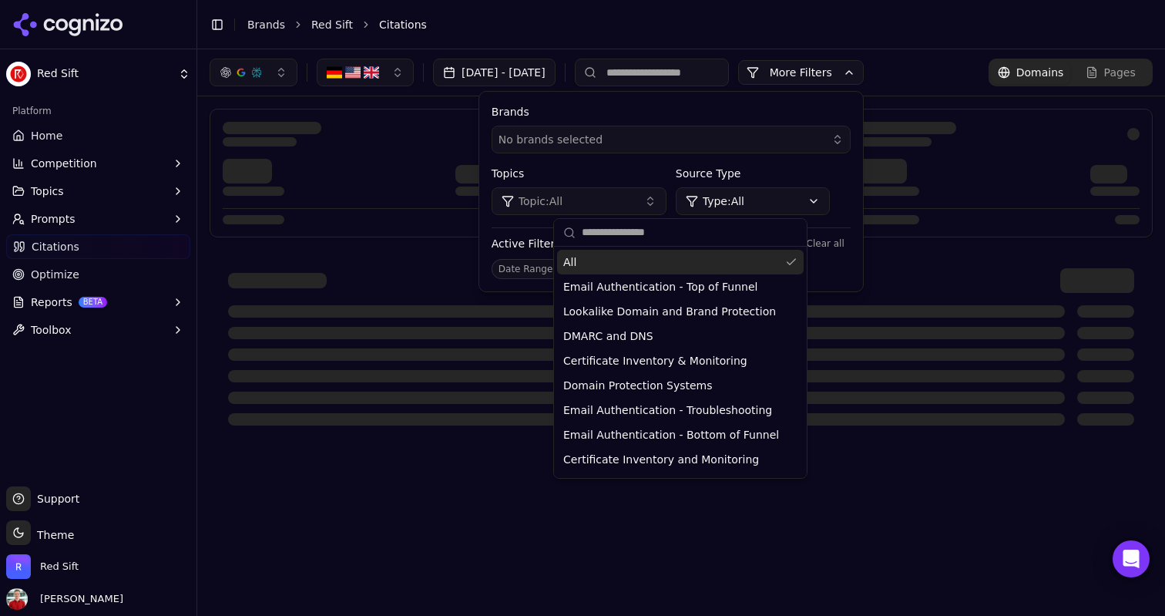
click at [864, 67] on button "More Filters" at bounding box center [801, 72] width 126 height 25
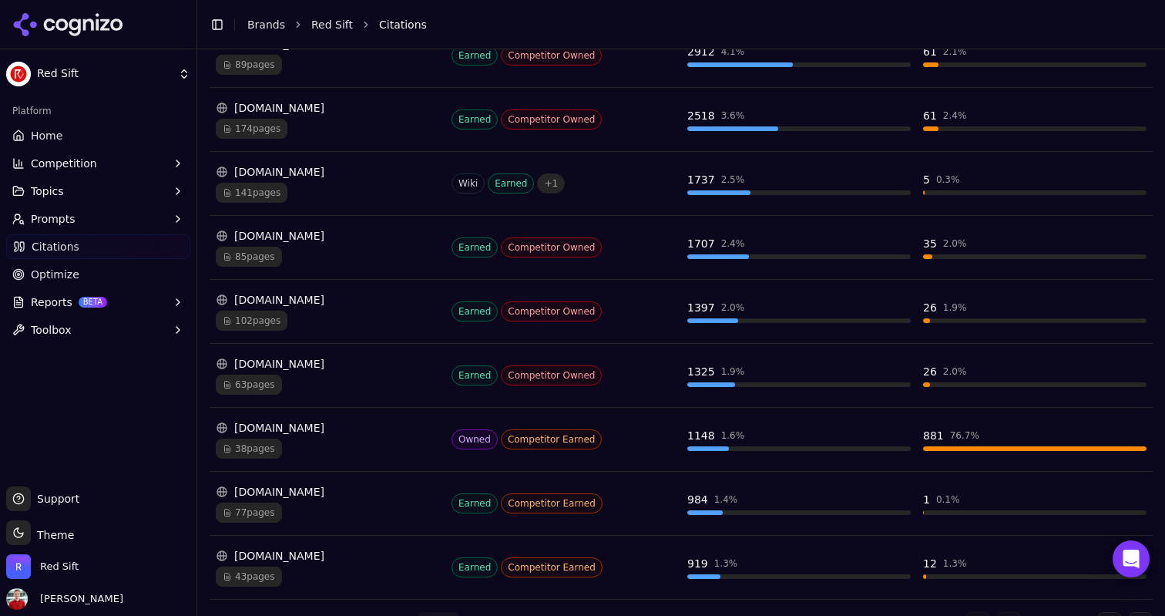
scroll to position [418, 0]
